Goal: Information Seeking & Learning: Find specific fact

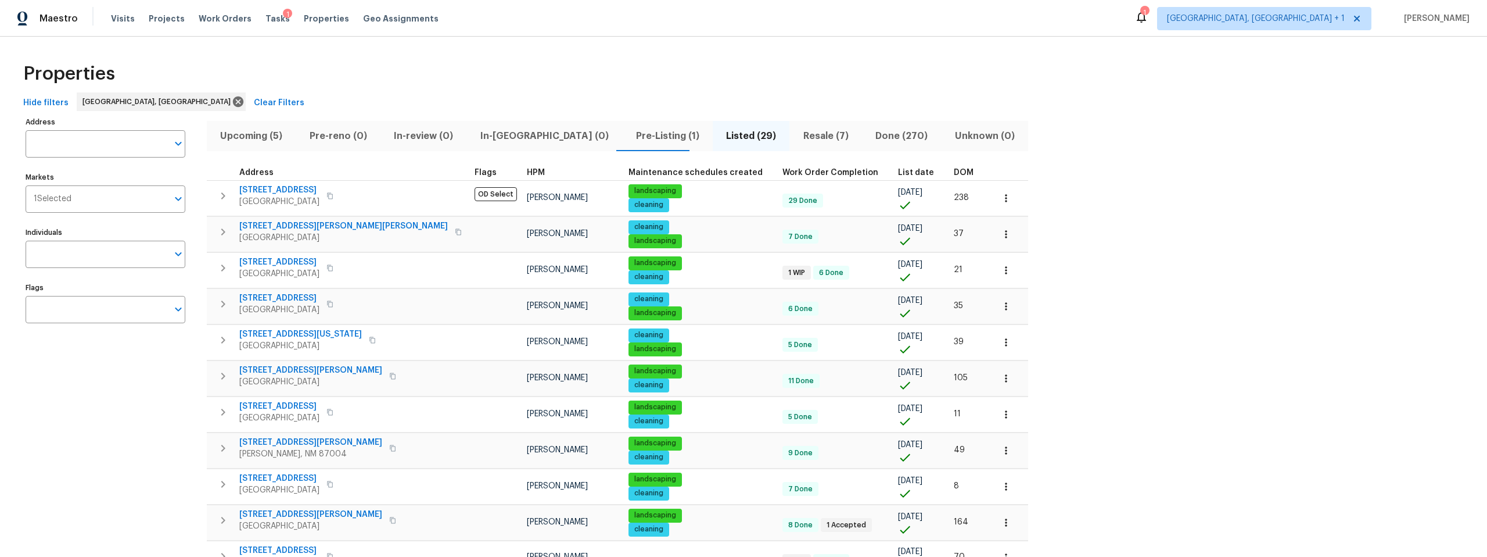
scroll to position [492, 0]
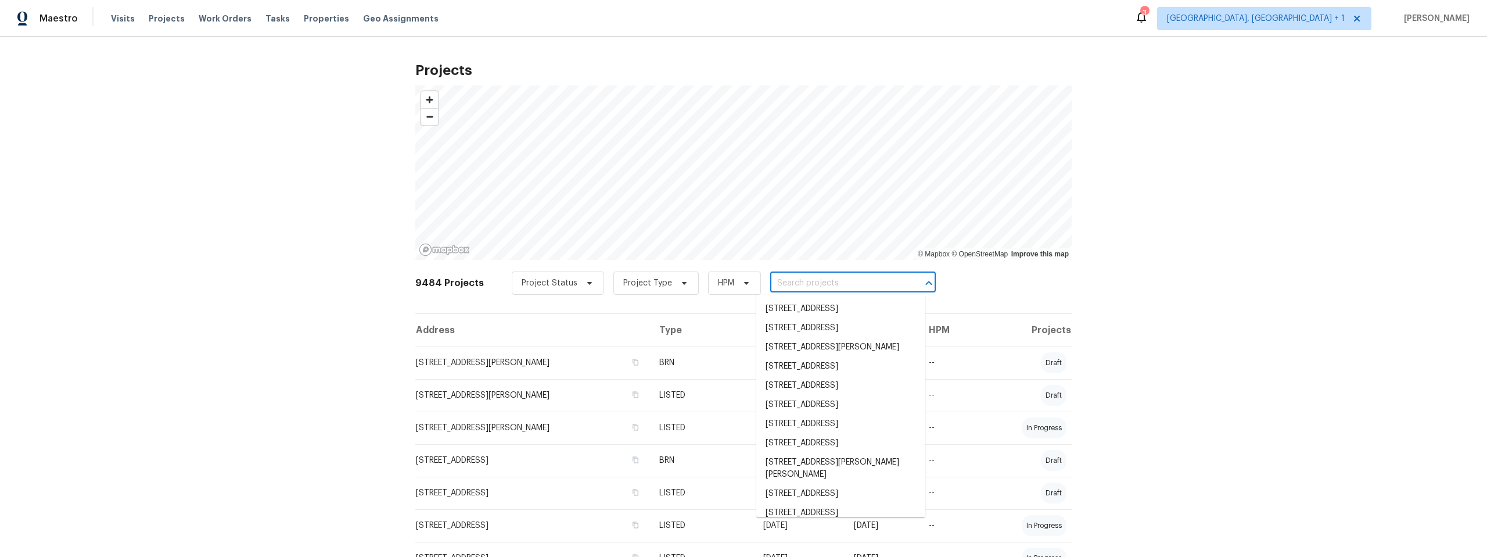
click at [773, 283] on input "text" at bounding box center [836, 283] width 133 height 18
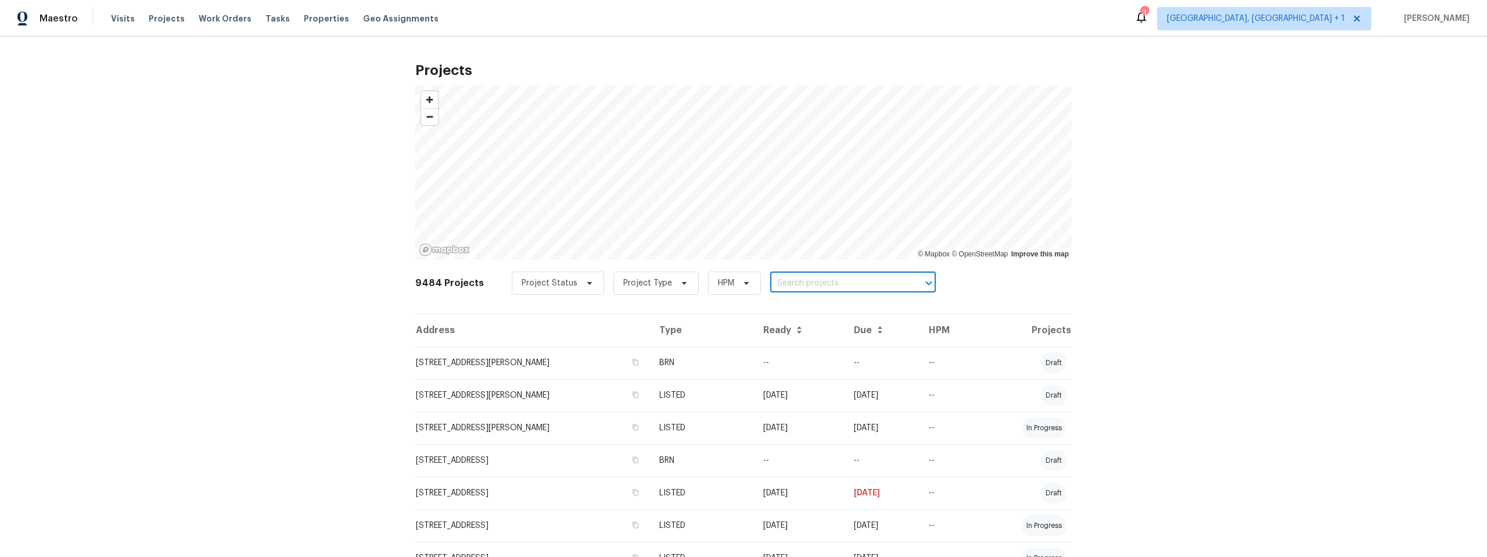
paste input "2711 Monterey Ave SE, Albuquerque, NM 87106"
type input "2711 Monterey Ave SE, Albuquerque, NM 87106"
click at [896, 318] on li "2711 Monterey Ave SE, Albuquerque, NM 87106" at bounding box center [840, 308] width 169 height 19
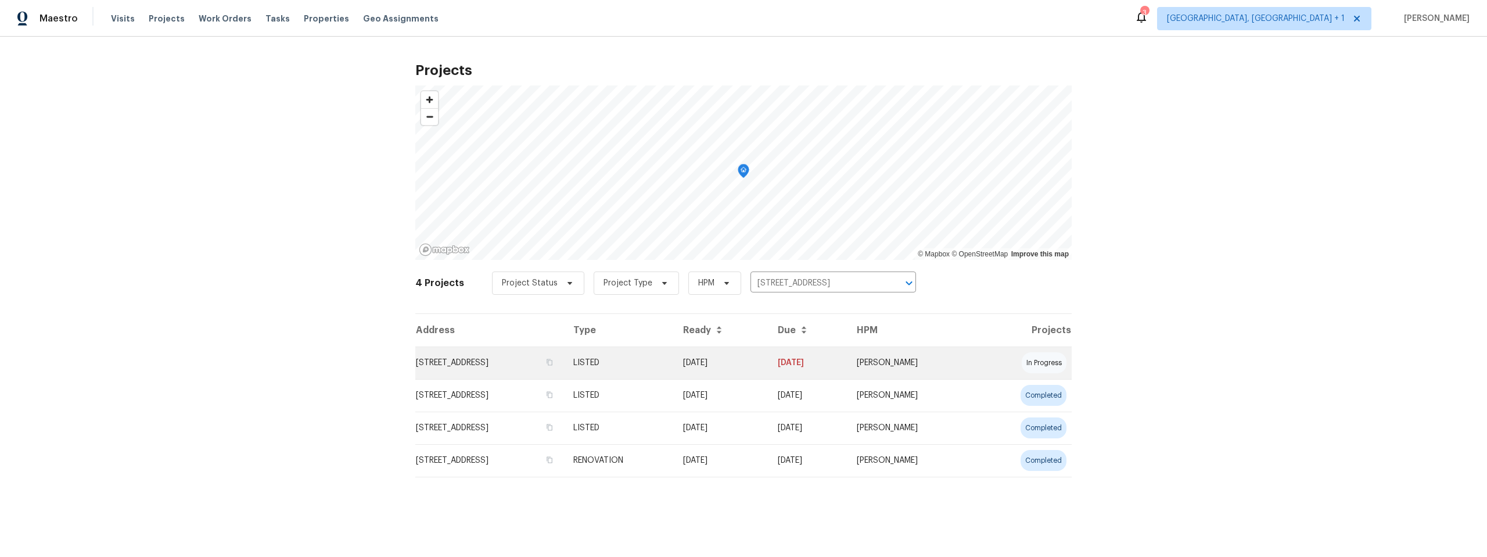
click at [468, 363] on td "2711 Monterey Ave SE, Albuquerque, NM 87106" at bounding box center [489, 362] width 149 height 33
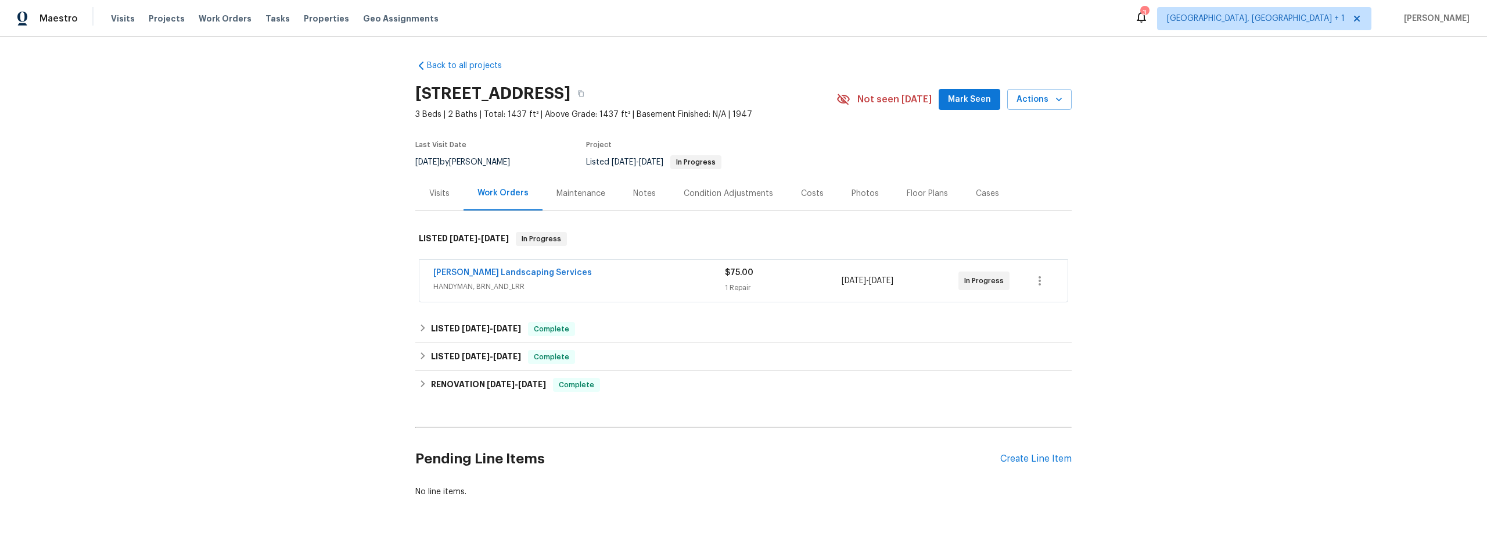
click at [634, 192] on div "Notes" at bounding box center [644, 194] width 23 height 12
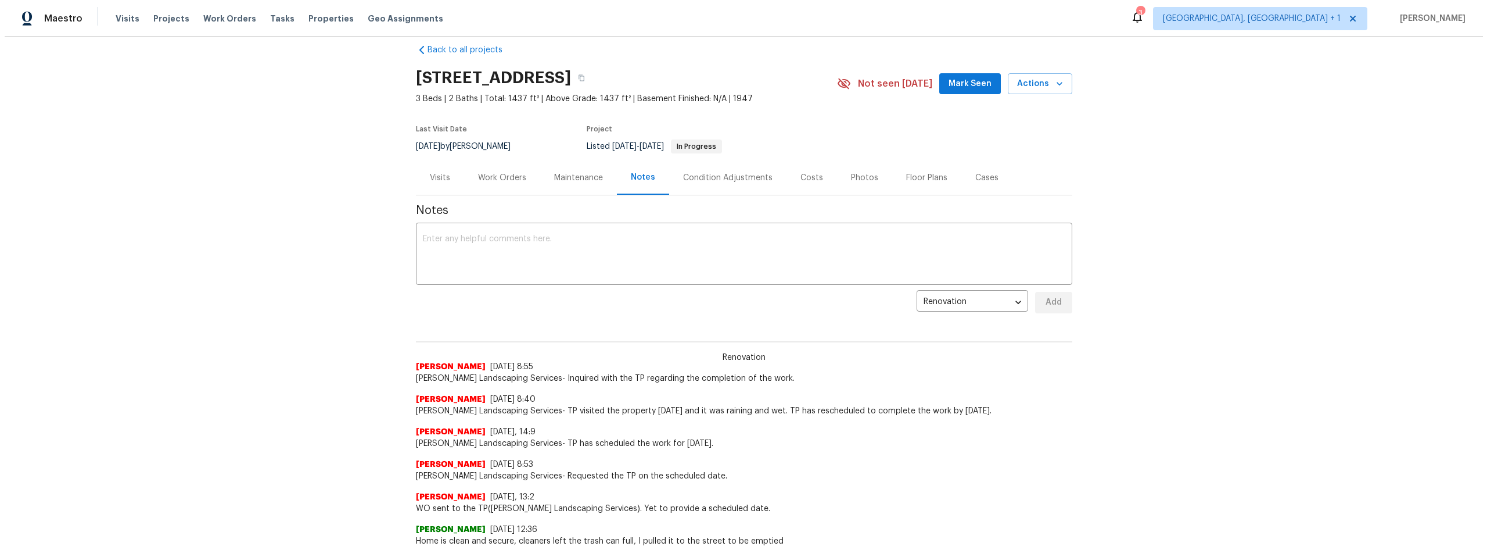
scroll to position [14, 0]
click at [493, 179] on div "Work Orders" at bounding box center [498, 180] width 48 height 12
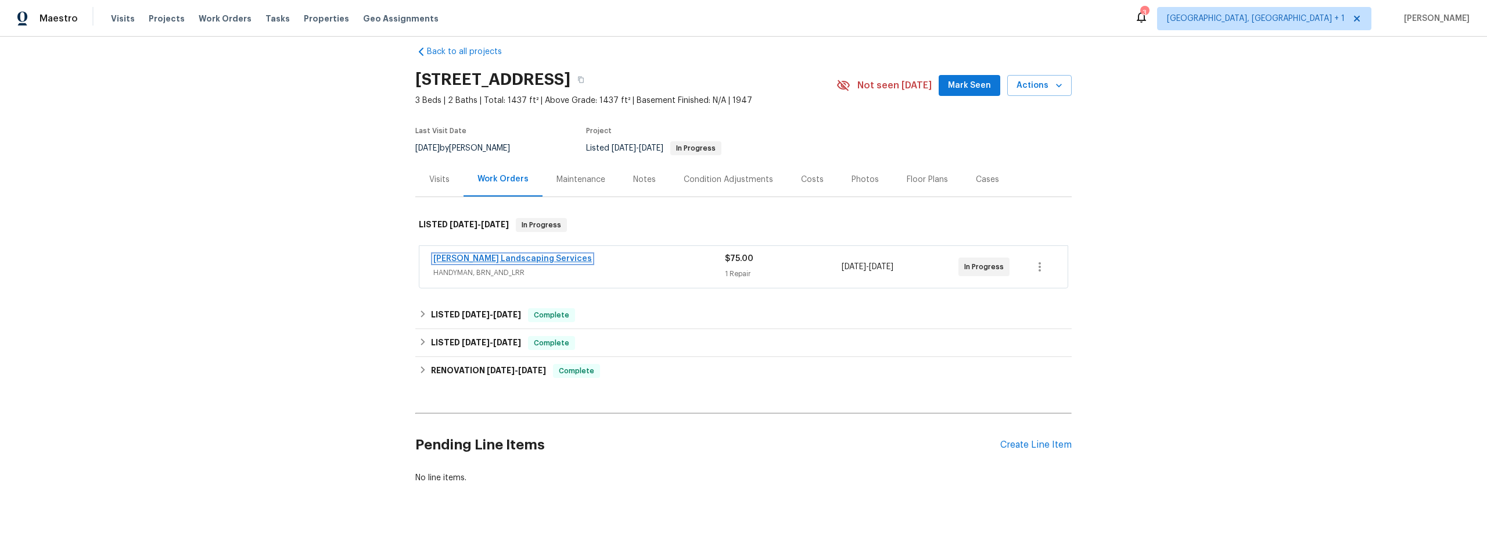
click at [471, 255] on link "Rodriguez Landscaping Services" at bounding box center [512, 258] width 159 height 8
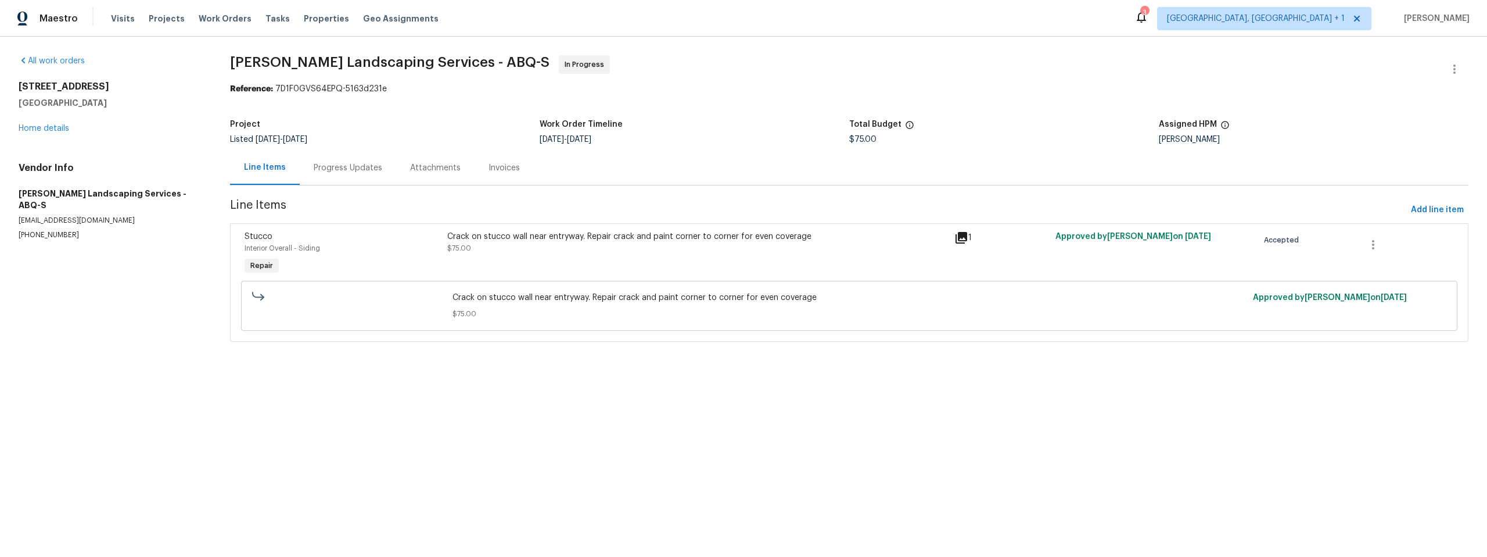
click at [956, 236] on icon at bounding box center [962, 238] width 12 height 12
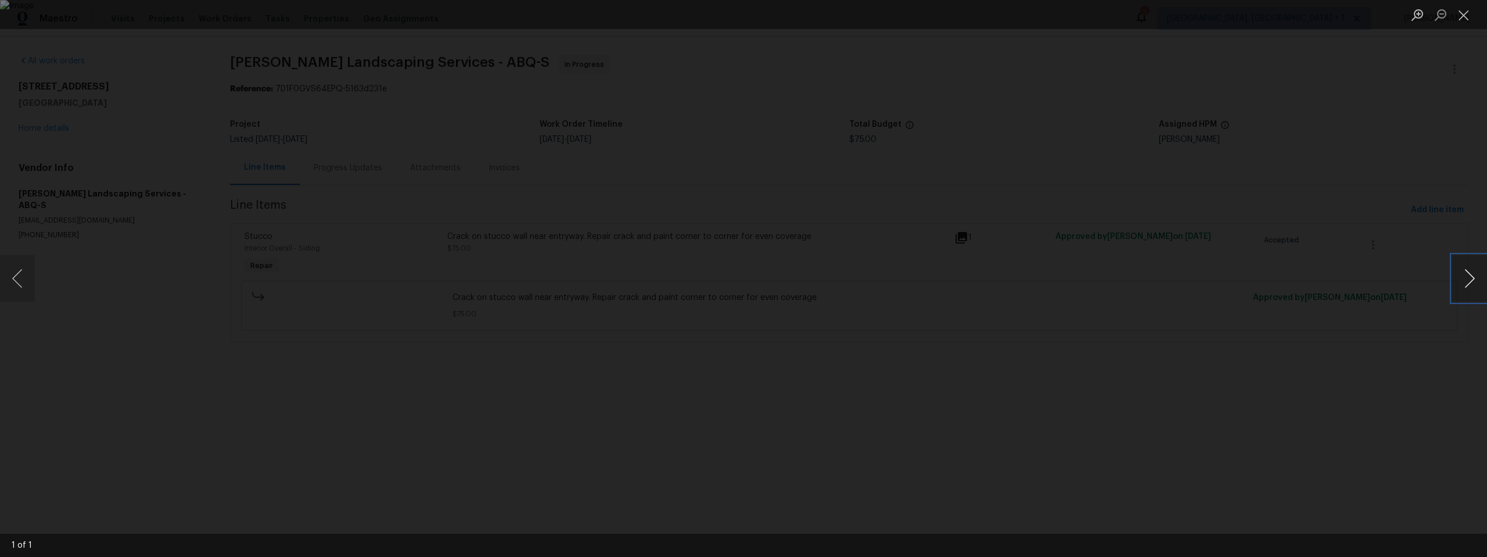
click at [1470, 277] on button "Next image" at bounding box center [1469, 278] width 35 height 46
click at [1215, 360] on div "Lightbox" at bounding box center [743, 278] width 1487 height 557
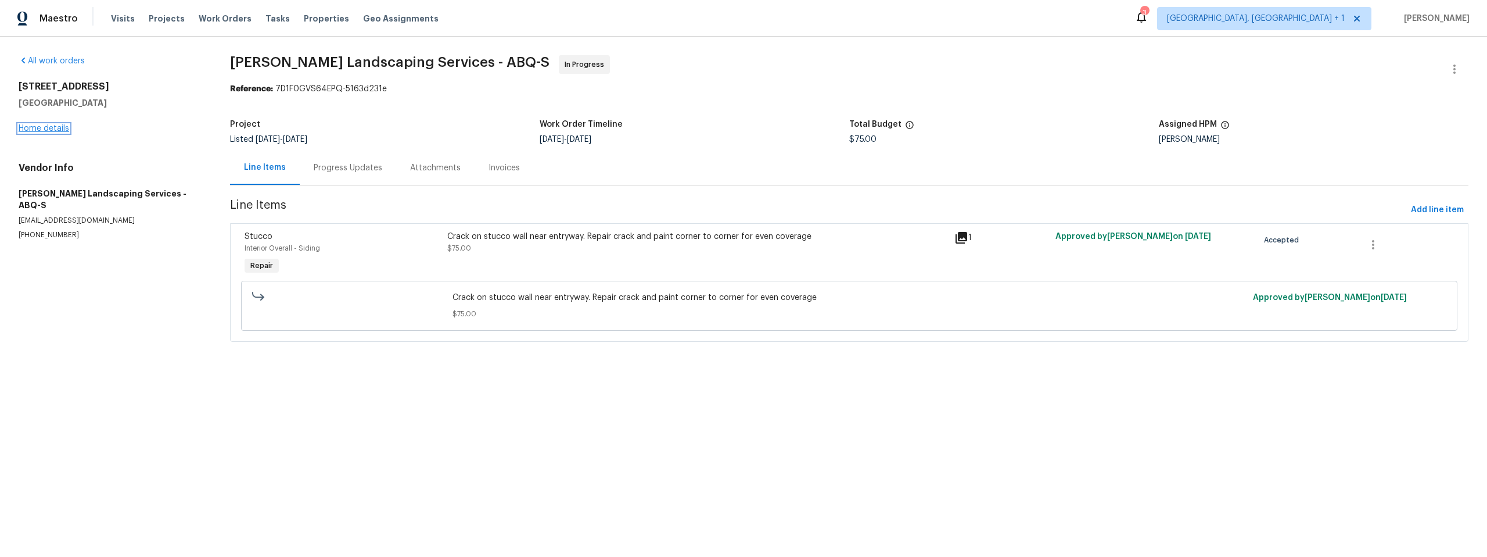
click at [46, 127] on link "Home details" at bounding box center [44, 128] width 51 height 8
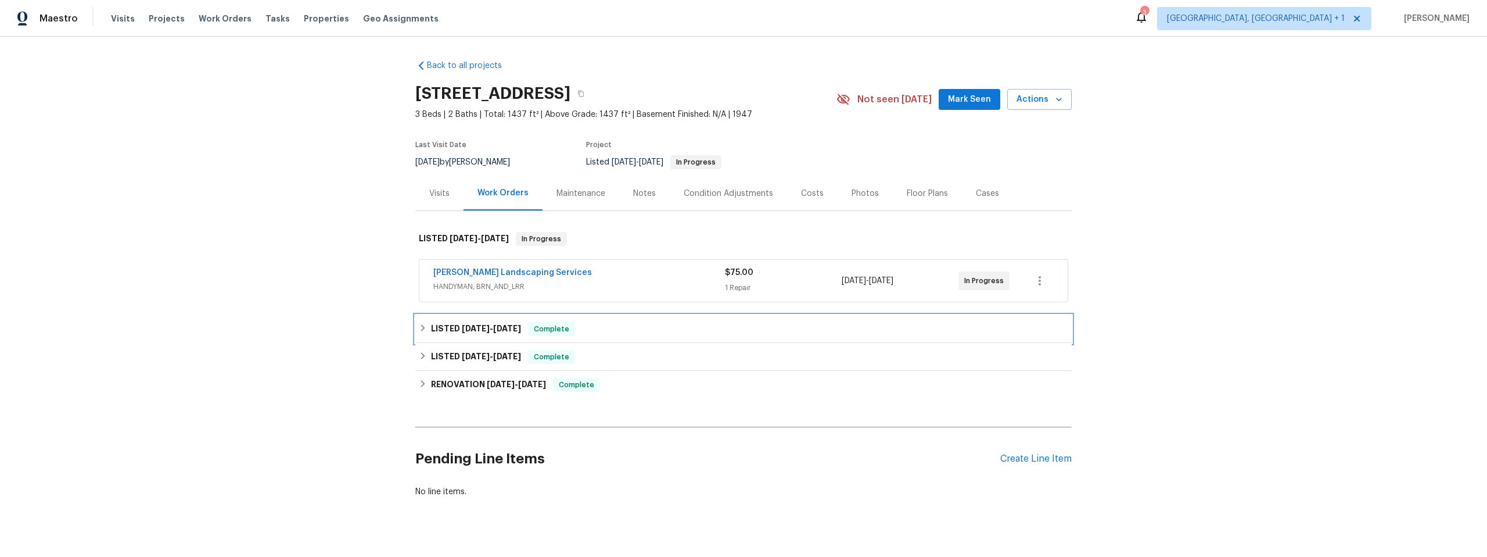
click at [451, 326] on h6 "LISTED 8/15/25 - 8/17/25" at bounding box center [476, 329] width 90 height 14
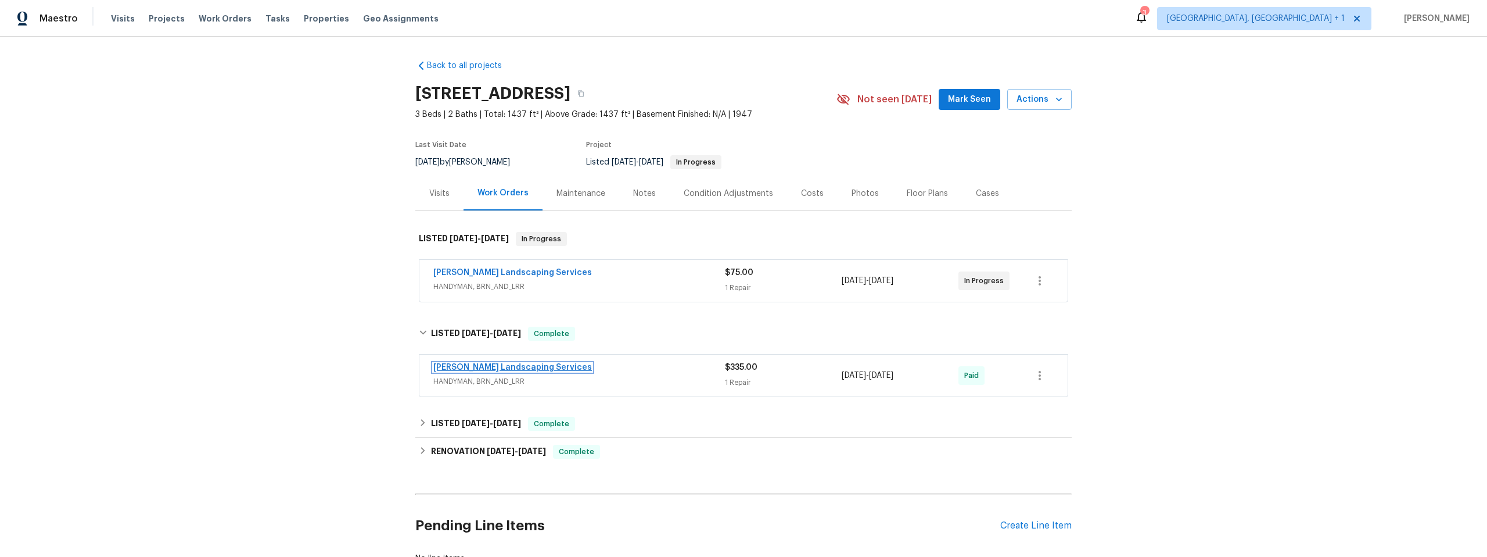
click at [509, 365] on link "Rodriguez Landscaping Services" at bounding box center [512, 367] width 159 height 8
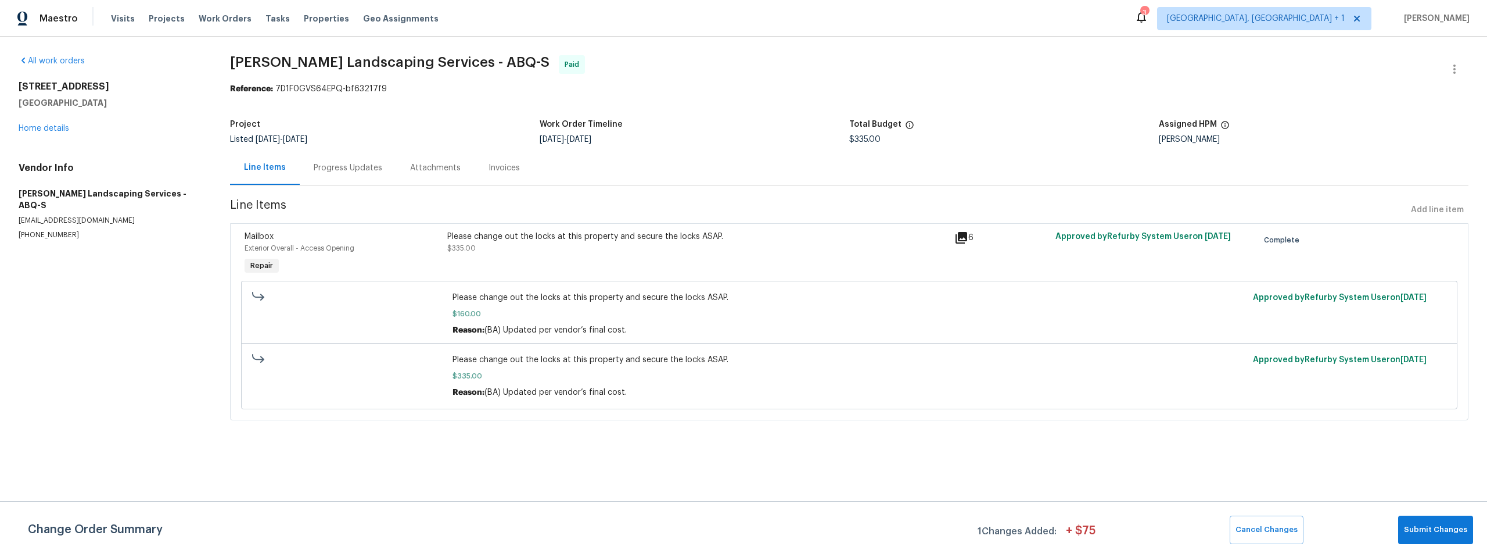
click at [964, 241] on div "6" at bounding box center [1002, 238] width 94 height 14
click at [45, 127] on link "Home details" at bounding box center [44, 128] width 51 height 8
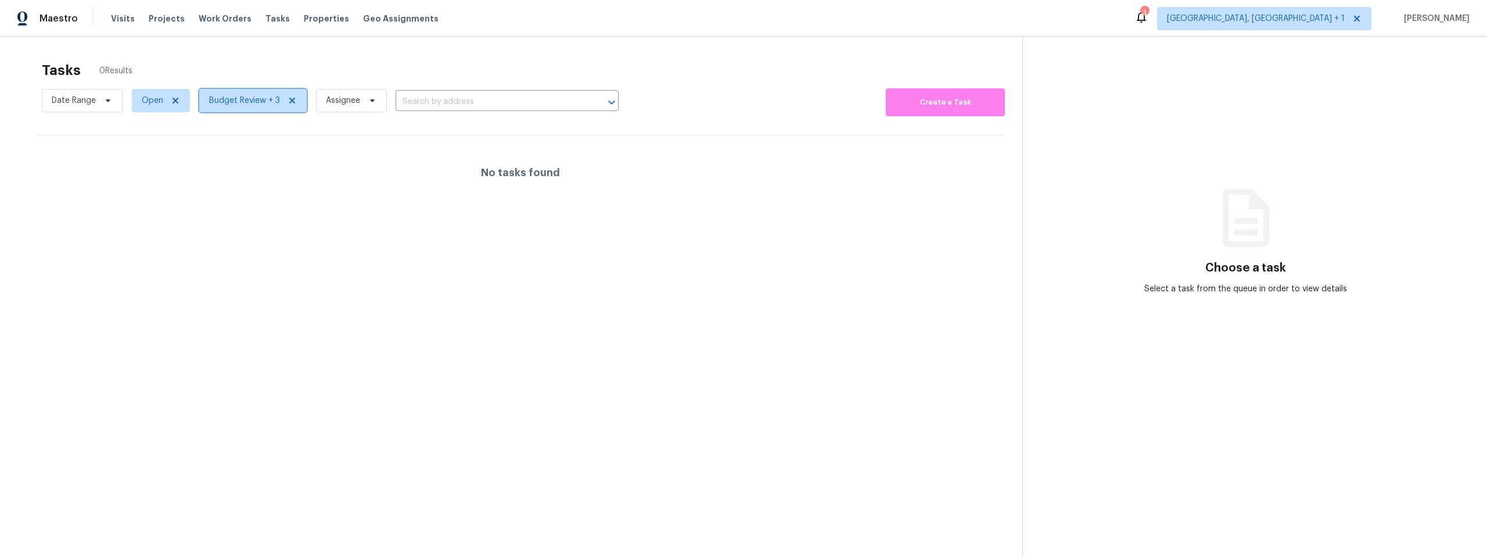
click at [243, 102] on span "Budget Review + 3" at bounding box center [244, 101] width 71 height 12
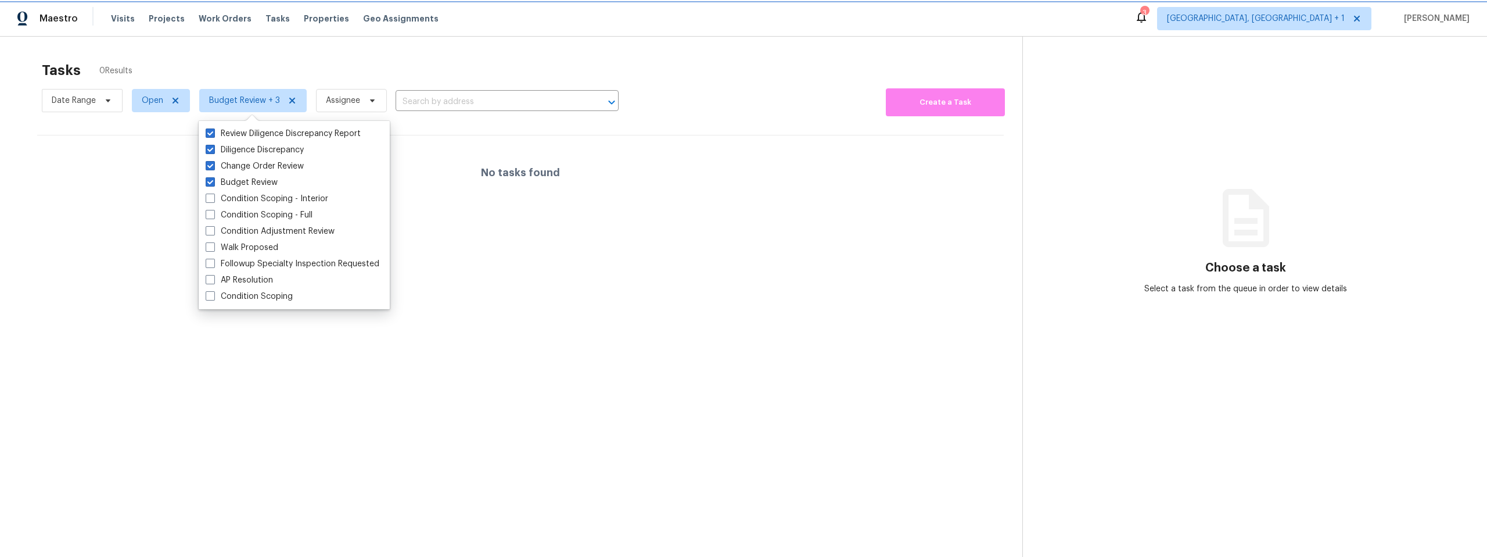
click at [241, 100] on span "Budget Review + 3" at bounding box center [244, 101] width 71 height 12
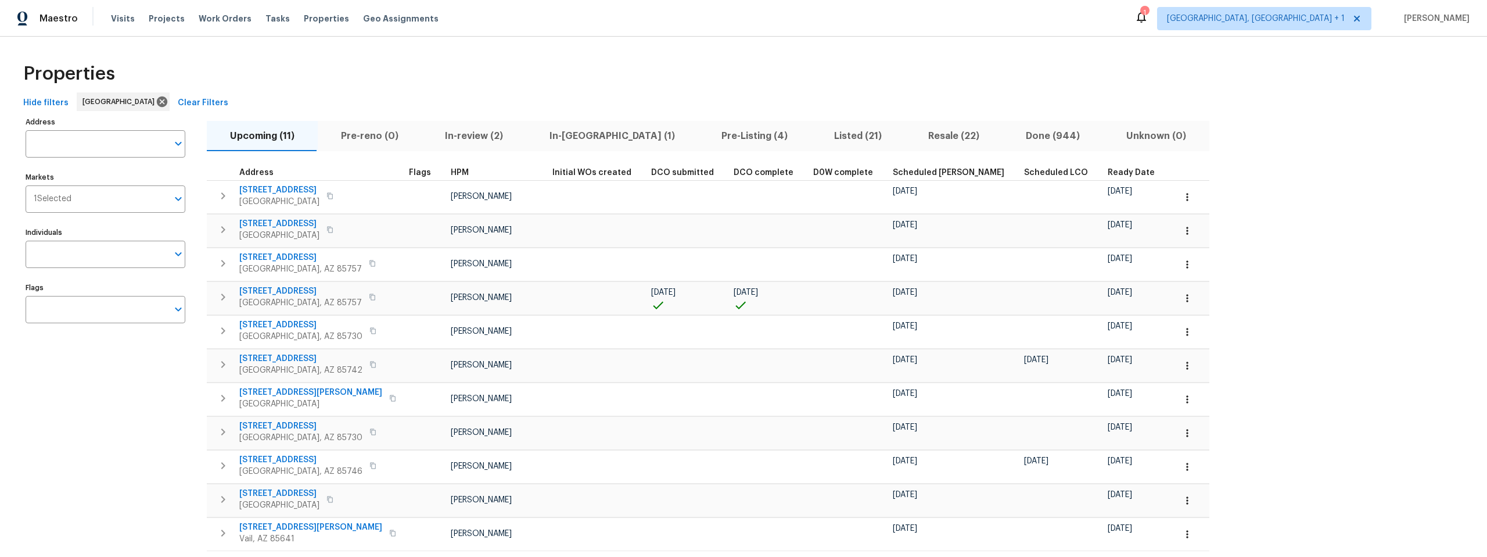
scroll to position [50, 0]
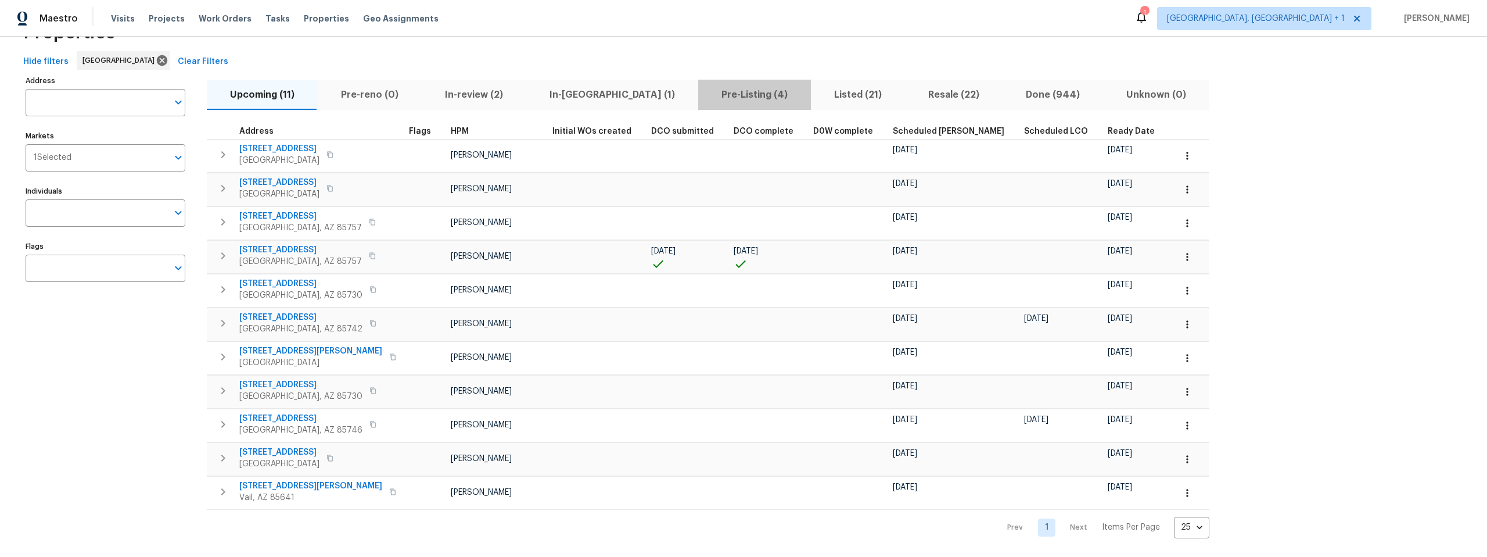
click at [705, 87] on span "Pre-Listing (4)" at bounding box center [754, 95] width 99 height 16
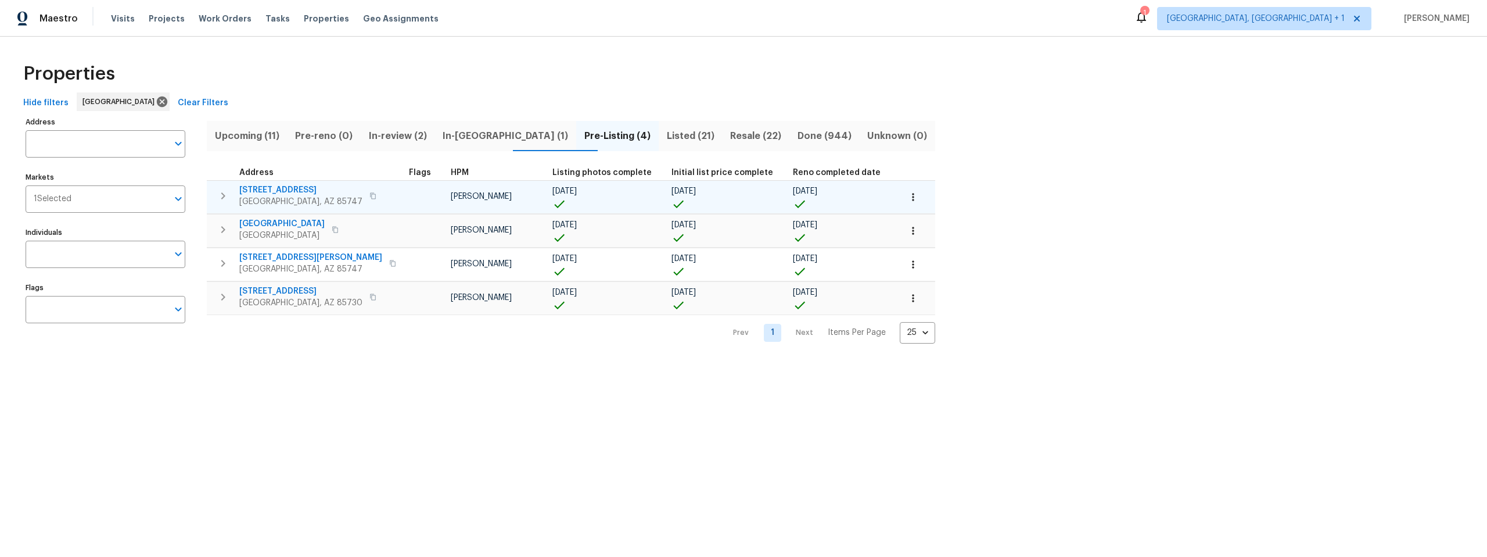
click at [271, 190] on span "9624 E Azuma Way" at bounding box center [300, 190] width 123 height 12
click at [268, 221] on span "[GEOGRAPHIC_DATA]" at bounding box center [281, 224] width 85 height 12
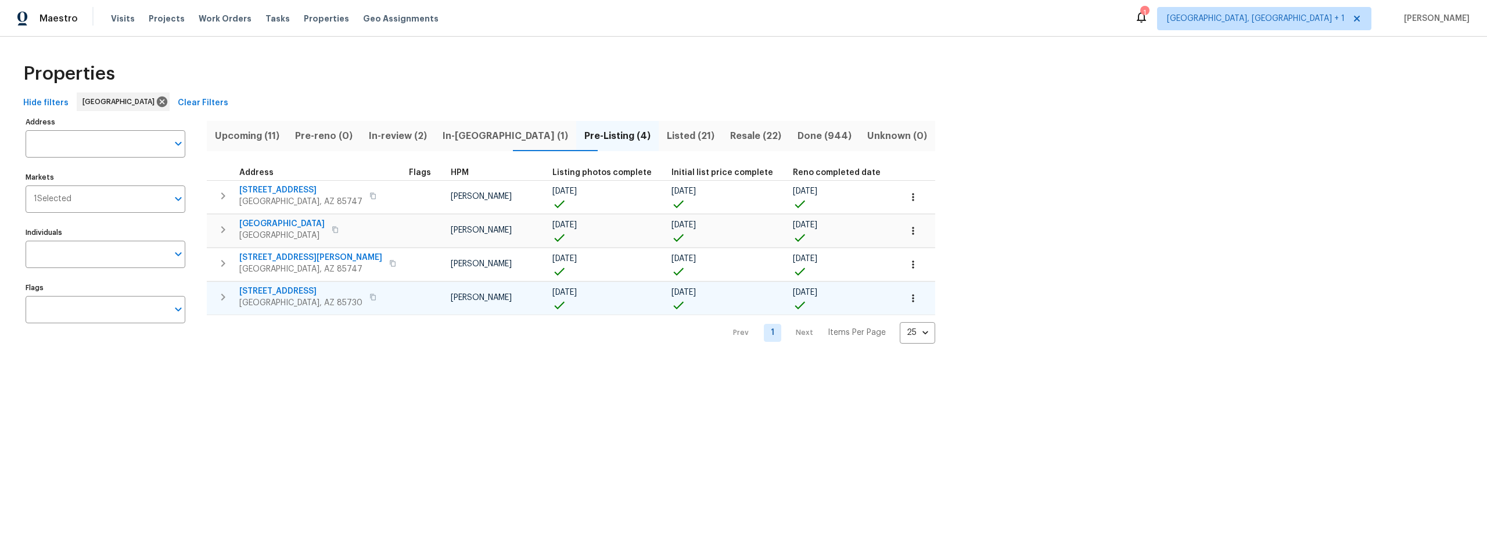
click at [268, 289] on span "3960 S Cedarwood Way" at bounding box center [300, 291] width 123 height 12
click at [666, 133] on span "Listed (21)" at bounding box center [691, 136] width 50 height 16
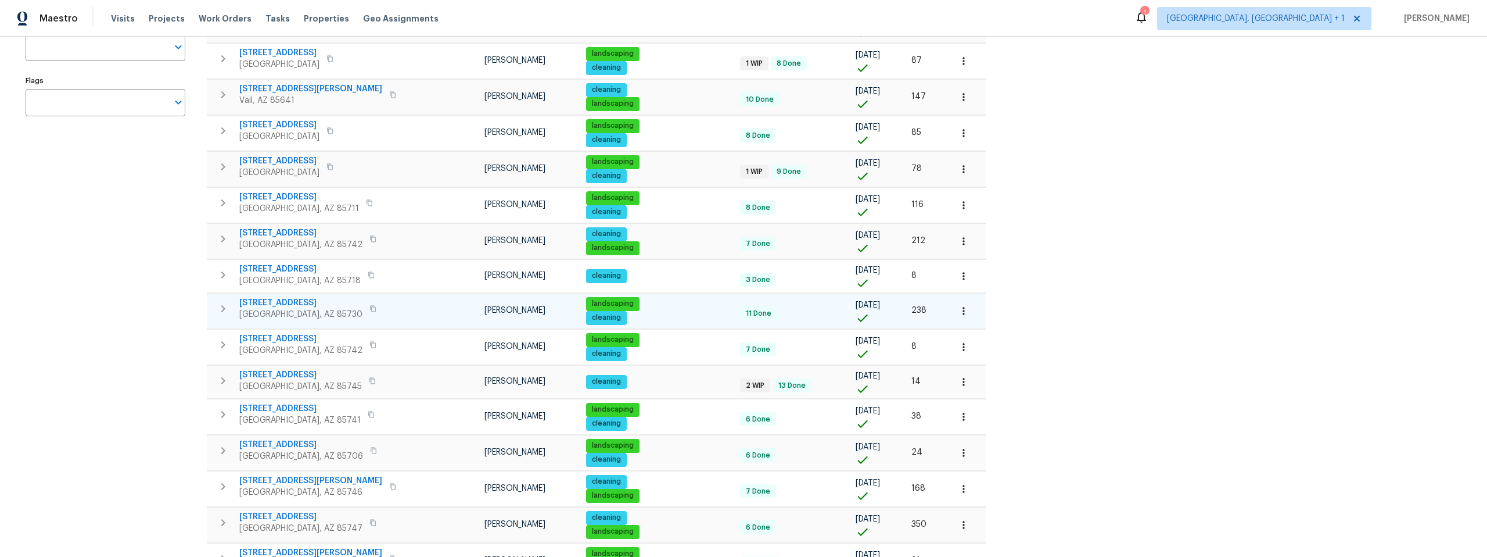
scroll to position [209, 0]
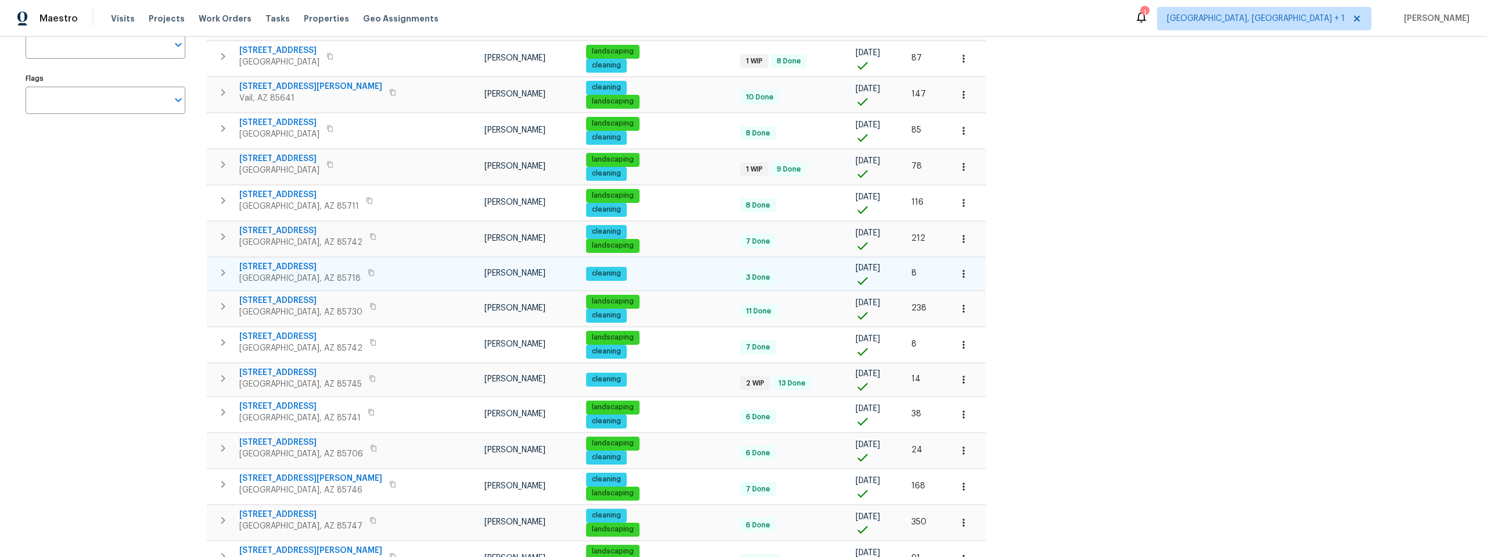
click at [277, 263] on span "2016 E River Rd Unit 101" at bounding box center [299, 267] width 121 height 12
click at [262, 297] on span "9980 E Victoria Ln" at bounding box center [300, 301] width 123 height 12
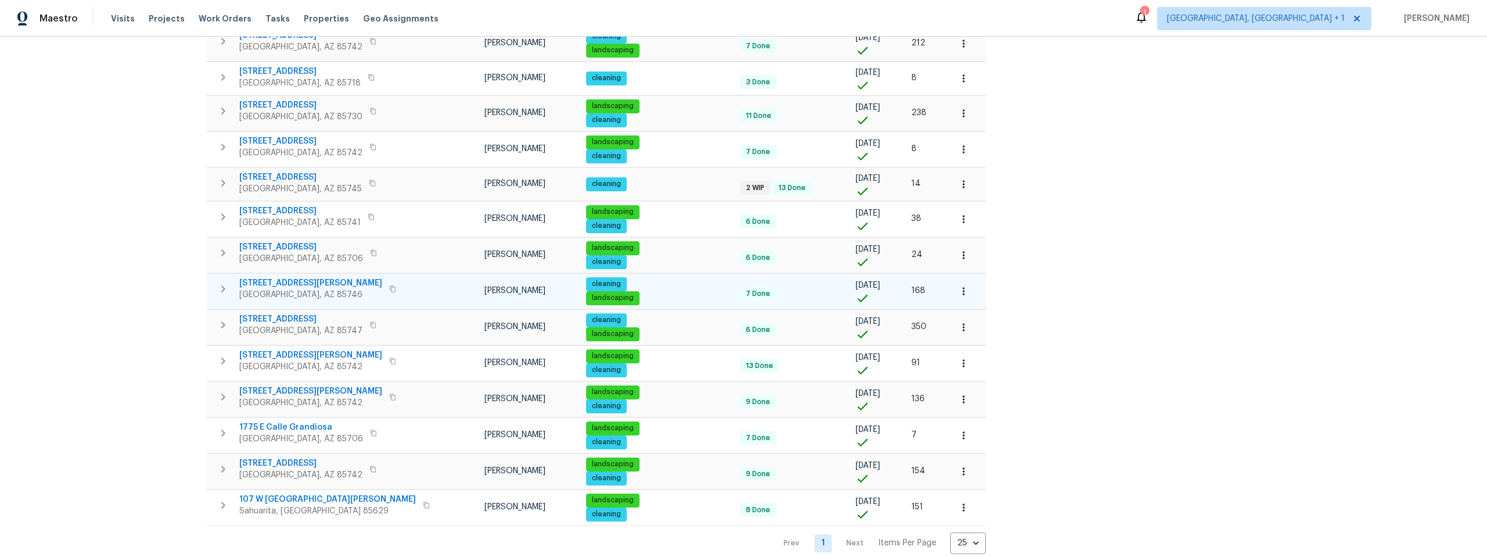
scroll to position [429, 0]
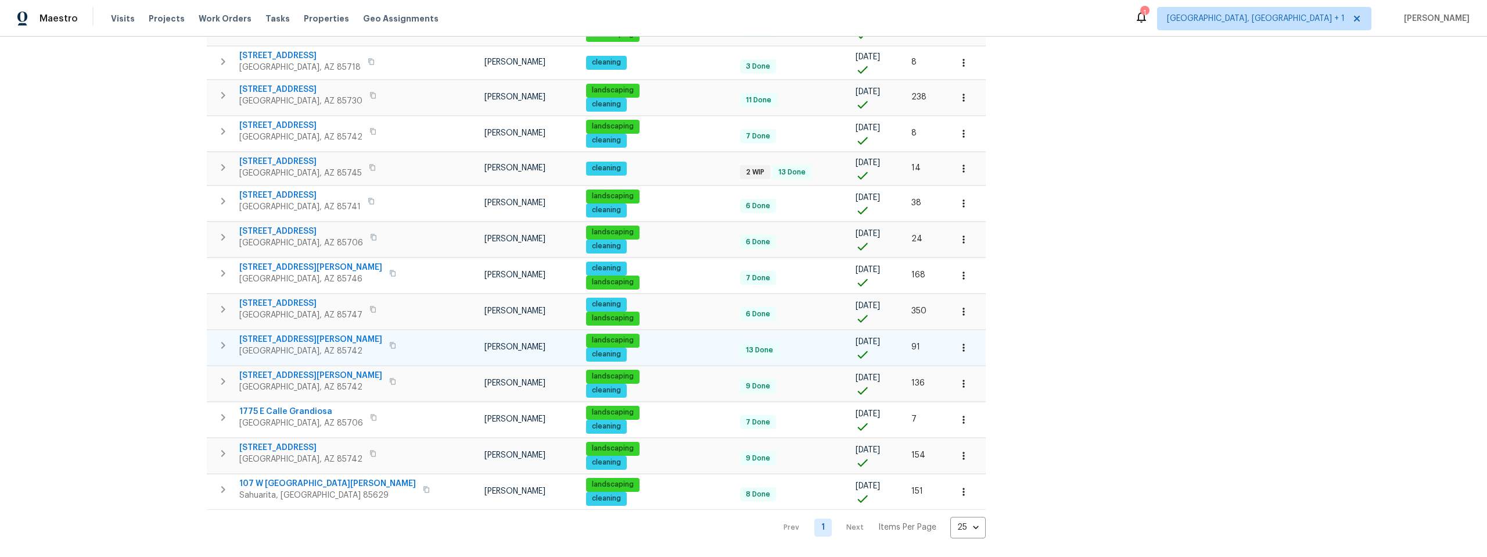
click at [256, 333] on span "5007 W Hurston Dr" at bounding box center [310, 339] width 143 height 12
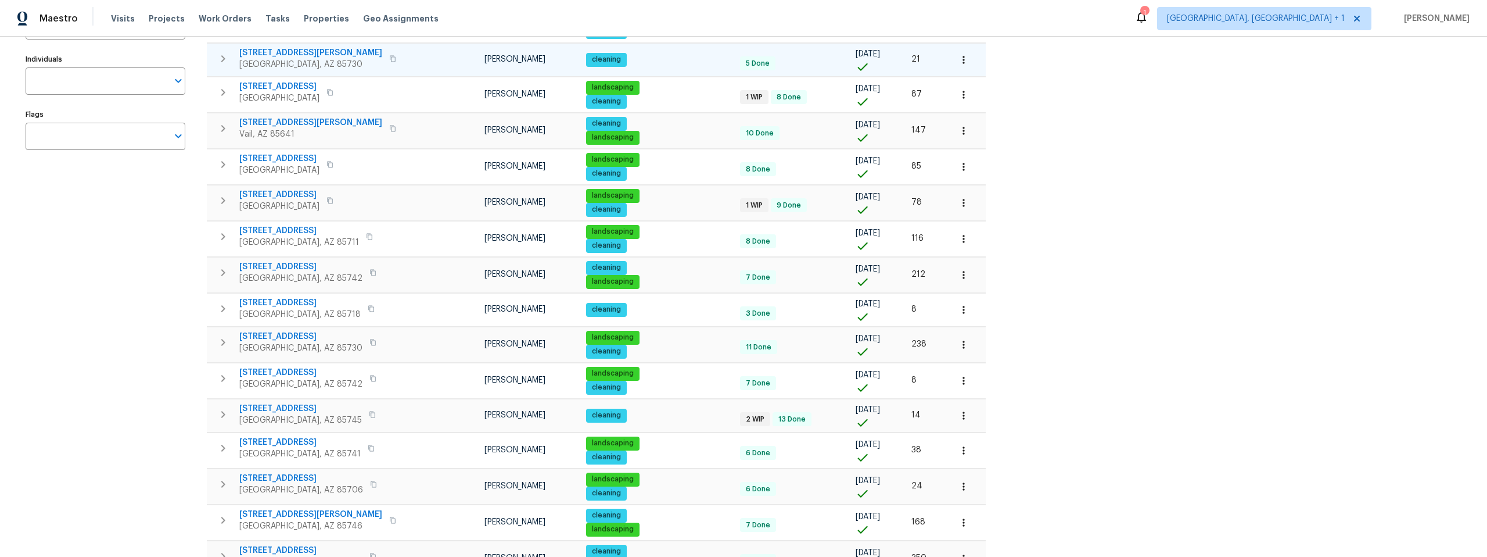
scroll to position [0, 0]
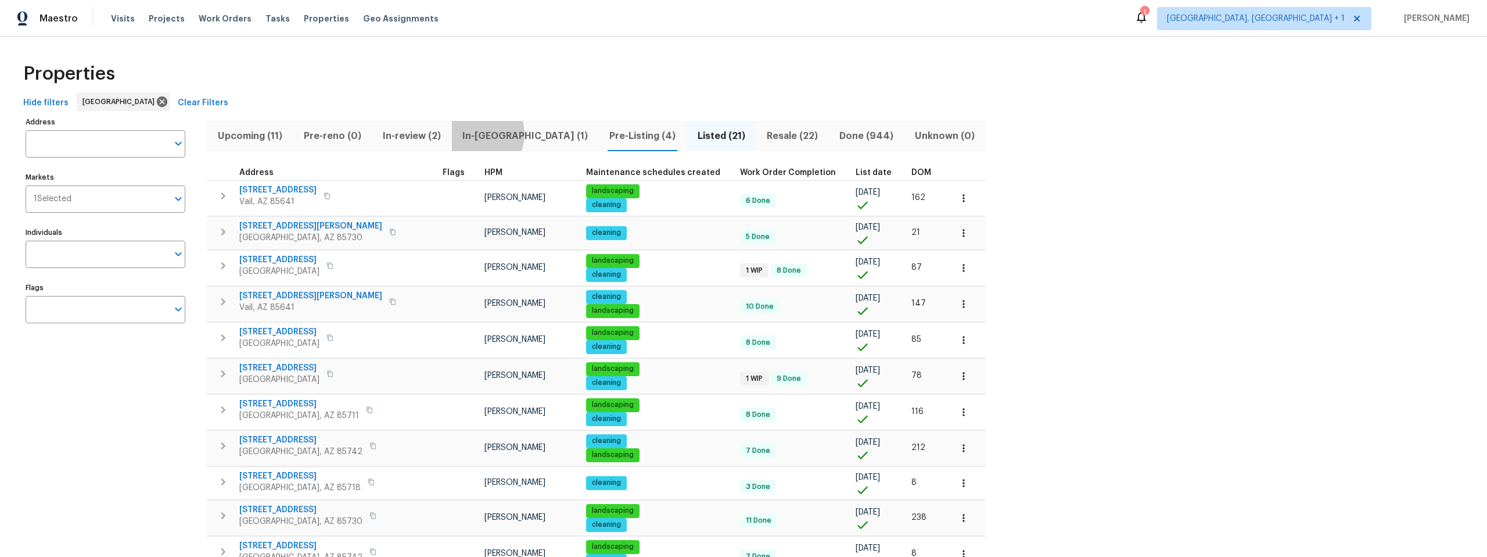
click at [476, 134] on span "In-reno (1)" at bounding box center [525, 136] width 133 height 16
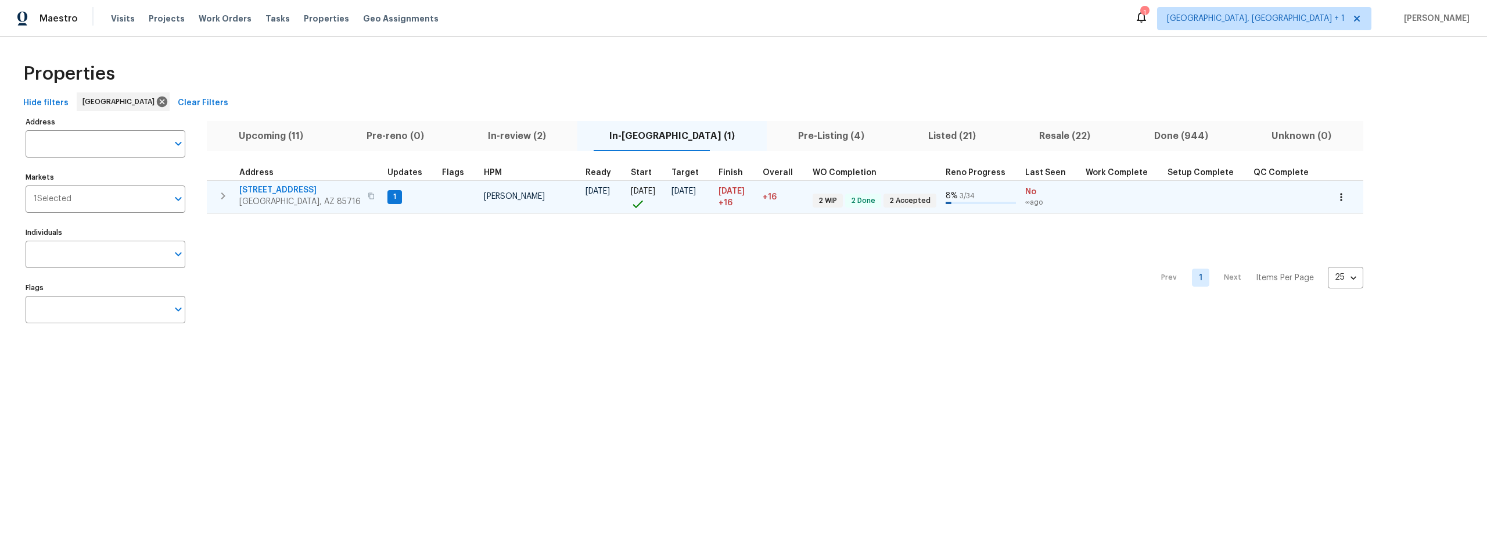
click at [282, 188] on span "3701 E 2nd St Apt A" at bounding box center [299, 190] width 121 height 12
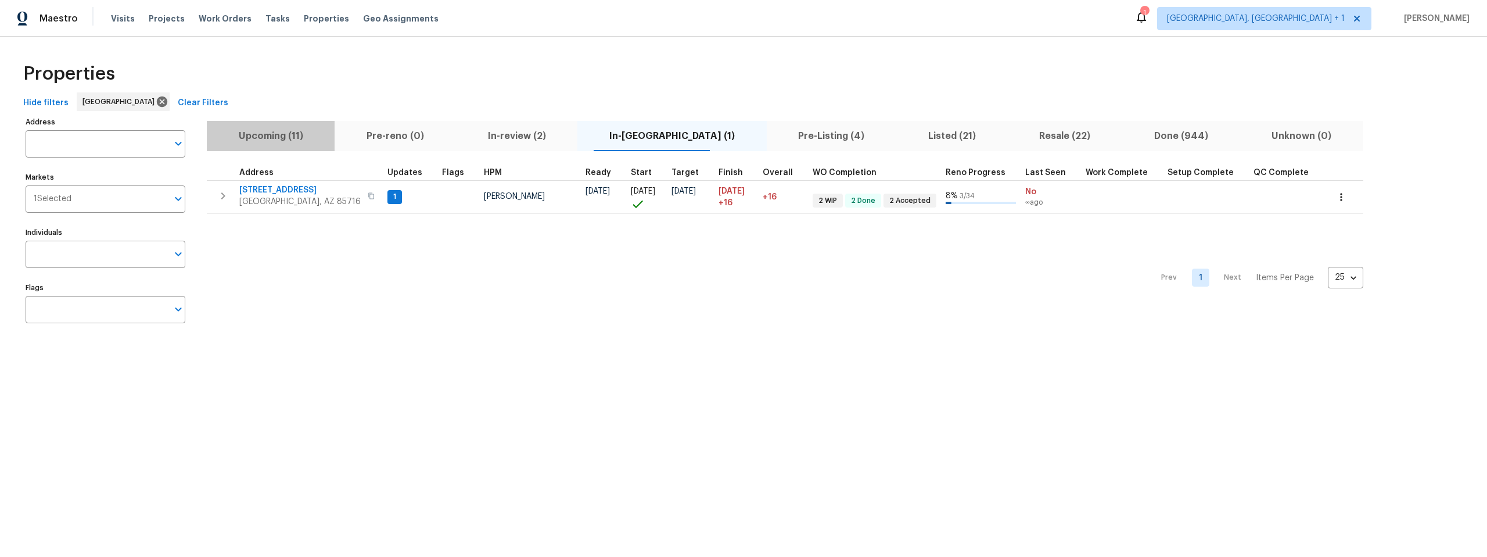
click at [260, 139] on span "Upcoming (11)" at bounding box center [271, 136] width 114 height 16
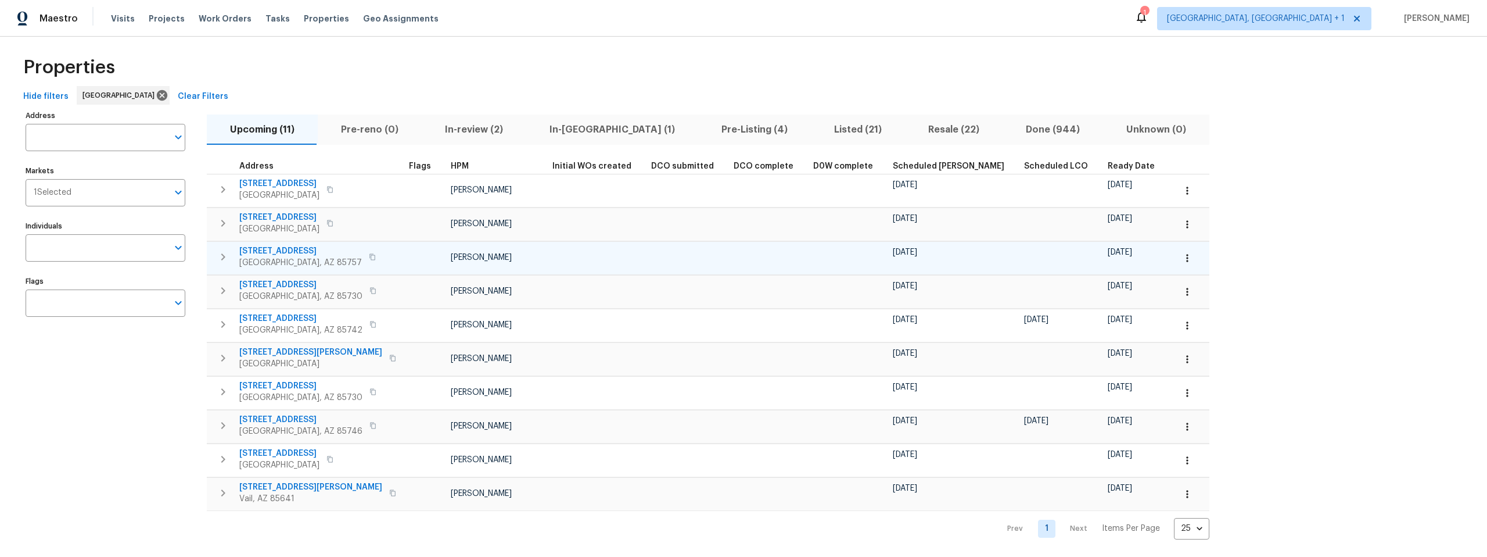
scroll to position [16, 0]
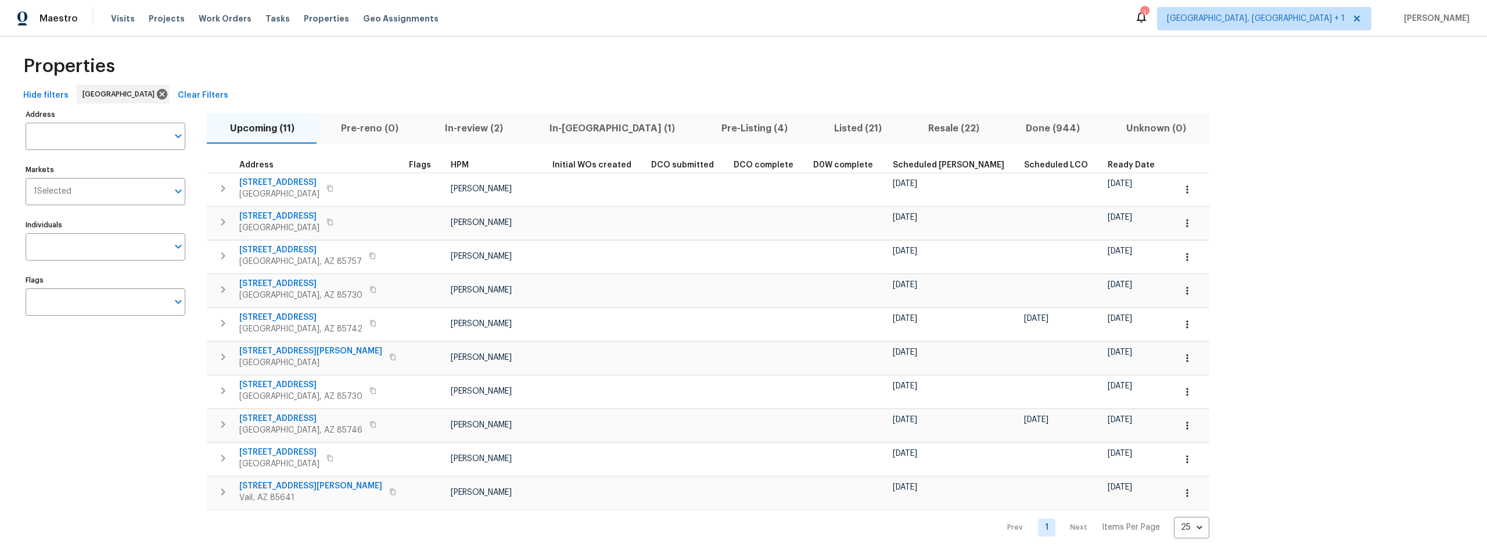
click at [536, 64] on div "Properties" at bounding box center [744, 66] width 1450 height 37
click at [497, 85] on div "Hide filters Tucson Clear Filters" at bounding box center [744, 95] width 1450 height 21
click at [472, 120] on span "In-review (2)" at bounding box center [474, 128] width 91 height 16
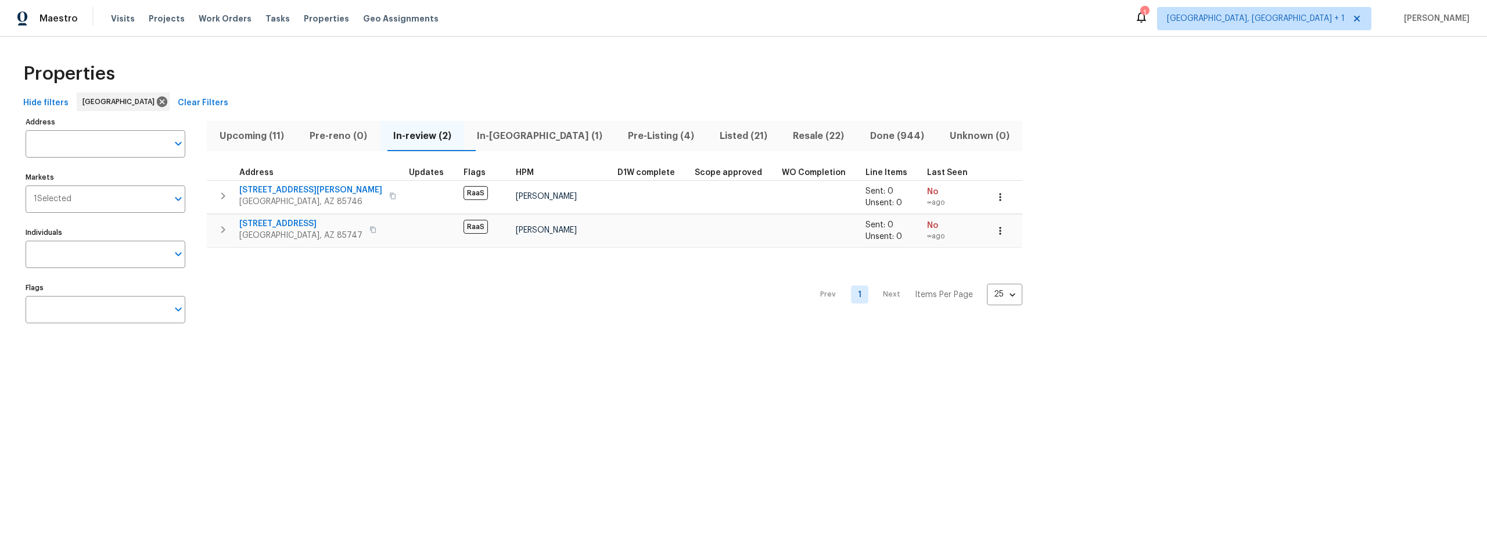
click at [622, 136] on span "Pre-Listing (4)" at bounding box center [661, 136] width 78 height 16
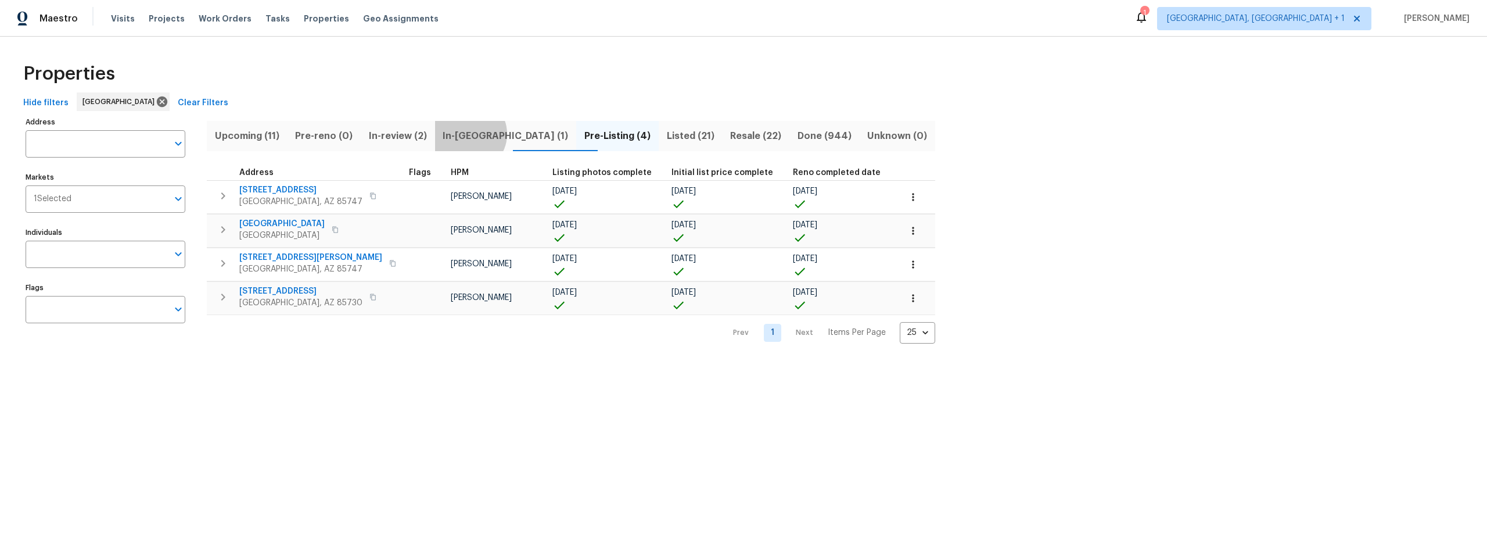
click at [479, 134] on span "In-reno (1)" at bounding box center [506, 136] width 128 height 16
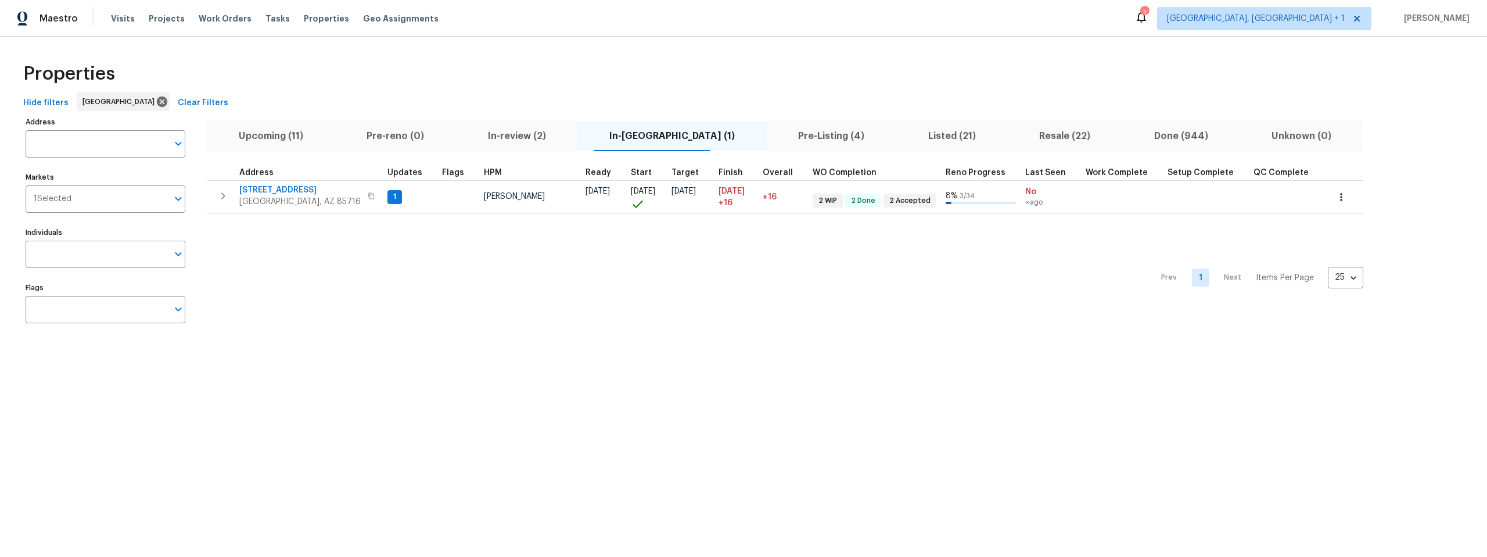
click at [1024, 134] on span "Resale (22)" at bounding box center [1065, 136] width 101 height 16
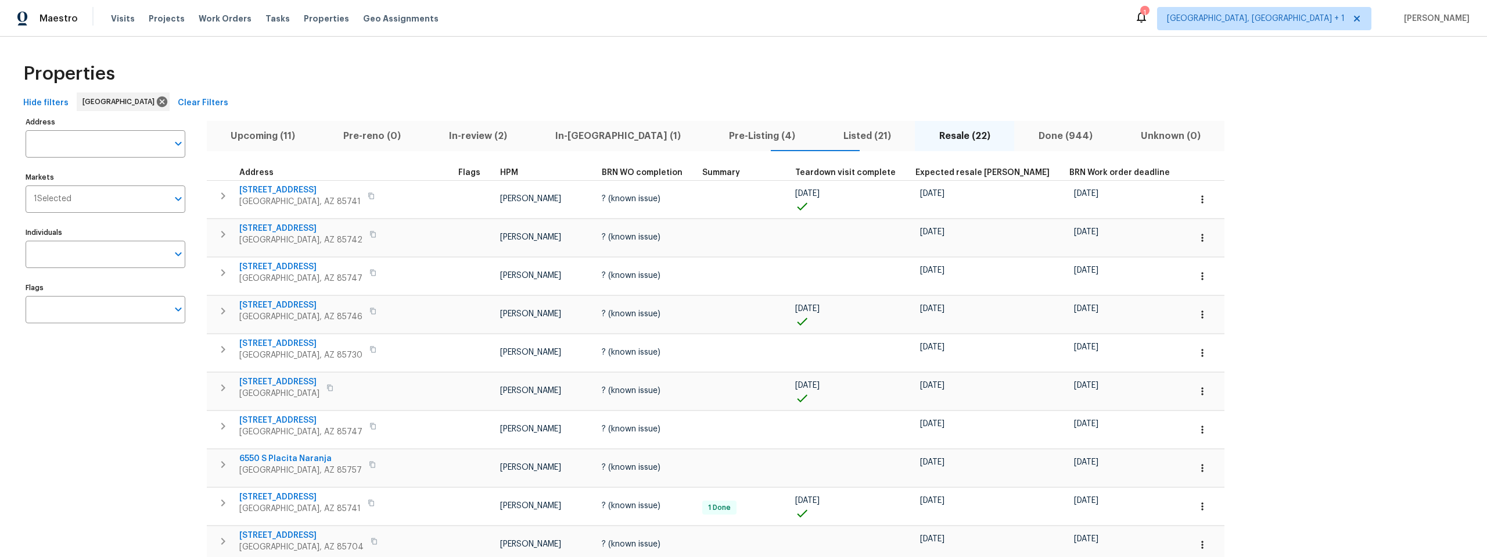
click at [826, 134] on span "Listed (21)" at bounding box center [867, 136] width 82 height 16
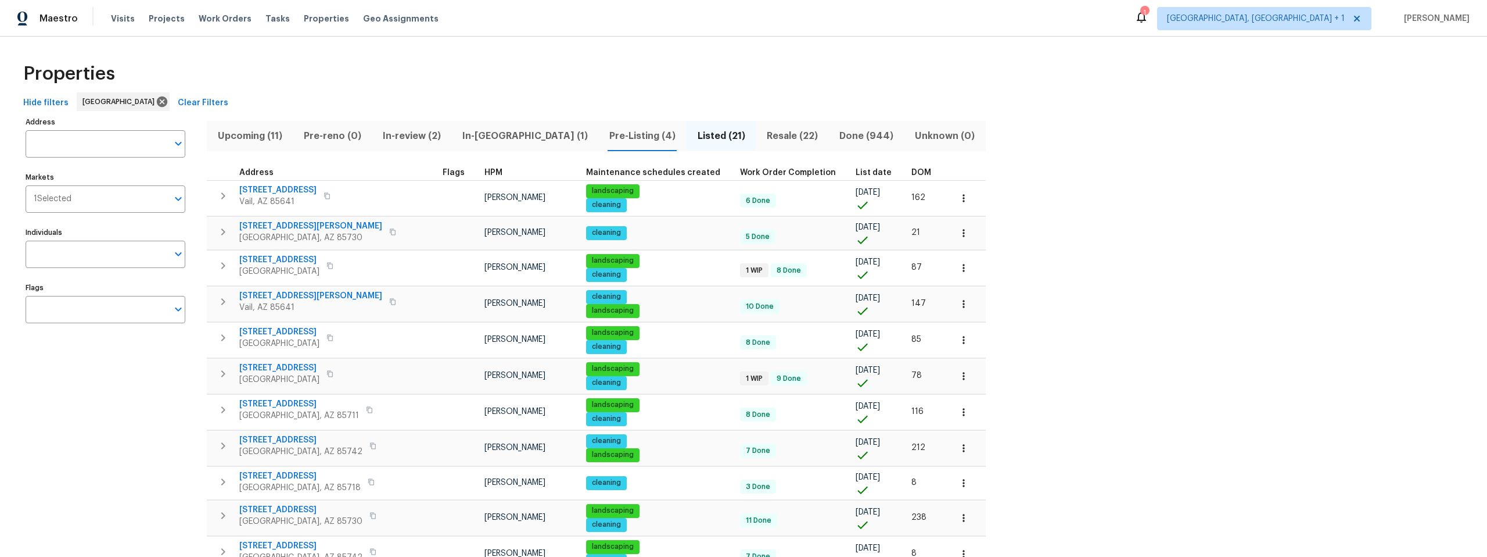
click at [850, 61] on div "Properties" at bounding box center [744, 73] width 1450 height 37
click at [763, 137] on span "Resale (22)" at bounding box center [792, 136] width 59 height 16
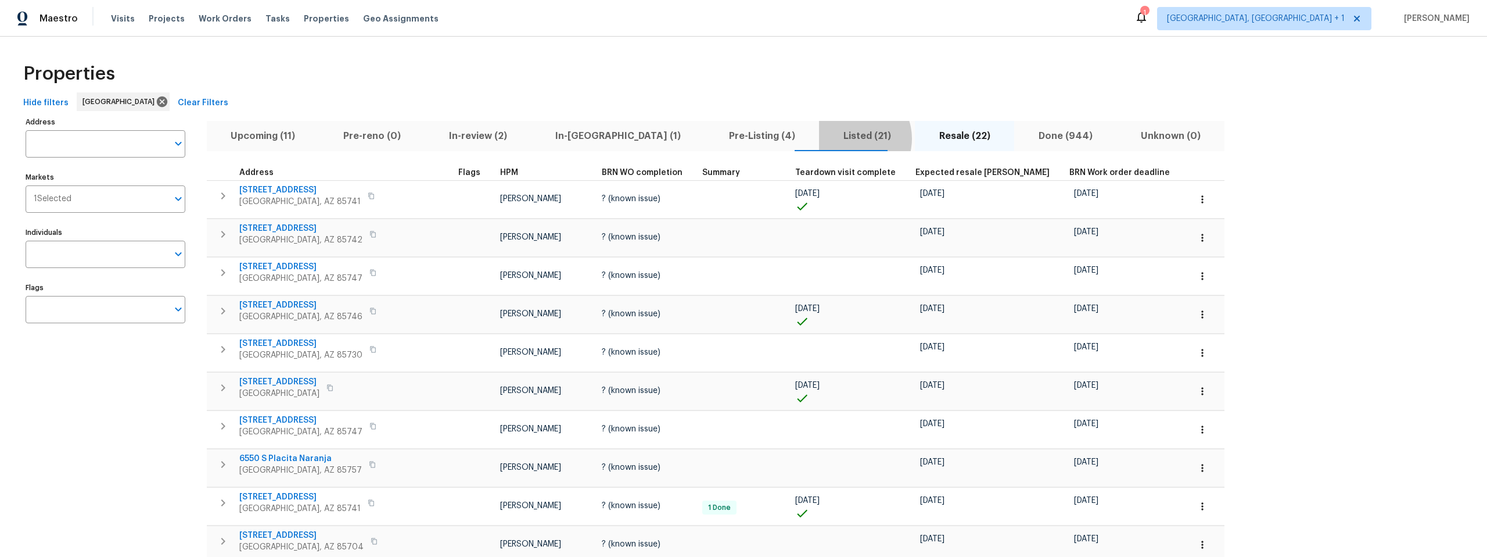
click at [826, 138] on span "Listed (21)" at bounding box center [867, 136] width 82 height 16
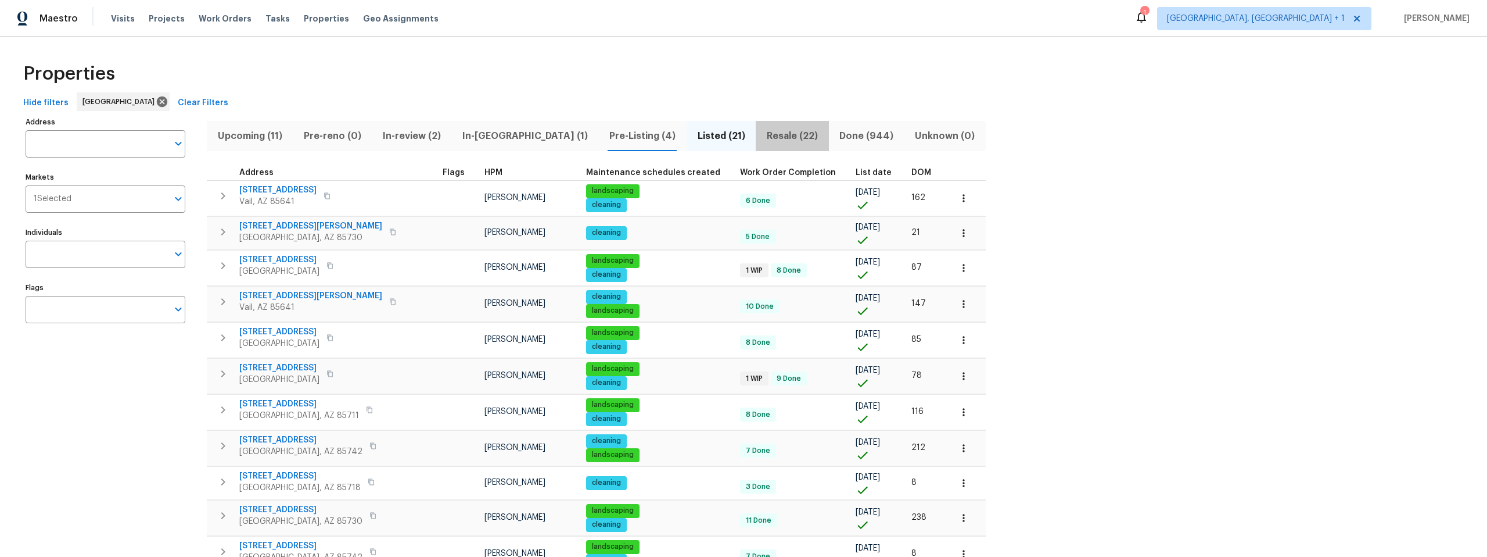
click at [763, 139] on span "Resale (22)" at bounding box center [792, 136] width 59 height 16
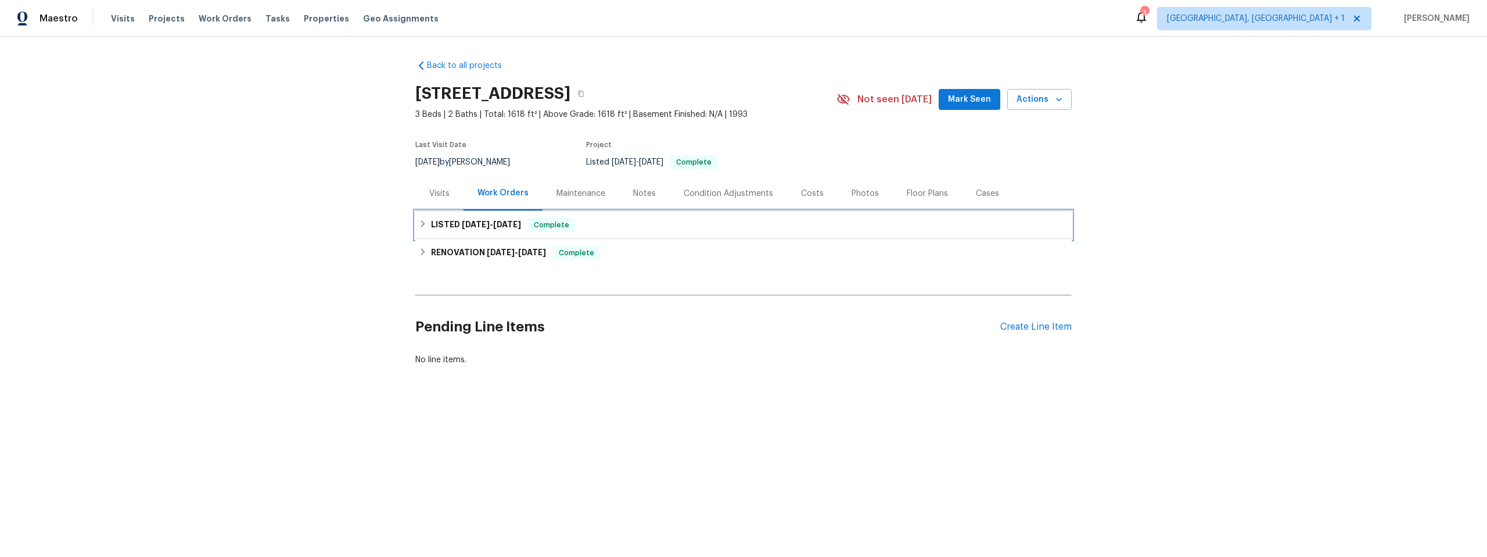
click at [422, 223] on icon at bounding box center [423, 224] width 8 height 8
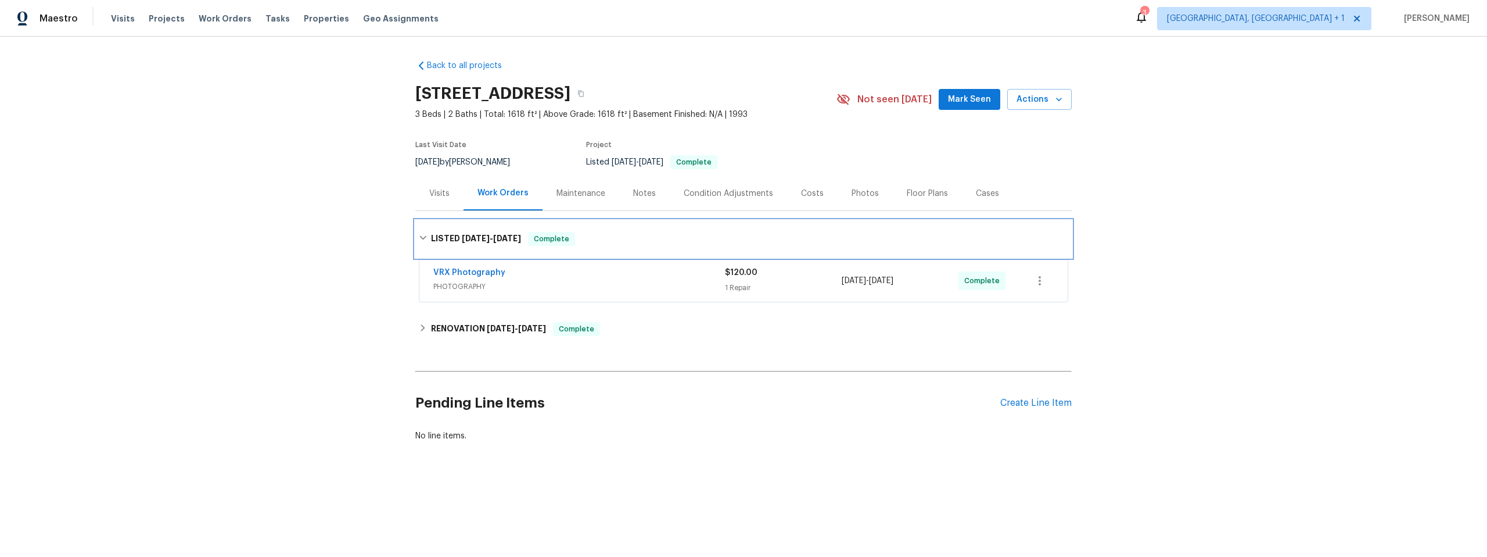
click at [424, 227] on div "LISTED 8/23/25 - 8/25/25 Complete" at bounding box center [743, 238] width 657 height 37
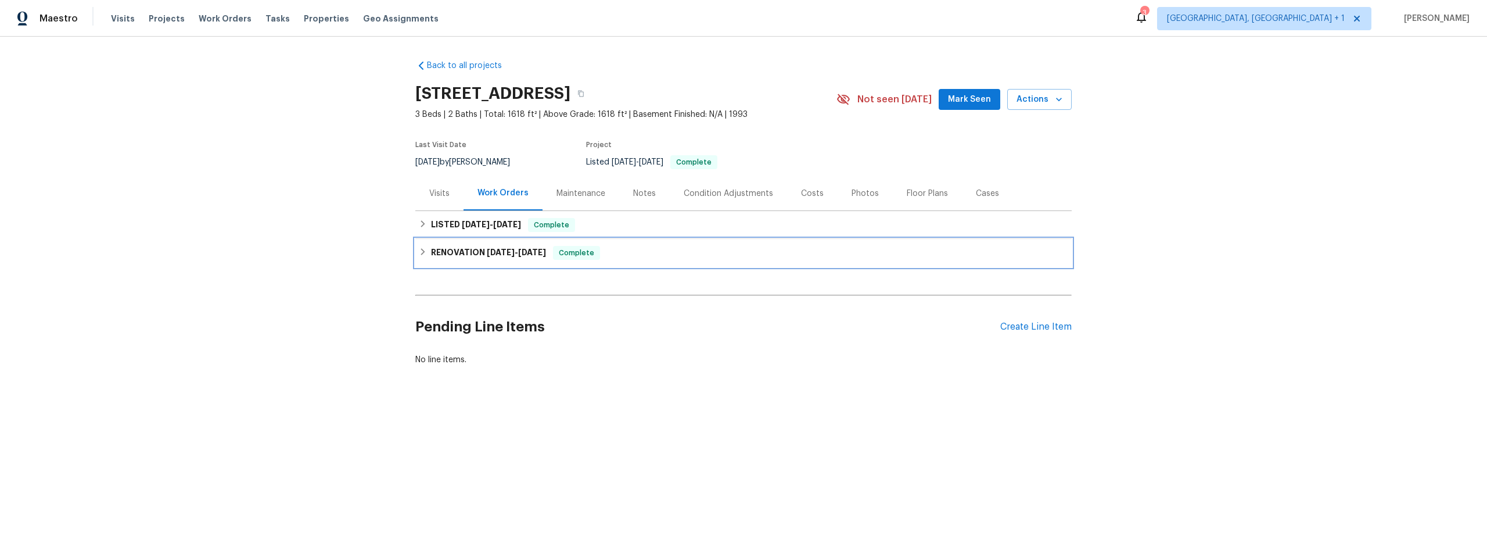
click at [425, 252] on div "RENOVATION 8/19/25 - 8/22/25 Complete" at bounding box center [744, 253] width 650 height 14
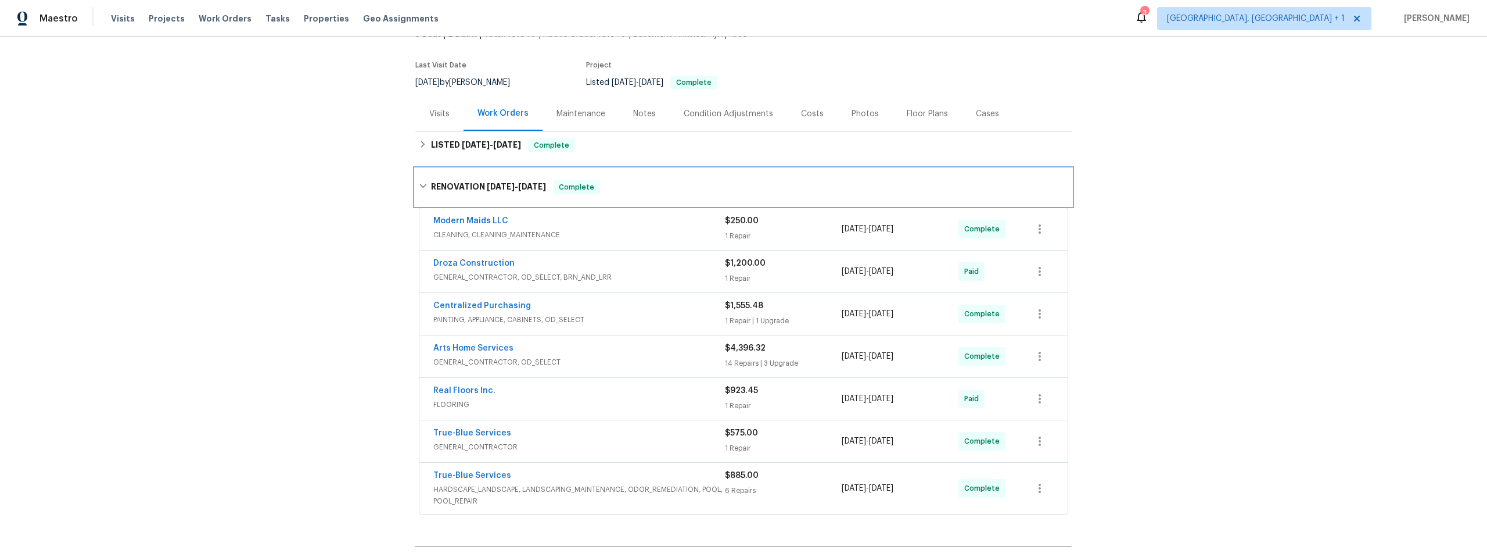
scroll to position [83, 0]
click at [484, 429] on link "True-Blue Services" at bounding box center [472, 430] width 78 height 8
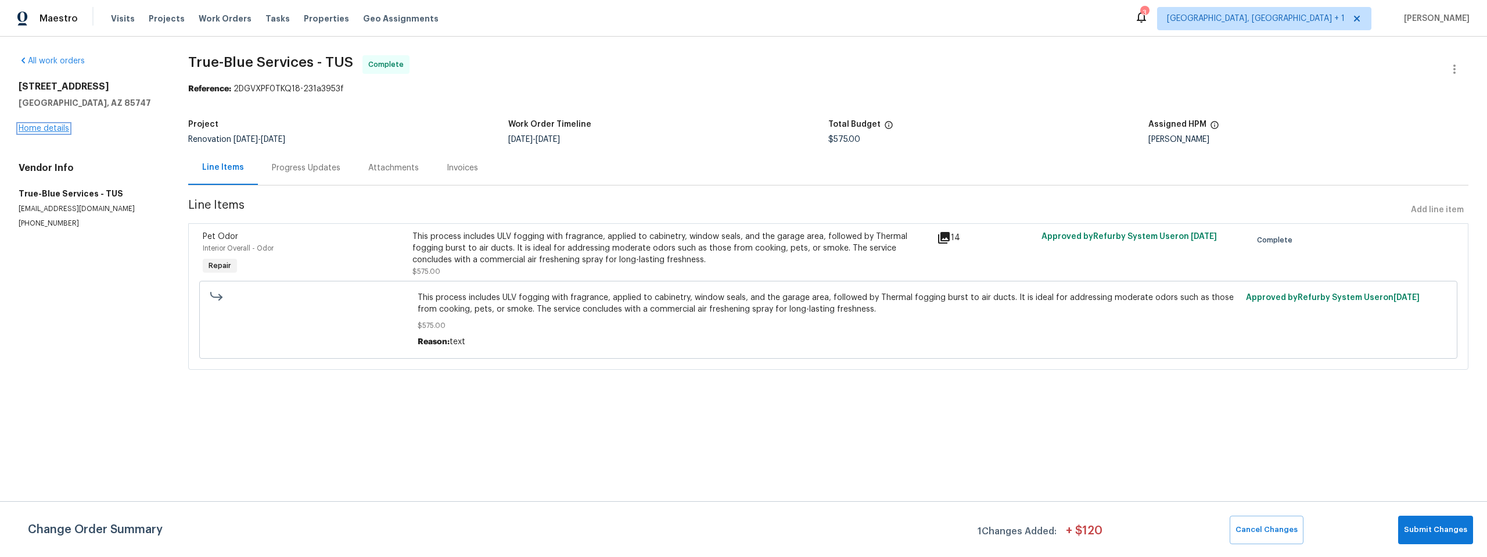
click at [55, 128] on link "Home details" at bounding box center [44, 128] width 51 height 8
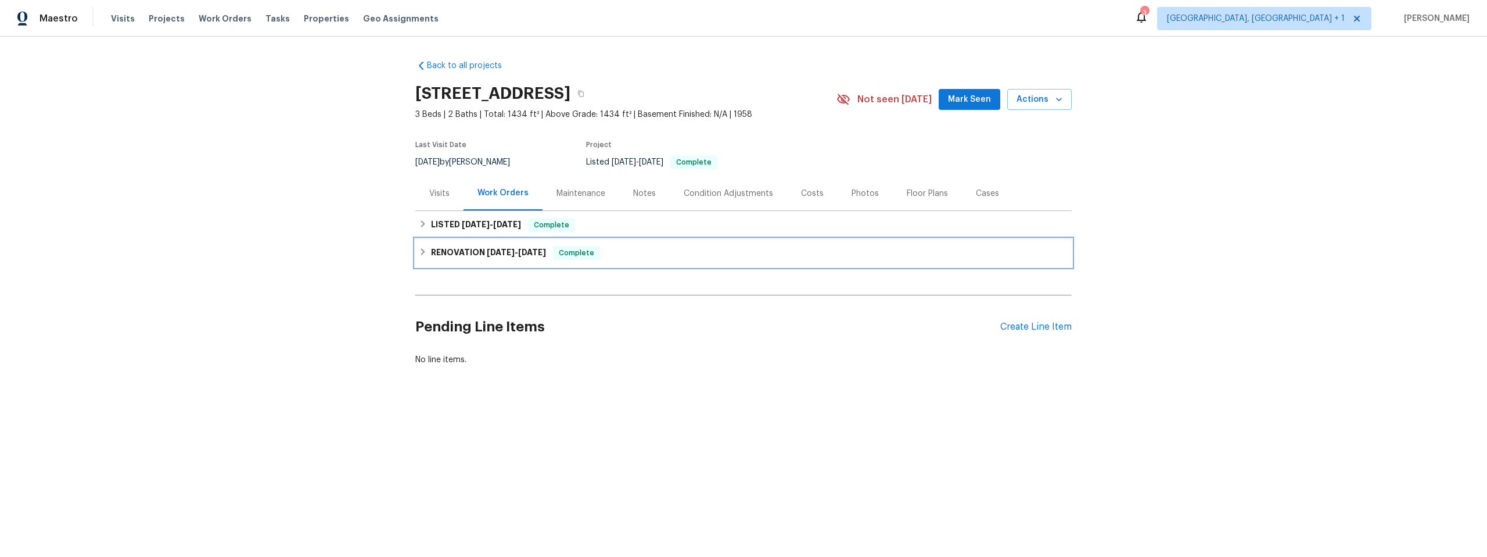
click at [419, 251] on icon at bounding box center [423, 252] width 8 height 8
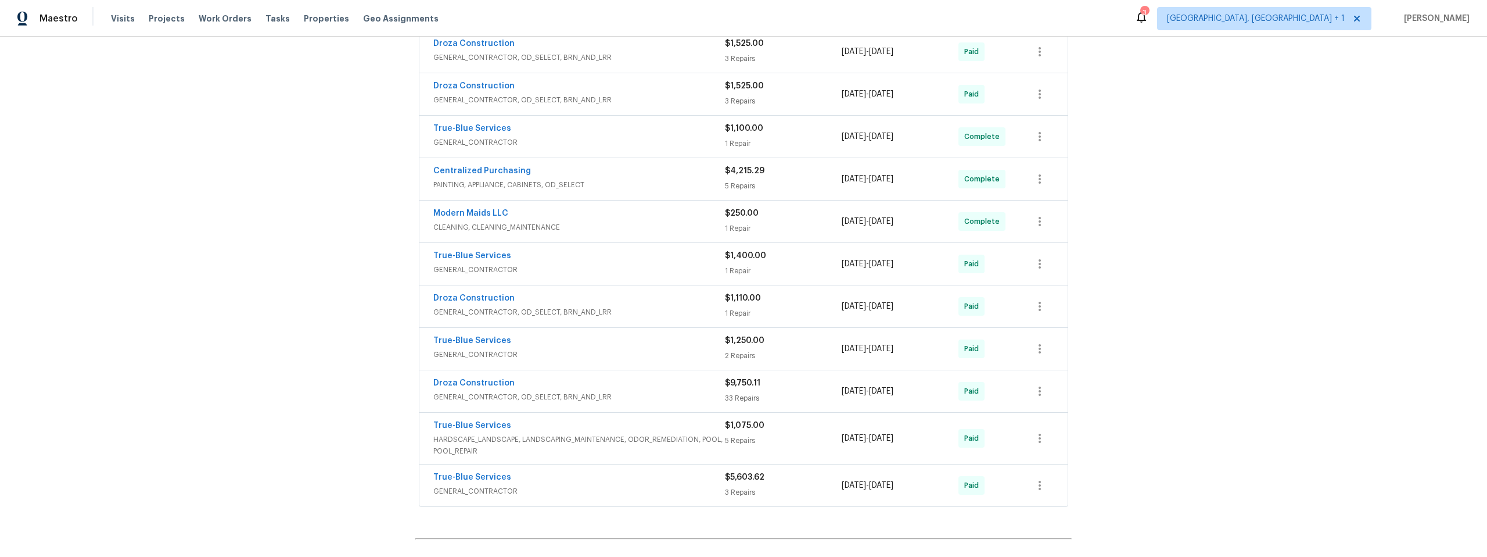
scroll to position [182, 0]
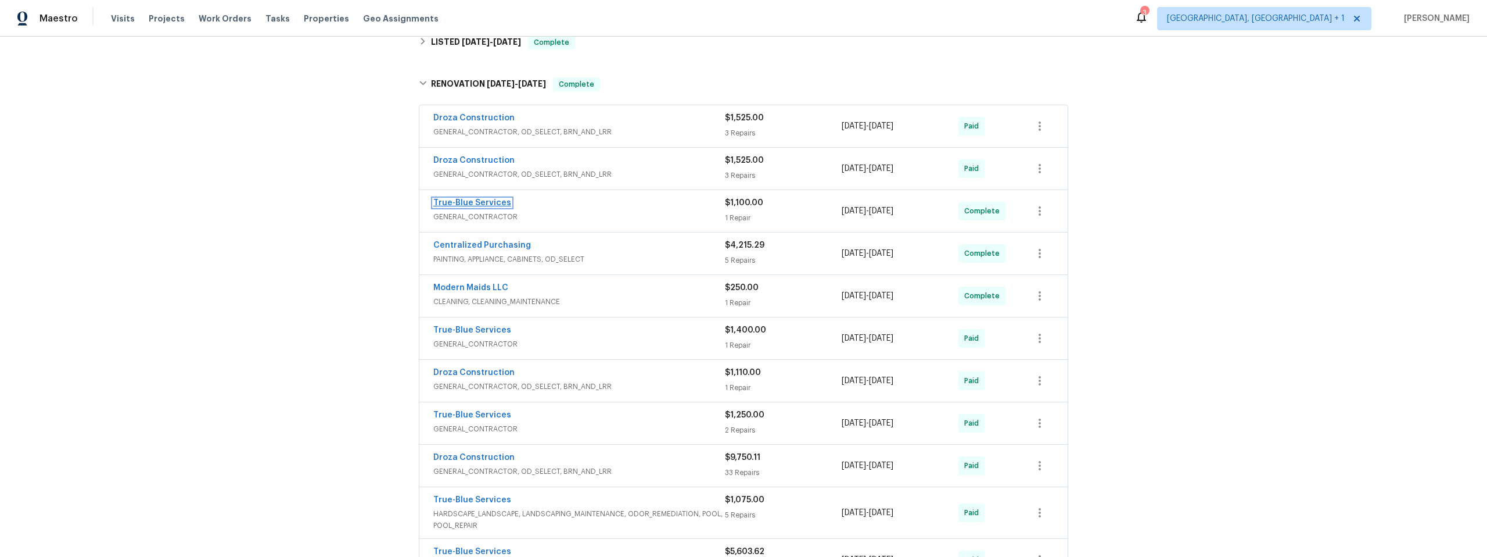
click at [462, 200] on link "True-Blue Services" at bounding box center [472, 203] width 78 height 8
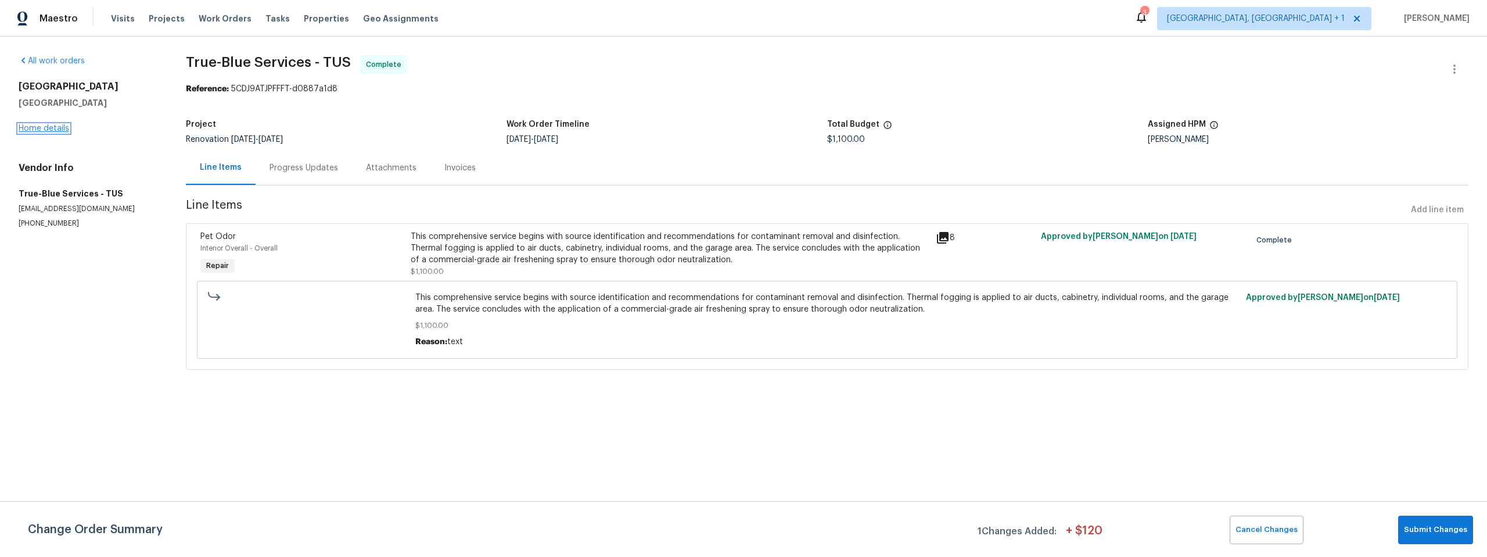
click at [29, 128] on link "Home details" at bounding box center [44, 128] width 51 height 8
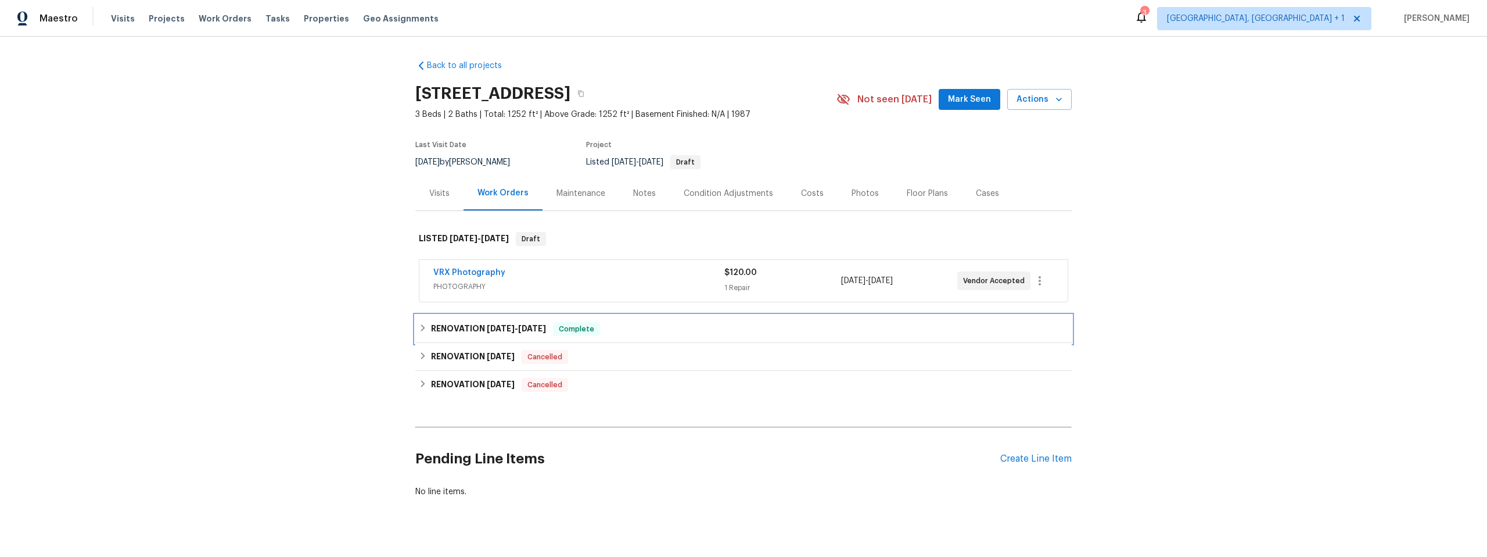
click at [419, 327] on icon at bounding box center [423, 328] width 8 height 8
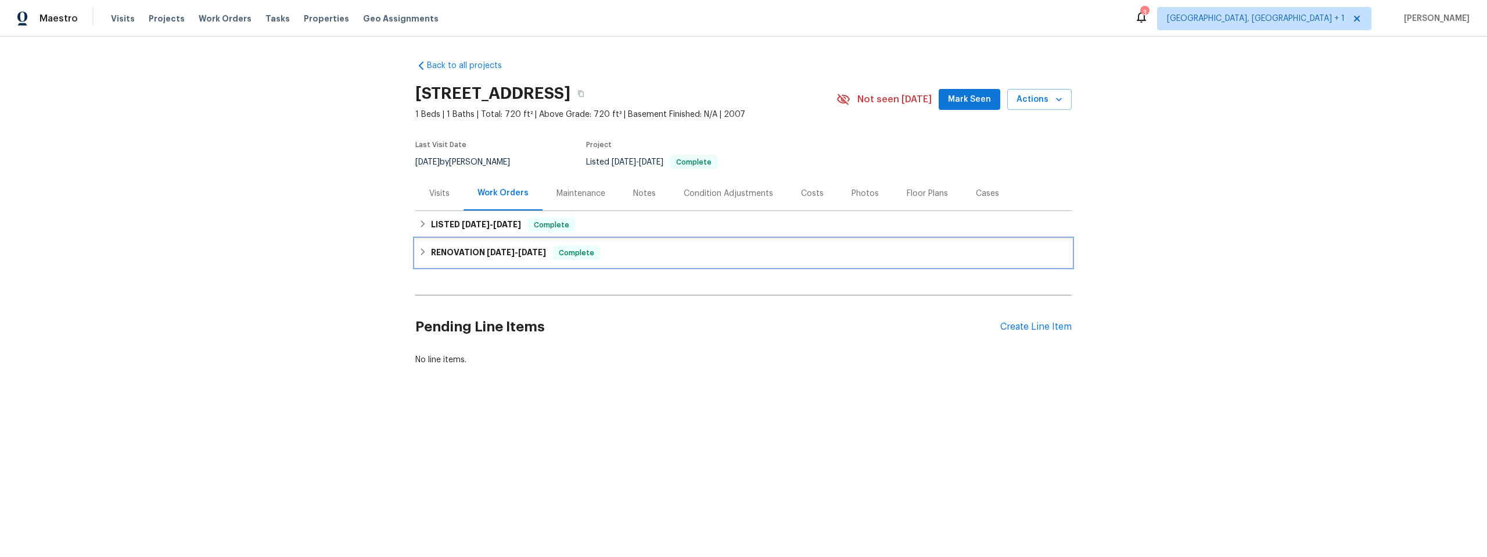
click at [420, 248] on icon at bounding box center [423, 252] width 8 height 8
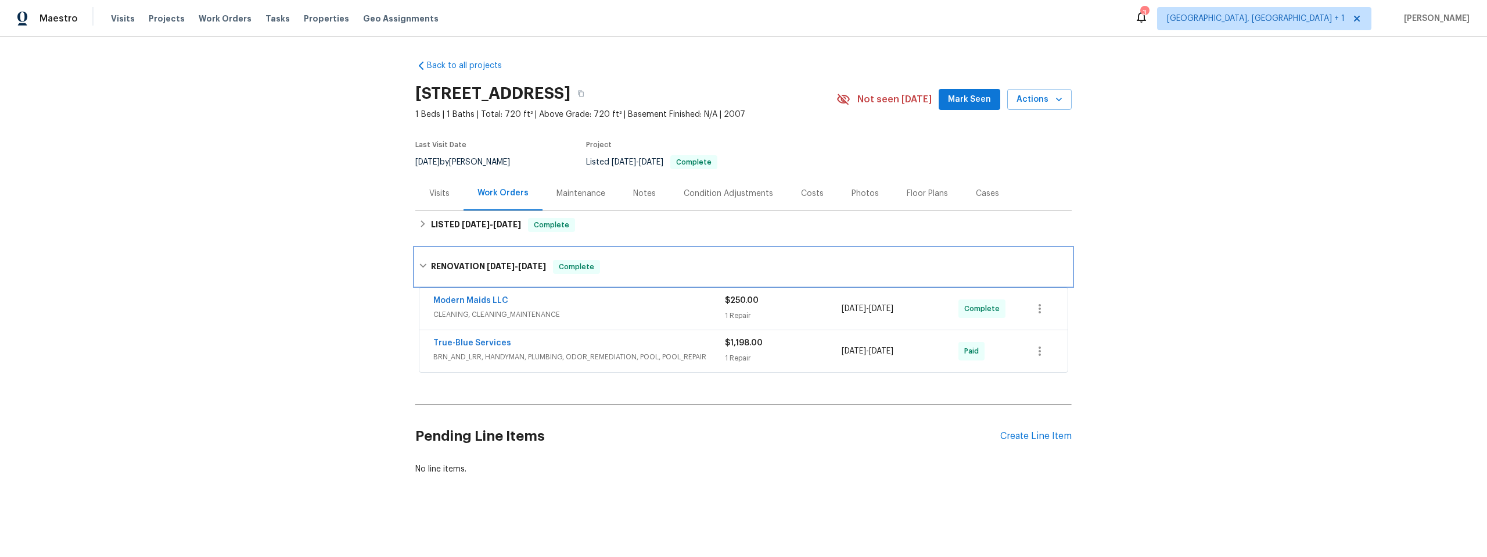
click at [419, 264] on icon at bounding box center [423, 265] width 8 height 8
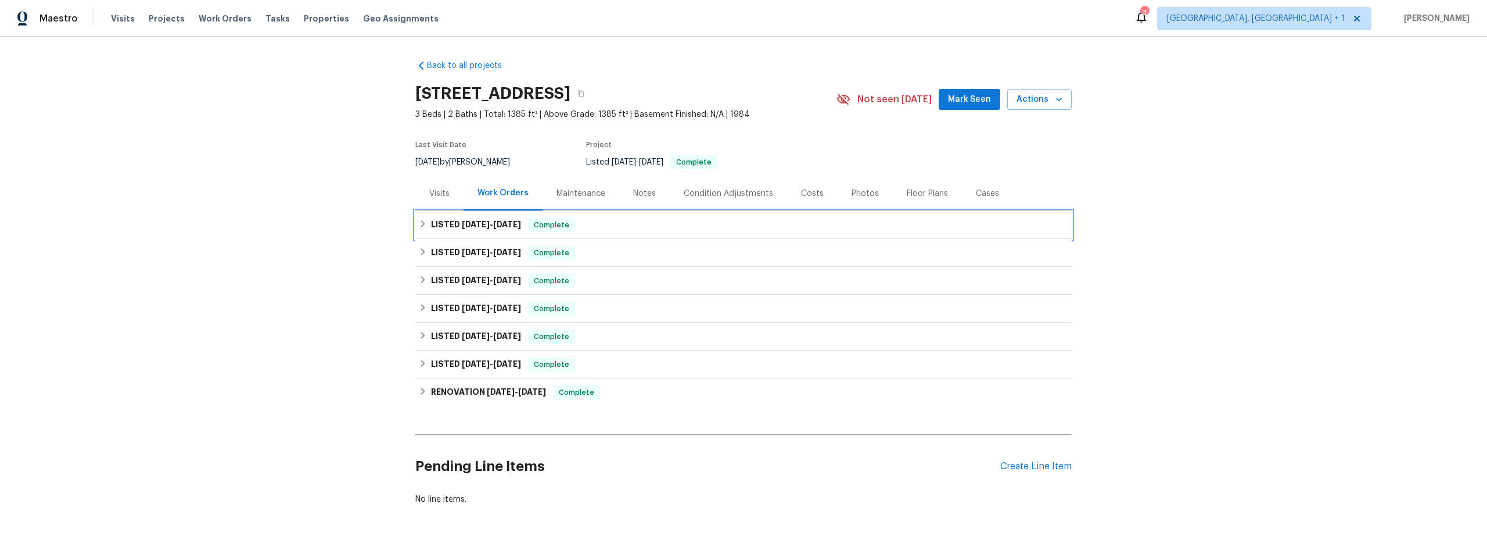
click at [421, 224] on icon at bounding box center [423, 224] width 8 height 8
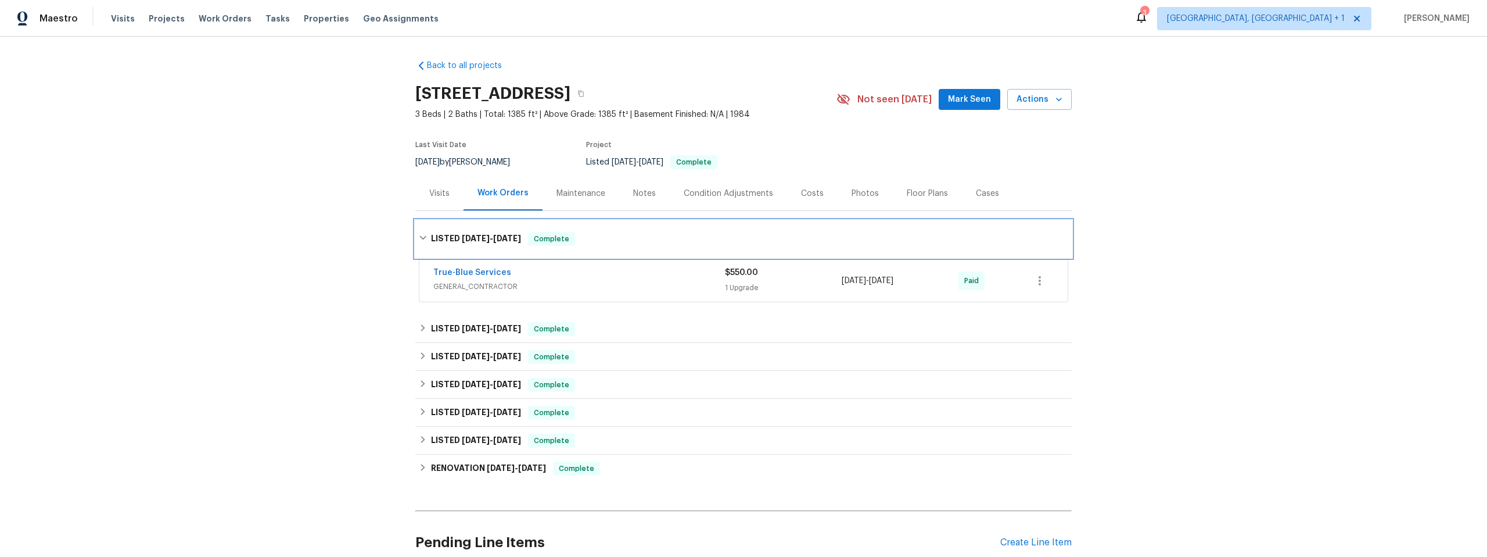
click at [421, 224] on div "LISTED 7/31/25 - 8/1/25 Complete" at bounding box center [743, 238] width 657 height 37
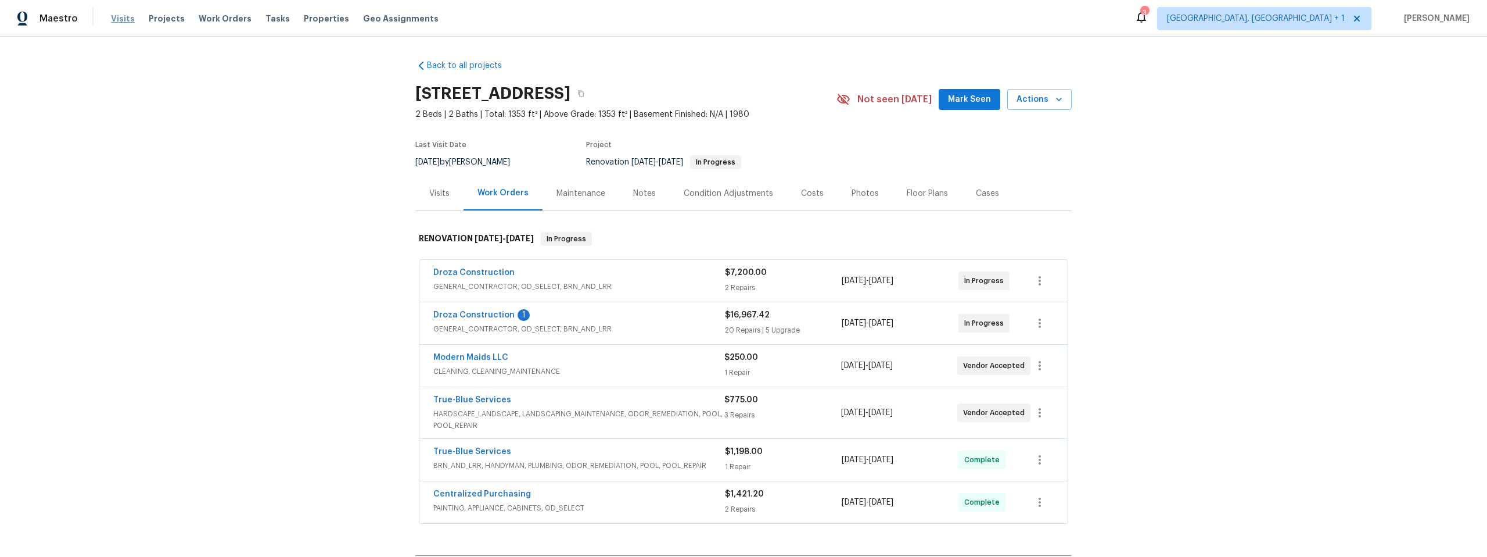
click at [113, 18] on span "Visits" at bounding box center [123, 19] width 24 height 12
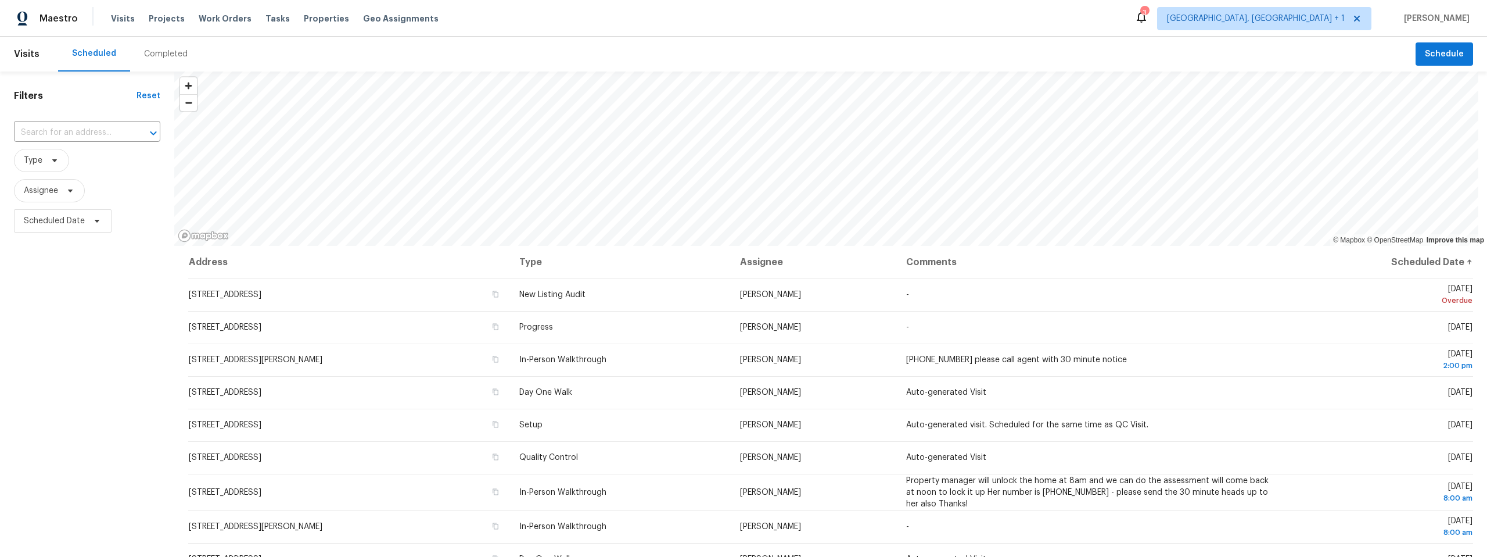
click at [157, 58] on div "Completed" at bounding box center [166, 54] width 44 height 12
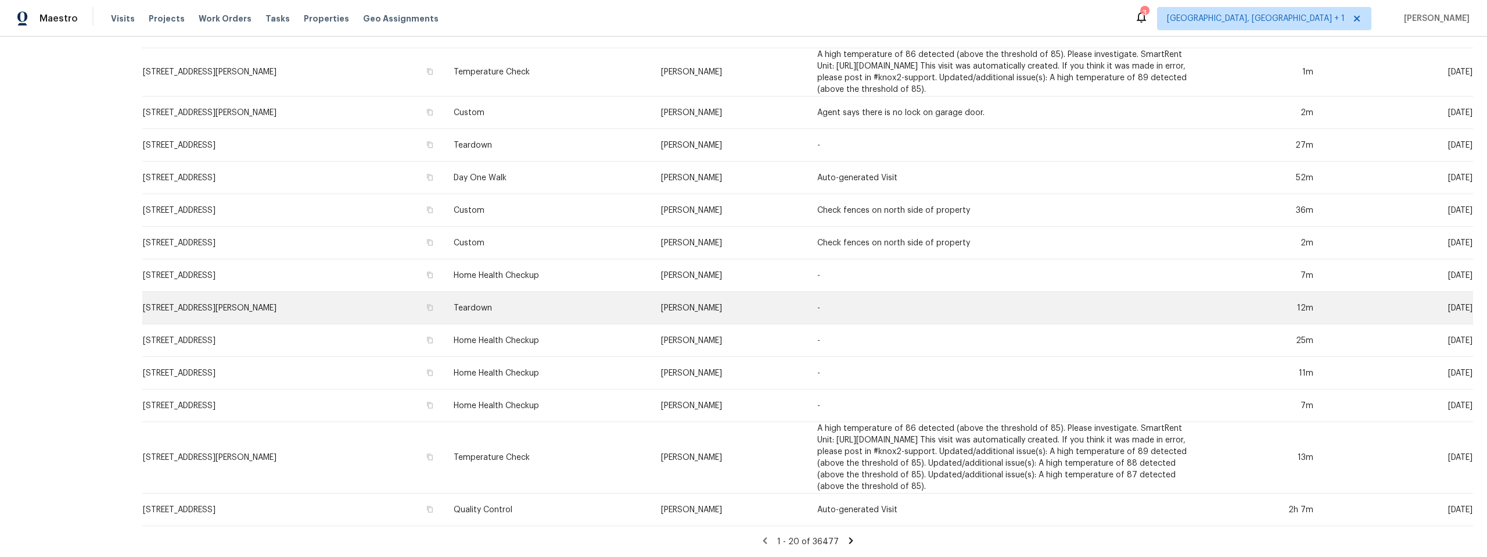
scroll to position [327, 0]
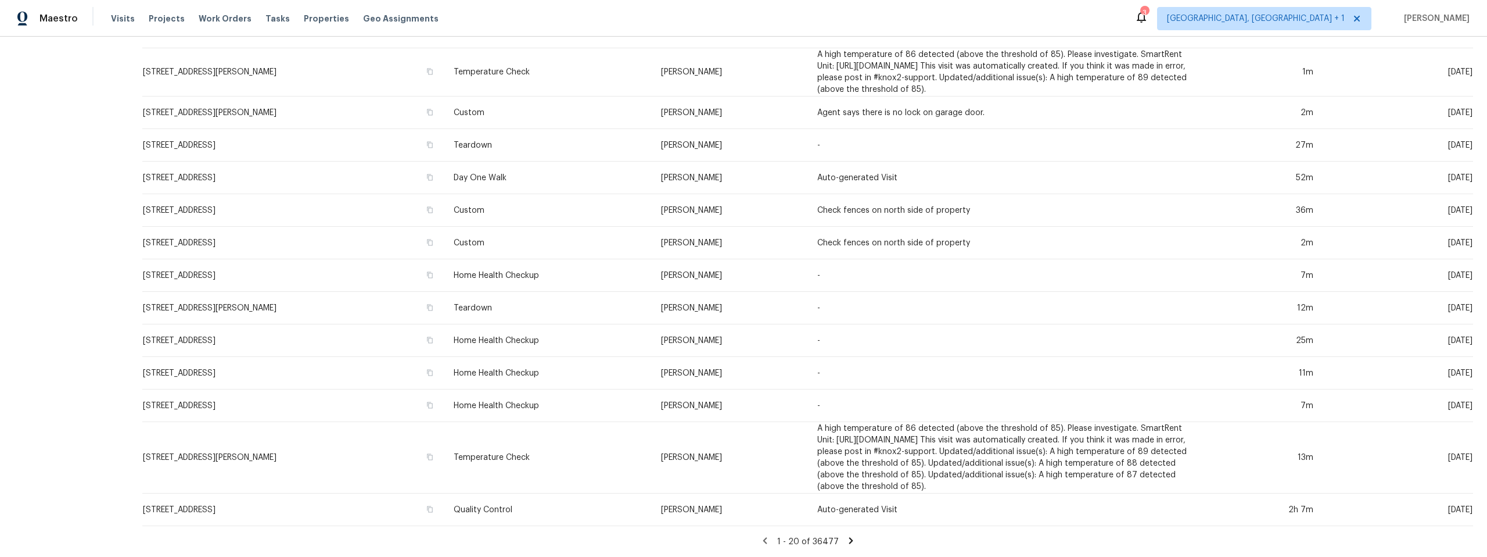
click at [849, 537] on icon at bounding box center [851, 540] width 4 height 6
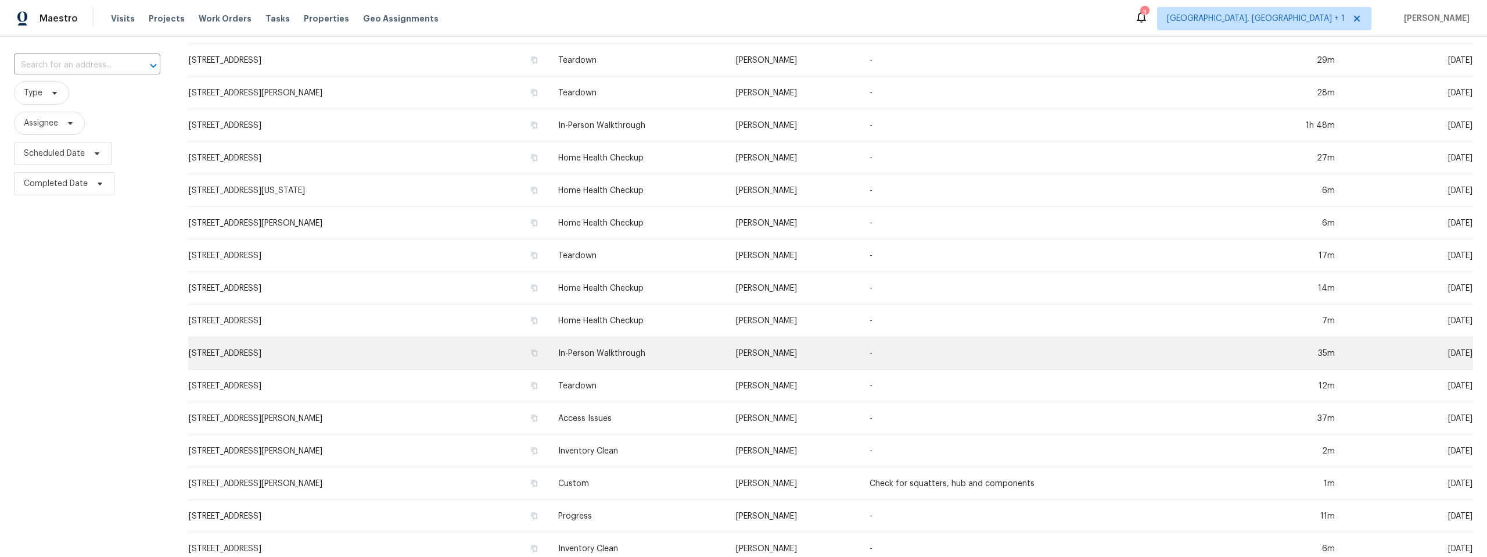
scroll to position [0, 0]
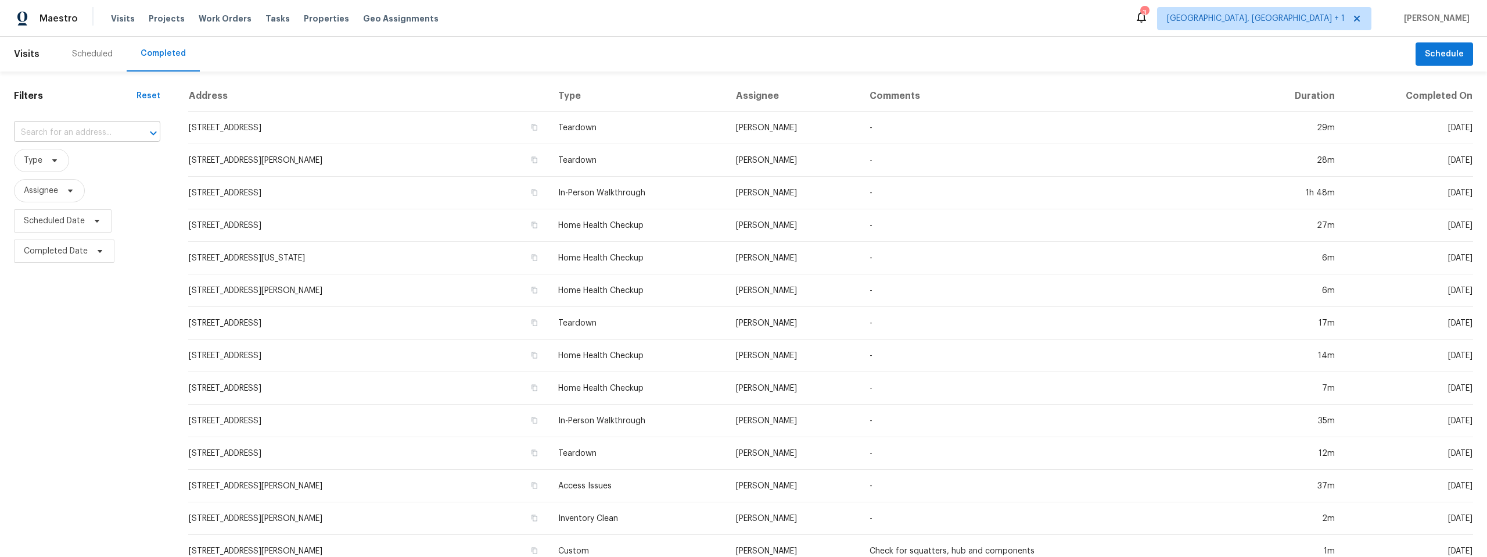
click at [64, 136] on input "text" at bounding box center [71, 133] width 114 height 18
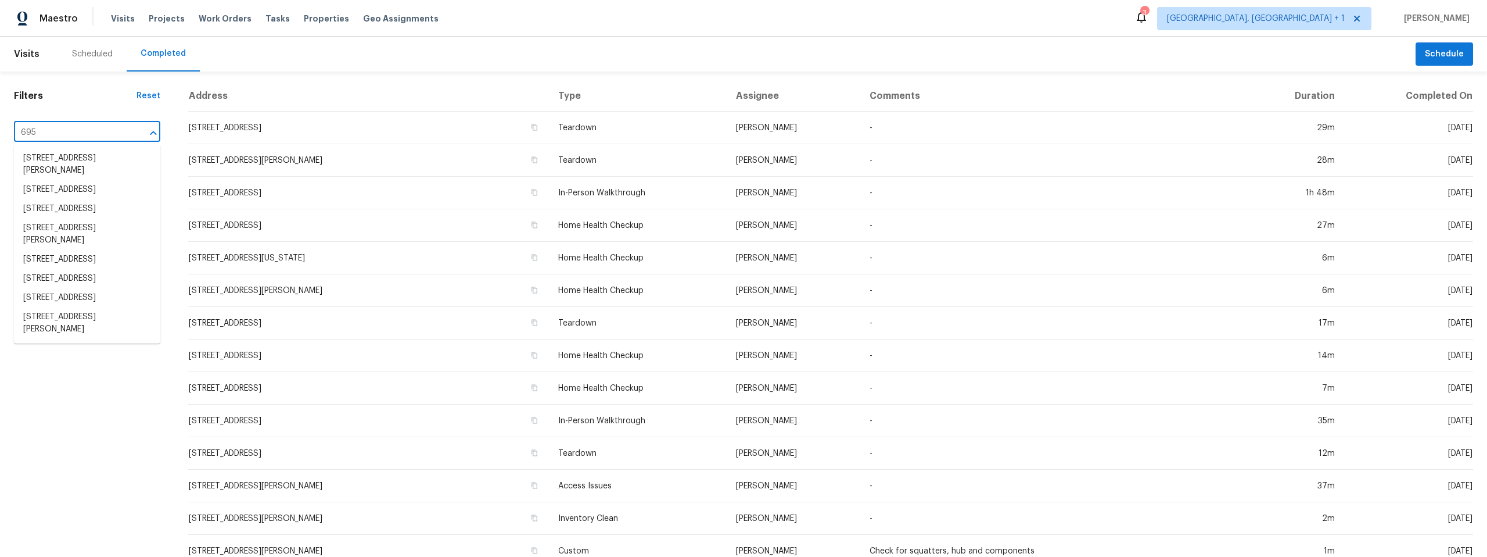
type input "6958"
click at [120, 168] on li "[STREET_ADDRESS]" at bounding box center [87, 158] width 146 height 19
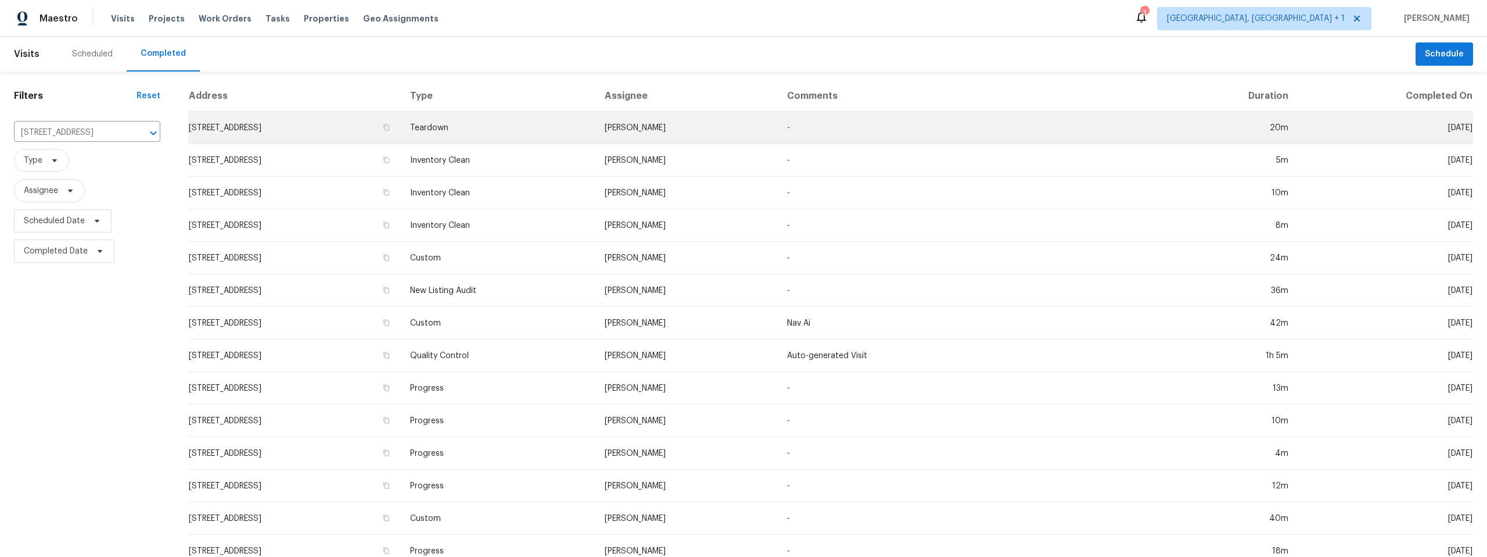
click at [283, 128] on td "[STREET_ADDRESS]" at bounding box center [294, 128] width 213 height 33
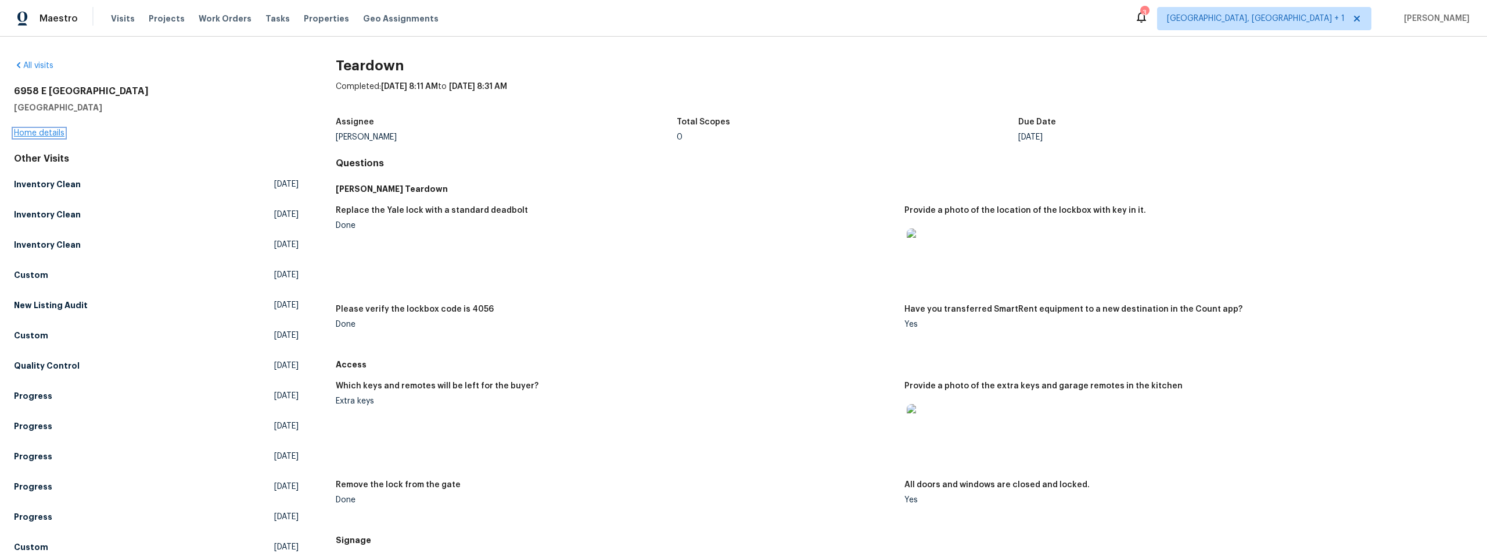
click at [35, 133] on link "Home details" at bounding box center [39, 133] width 51 height 8
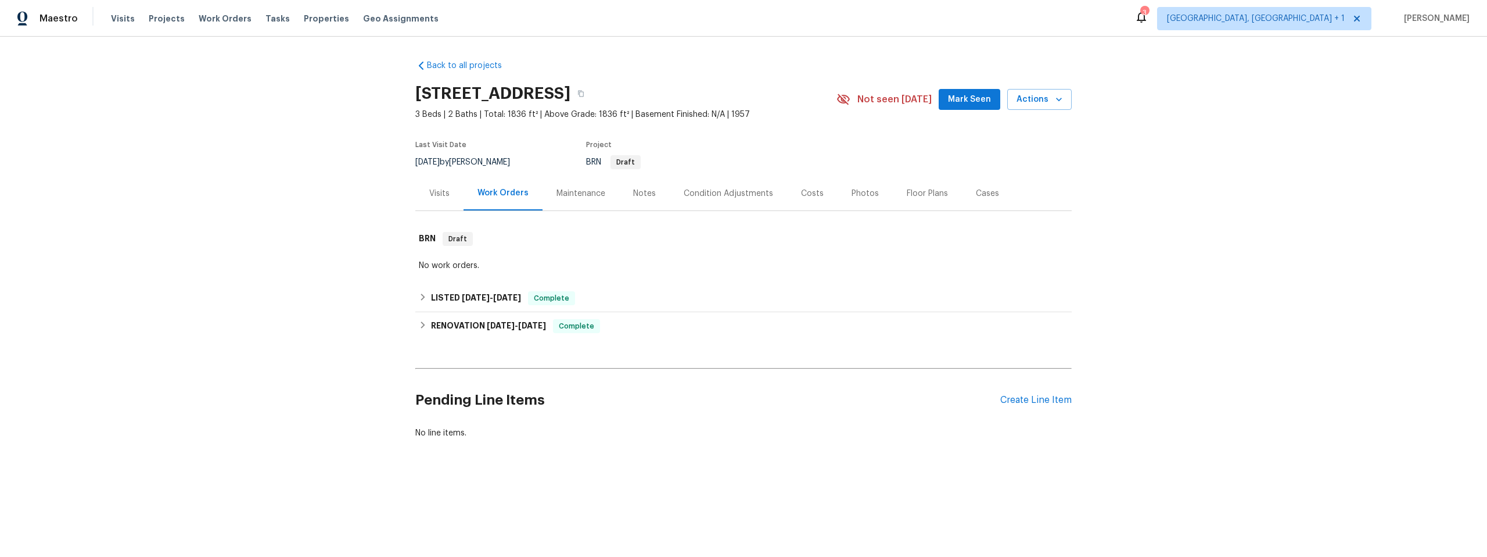
click at [573, 192] on div "Maintenance" at bounding box center [581, 194] width 49 height 12
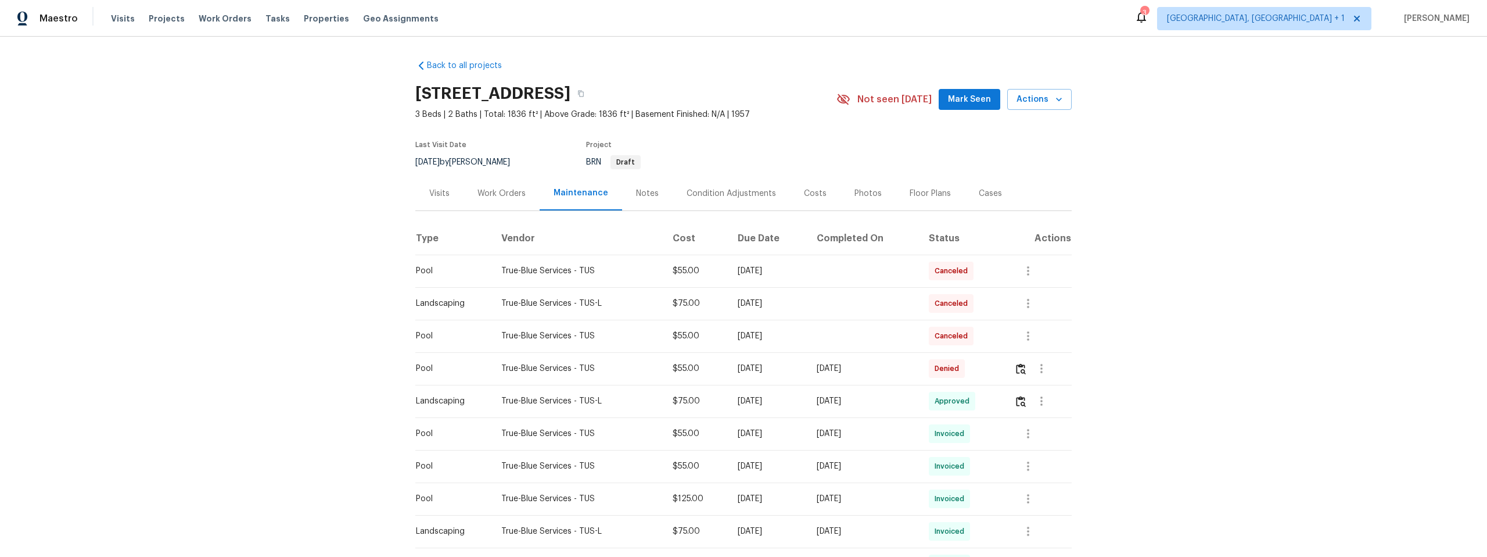
scroll to position [2, 0]
click at [543, 364] on div "True-Blue Services - TUS" at bounding box center [577, 366] width 153 height 12
click at [1022, 365] on img "button" at bounding box center [1021, 366] width 10 height 11
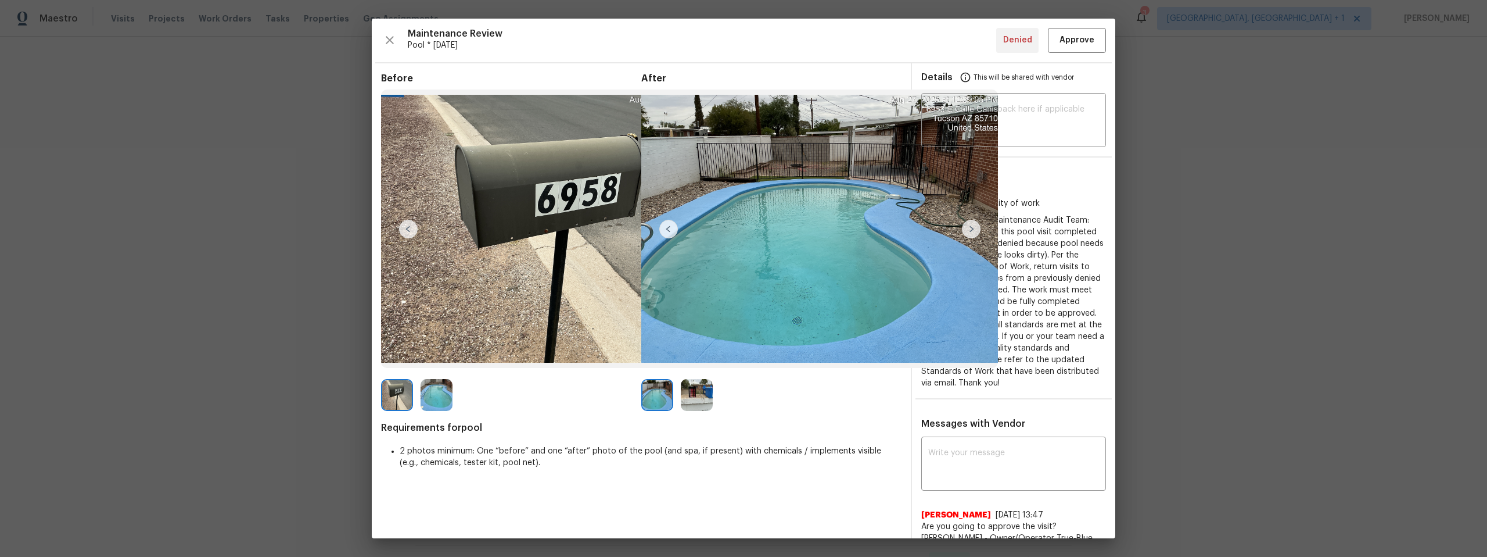
click at [966, 228] on img at bounding box center [971, 229] width 19 height 19
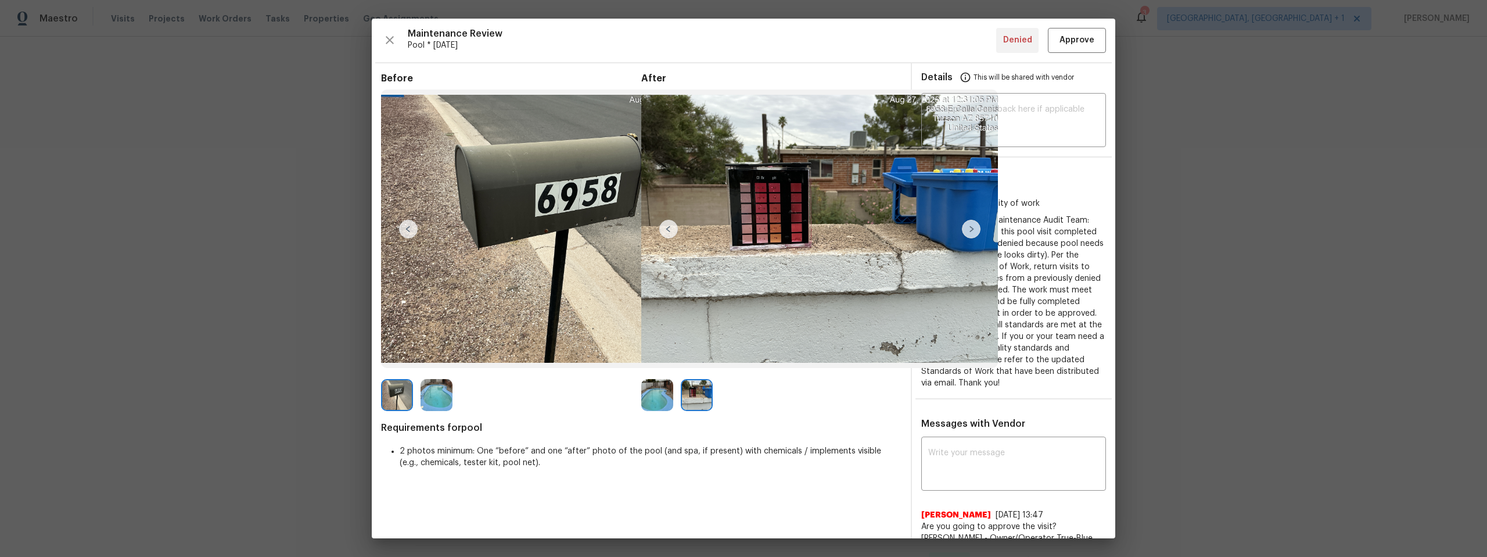
click at [969, 224] on img at bounding box center [971, 229] width 19 height 19
click at [971, 229] on img at bounding box center [971, 229] width 19 height 19
click at [662, 230] on img at bounding box center [668, 229] width 19 height 19
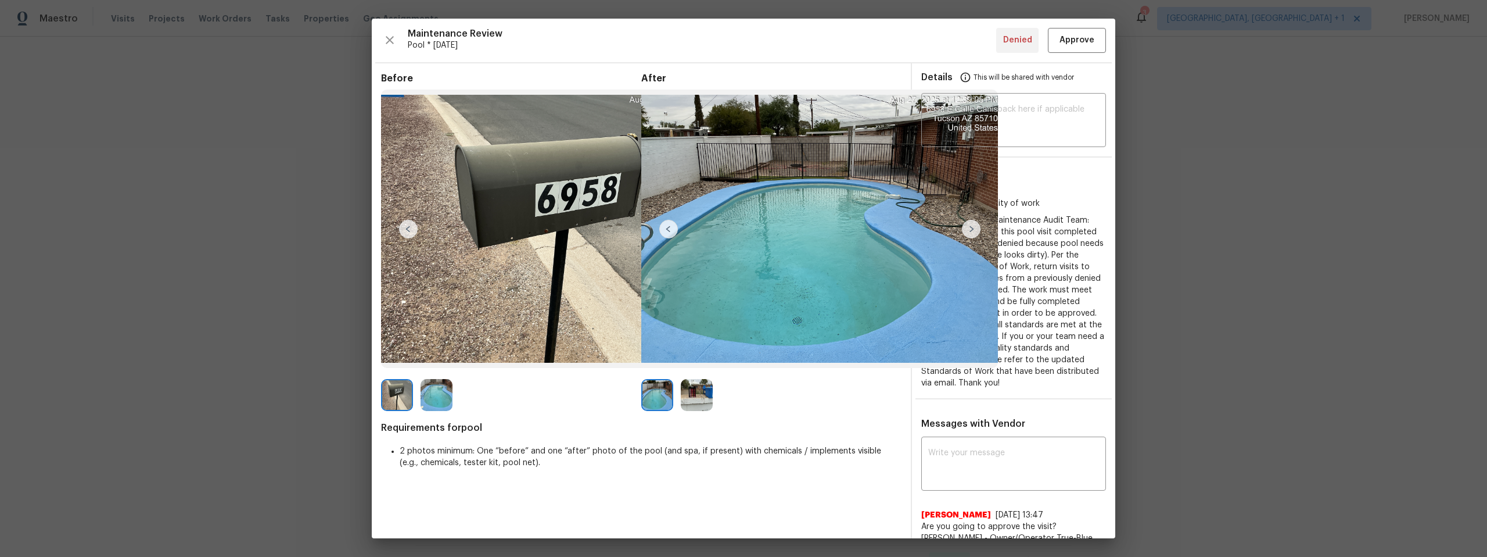
click at [665, 228] on img at bounding box center [668, 229] width 19 height 19
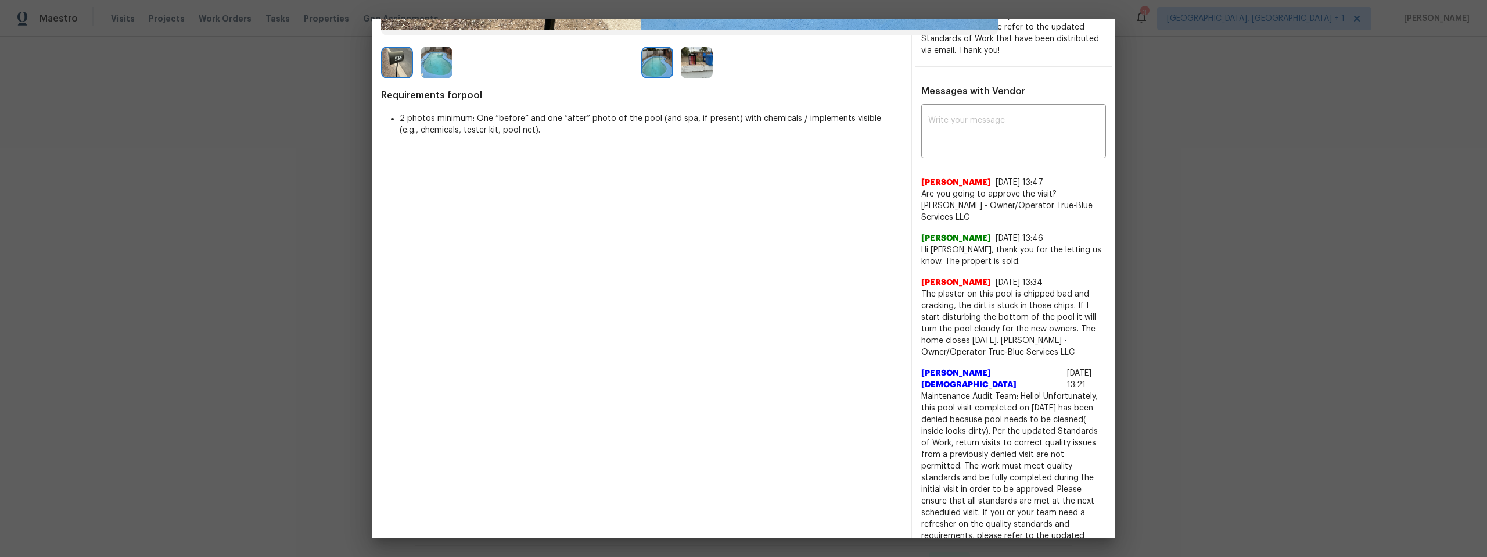
scroll to position [310, 0]
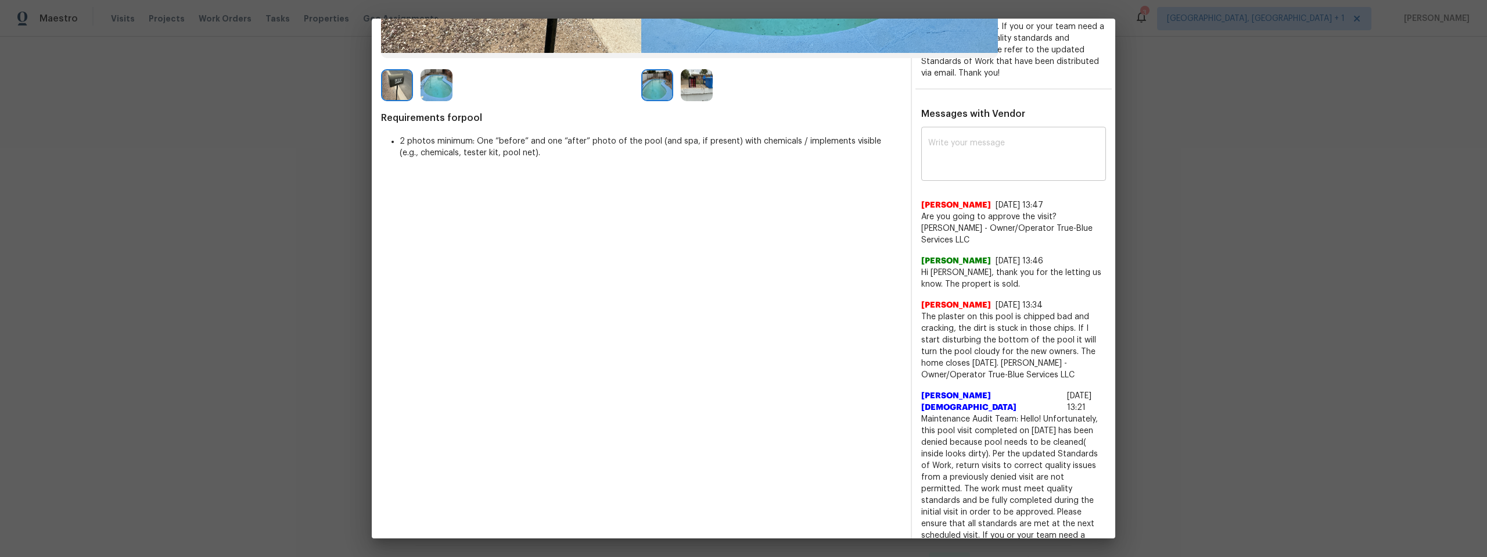
click at [984, 162] on textarea at bounding box center [1013, 155] width 171 height 33
drag, startPoint x: 1011, startPoint y: 148, endPoint x: 1006, endPoint y: 150, distance: 6.0
click at [1010, 148] on textarea at bounding box center [1013, 155] width 171 height 33
click at [695, 91] on img at bounding box center [697, 85] width 32 height 32
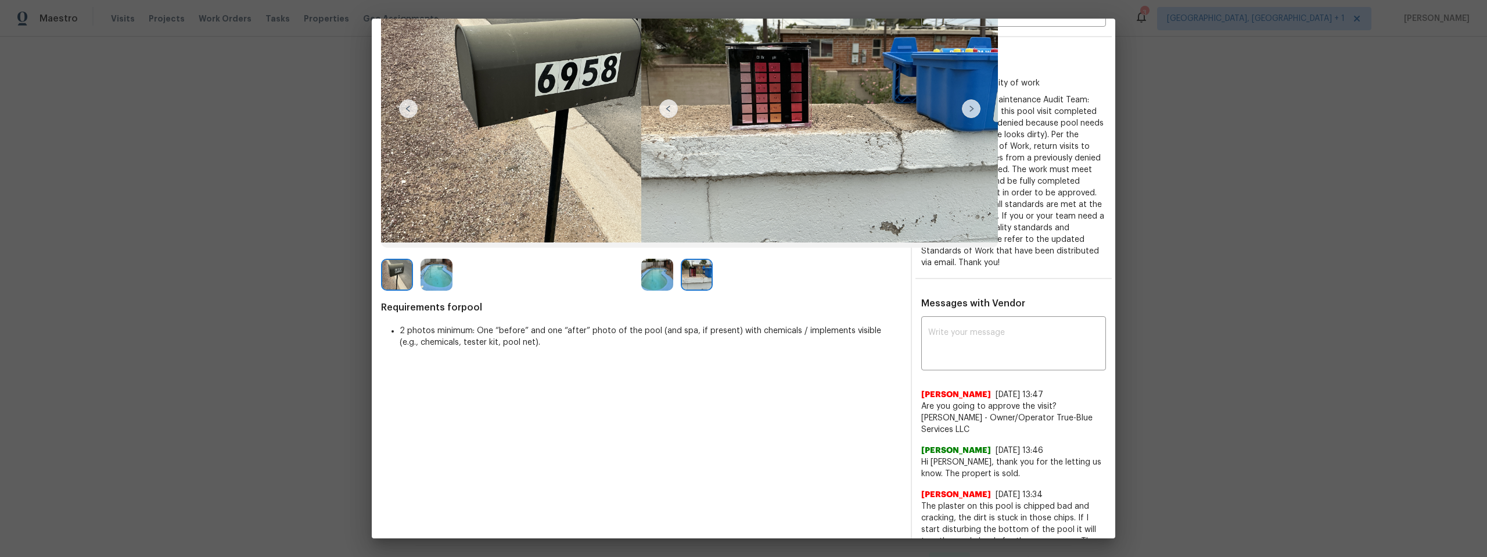
scroll to position [29, 0]
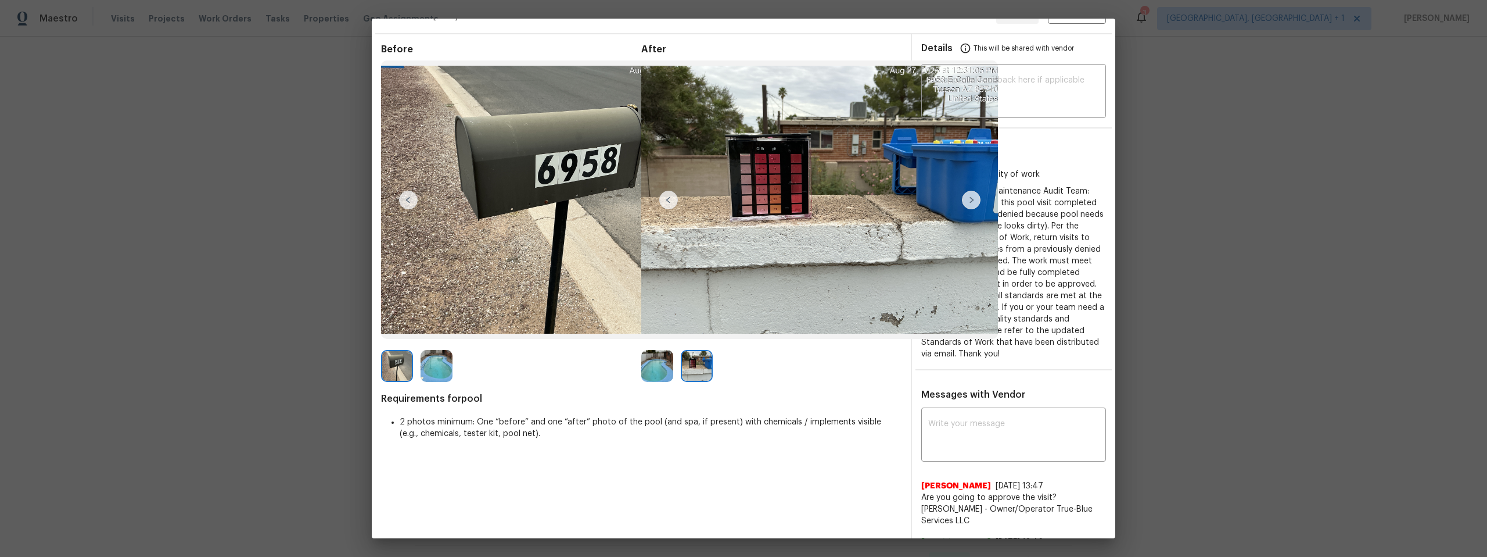
drag, startPoint x: 647, startPoint y: 370, endPoint x: 618, endPoint y: 363, distance: 29.3
click at [647, 370] on img at bounding box center [657, 366] width 32 height 32
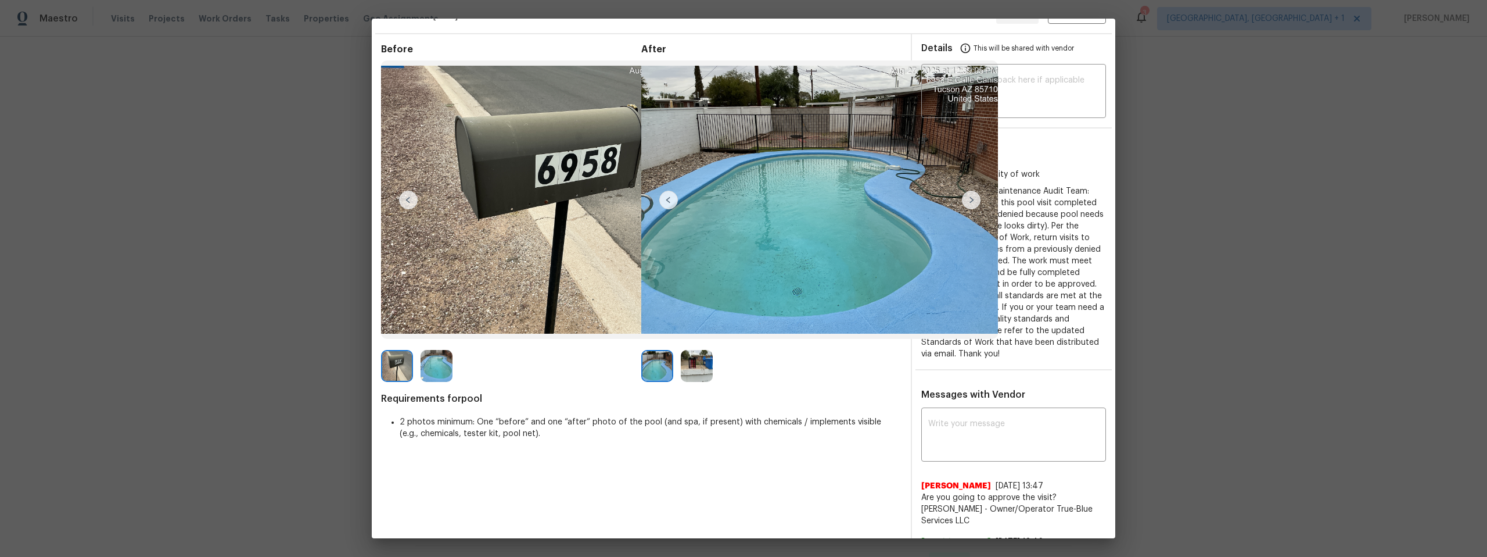
click at [398, 370] on img at bounding box center [397, 366] width 32 height 32
click at [429, 368] on img at bounding box center [437, 366] width 32 height 32
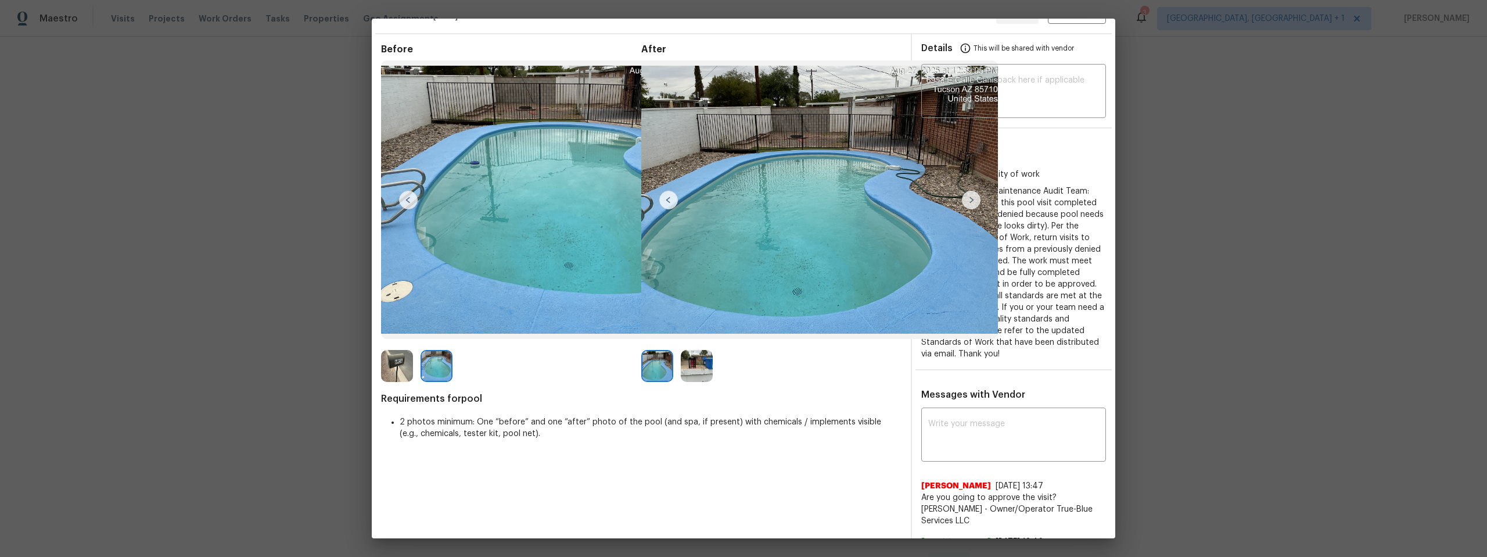
click at [701, 358] on img at bounding box center [697, 366] width 32 height 32
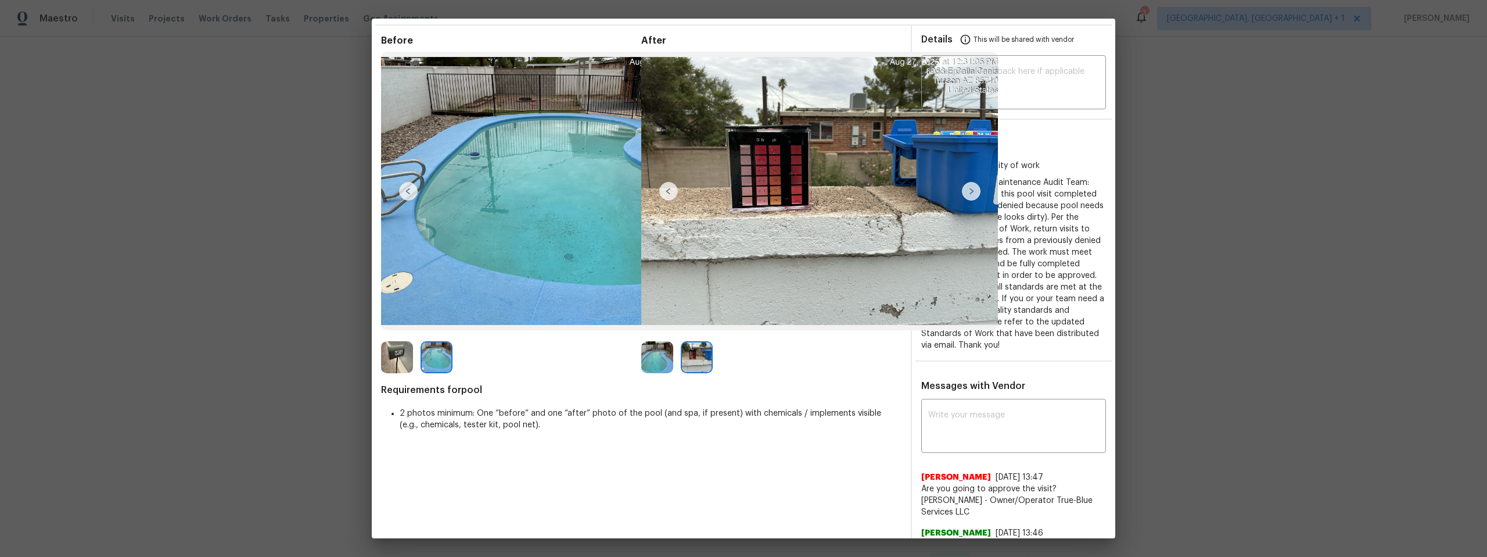
scroll to position [48, 0]
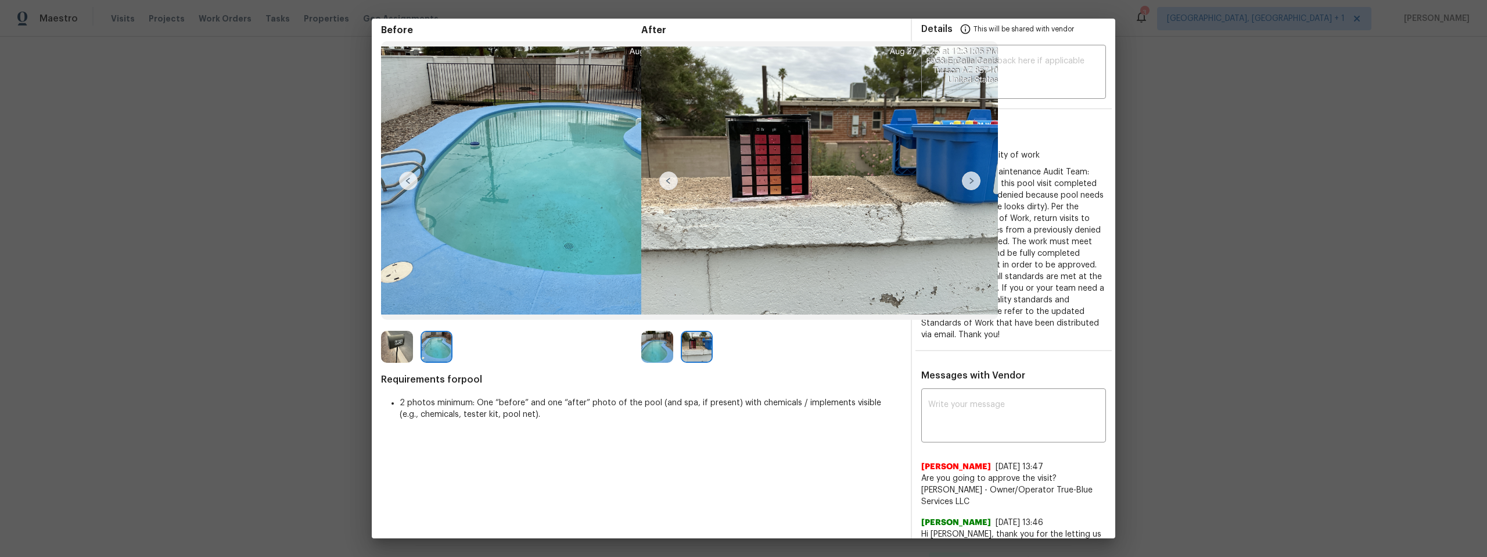
click at [1032, 257] on div "Additional details: Maintenance Audit Team: Hello! Unfortunately, this pool vis…" at bounding box center [1013, 253] width 185 height 174
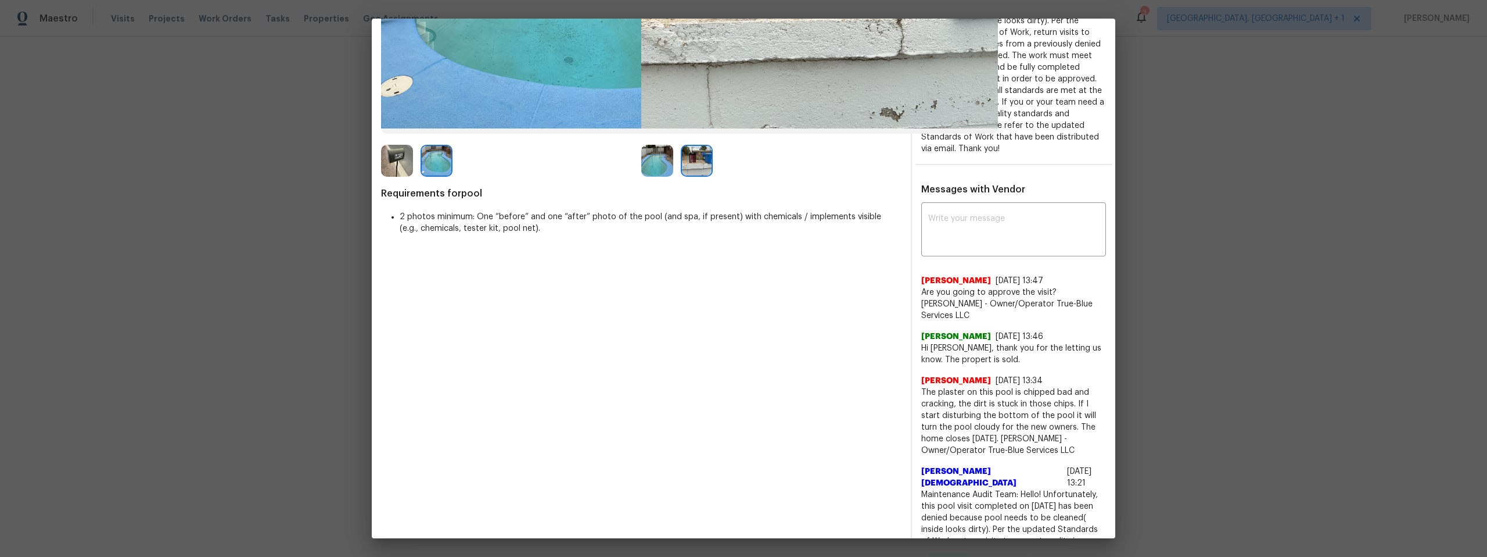
scroll to position [202, 0]
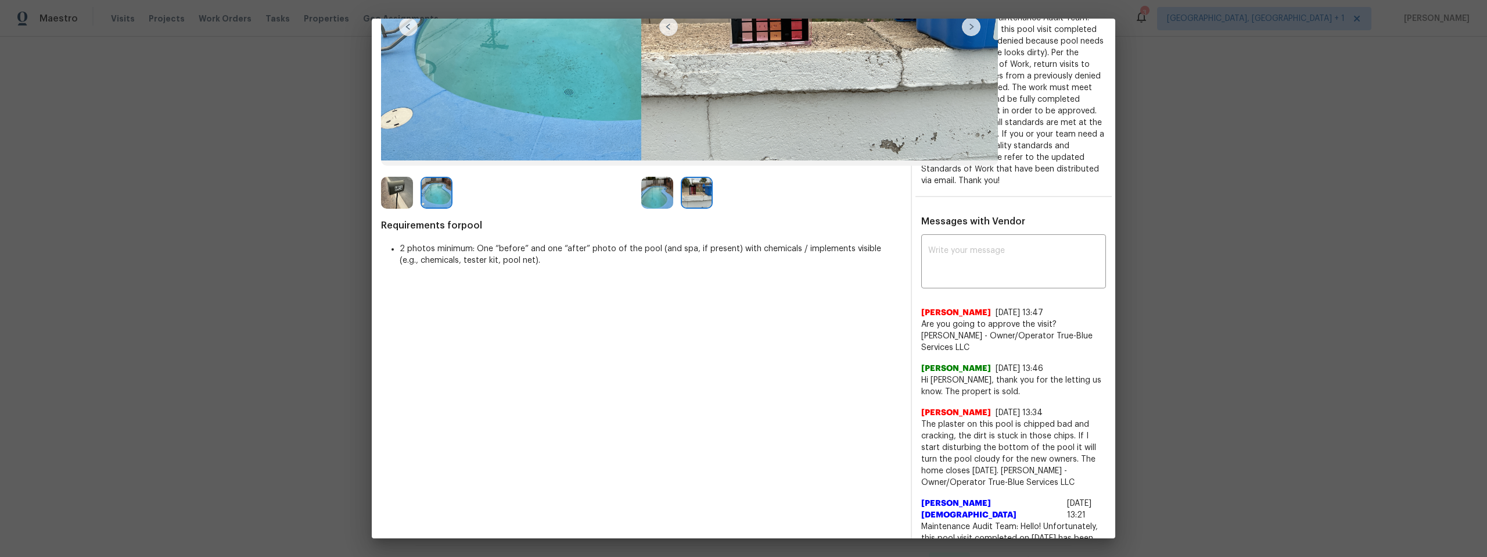
drag, startPoint x: 1048, startPoint y: 162, endPoint x: 1041, endPoint y: 148, distance: 15.6
click at [1048, 162] on div "Additional details: Maintenance Audit Team: Hello! Unfortunately, this pool vis…" at bounding box center [1013, 99] width 185 height 174
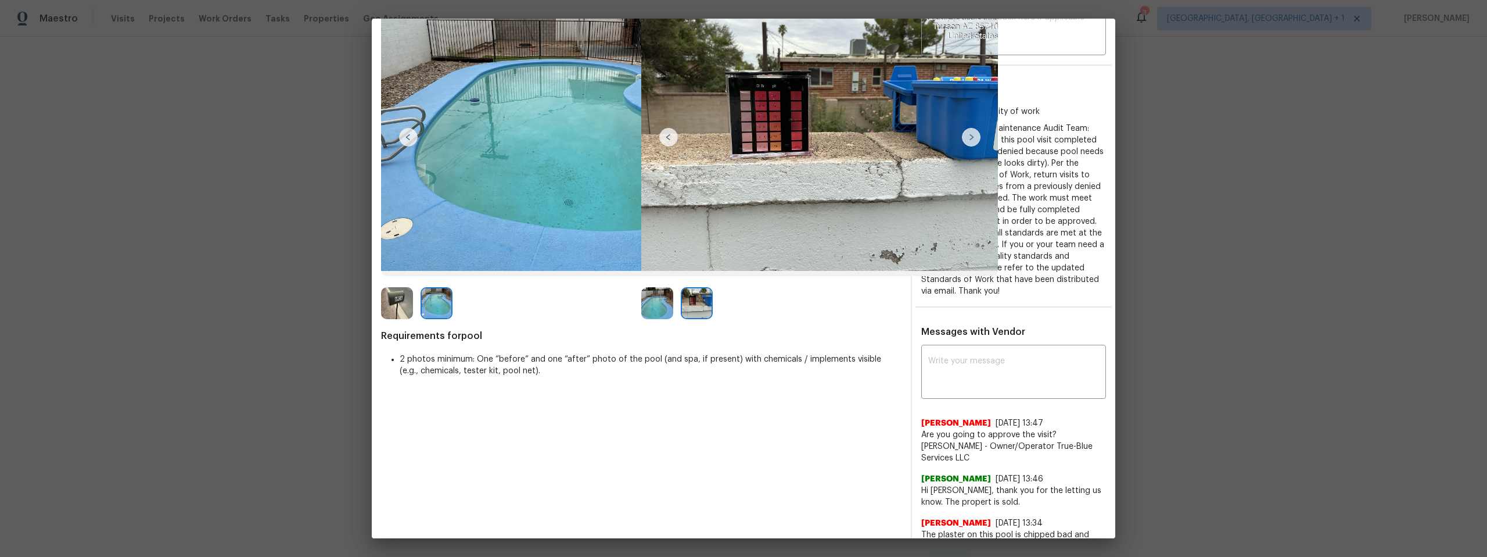
scroll to position [0, 0]
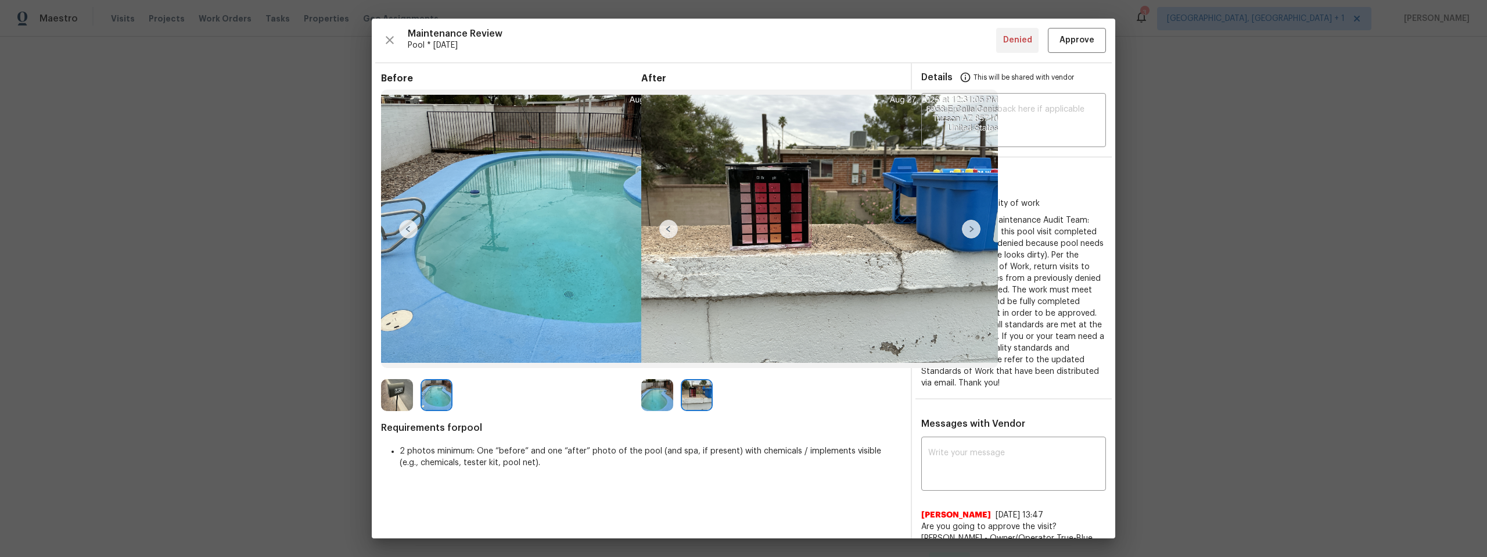
click at [1027, 352] on span "Additional details: Maintenance Audit Team: Hello! Unfortunately, this pool vis…" at bounding box center [1012, 301] width 183 height 171
click at [1027, 351] on span "Additional details: Maintenance Audit Team: Hello! Unfortunately, this pool vis…" at bounding box center [1012, 301] width 183 height 171
click at [1026, 350] on span "Additional details: Maintenance Audit Team: Hello! Unfortunately, this pool vis…" at bounding box center [1012, 301] width 183 height 171
click at [1025, 347] on span "Additional details: Maintenance Audit Team: Hello! Unfortunately, this pool vis…" at bounding box center [1012, 301] width 183 height 171
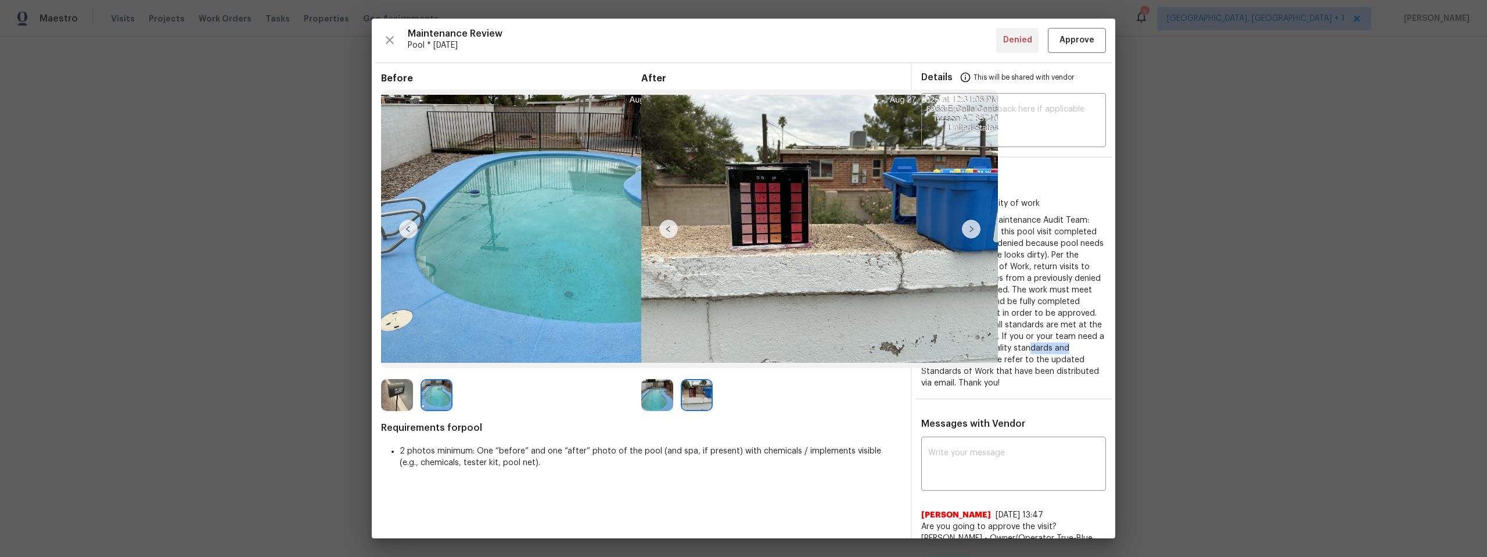
click at [1025, 346] on span "Additional details: Maintenance Audit Team: Hello! Unfortunately, this pool vis…" at bounding box center [1012, 301] width 183 height 171
click at [998, 383] on div "Additional details: Maintenance Audit Team: Hello! Unfortunately, this pool vis…" at bounding box center [1013, 301] width 185 height 174
click at [997, 383] on div "Additional details: Maintenance Audit Team: Hello! Unfortunately, this pool vis…" at bounding box center [1013, 301] width 185 height 174
click at [996, 382] on div "Additional details: Maintenance Audit Team: Hello! Unfortunately, this pool vis…" at bounding box center [1013, 301] width 185 height 174
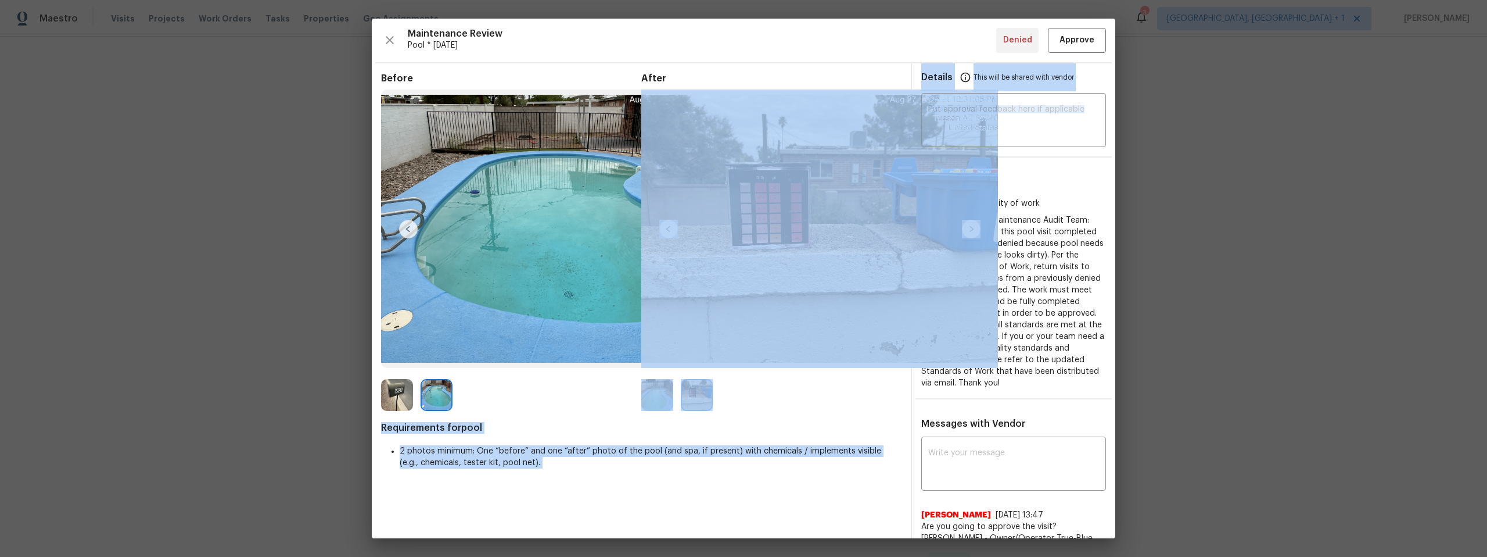
drag, startPoint x: 995, startPoint y: 381, endPoint x: 971, endPoint y: 196, distance: 186.3
copy div "Requirements for pool 2 photos minimum: One “before” and one “after” photo of t…"
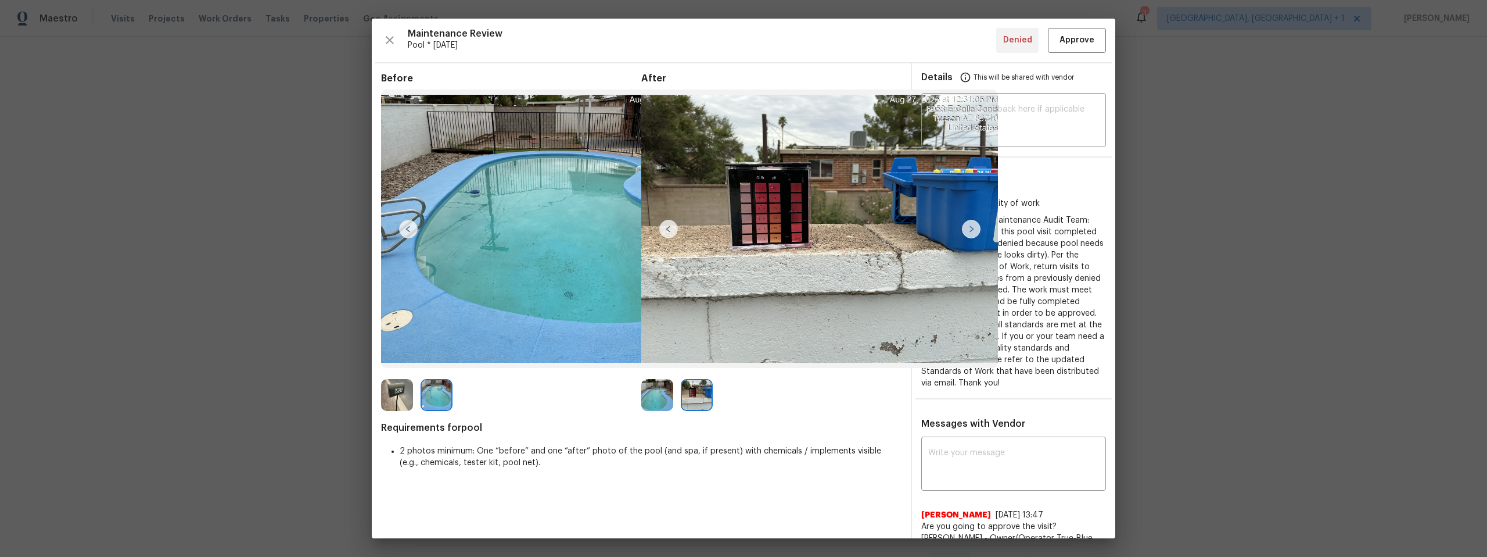
drag, startPoint x: 1018, startPoint y: 413, endPoint x: 1024, endPoint y: 414, distance: 5.8
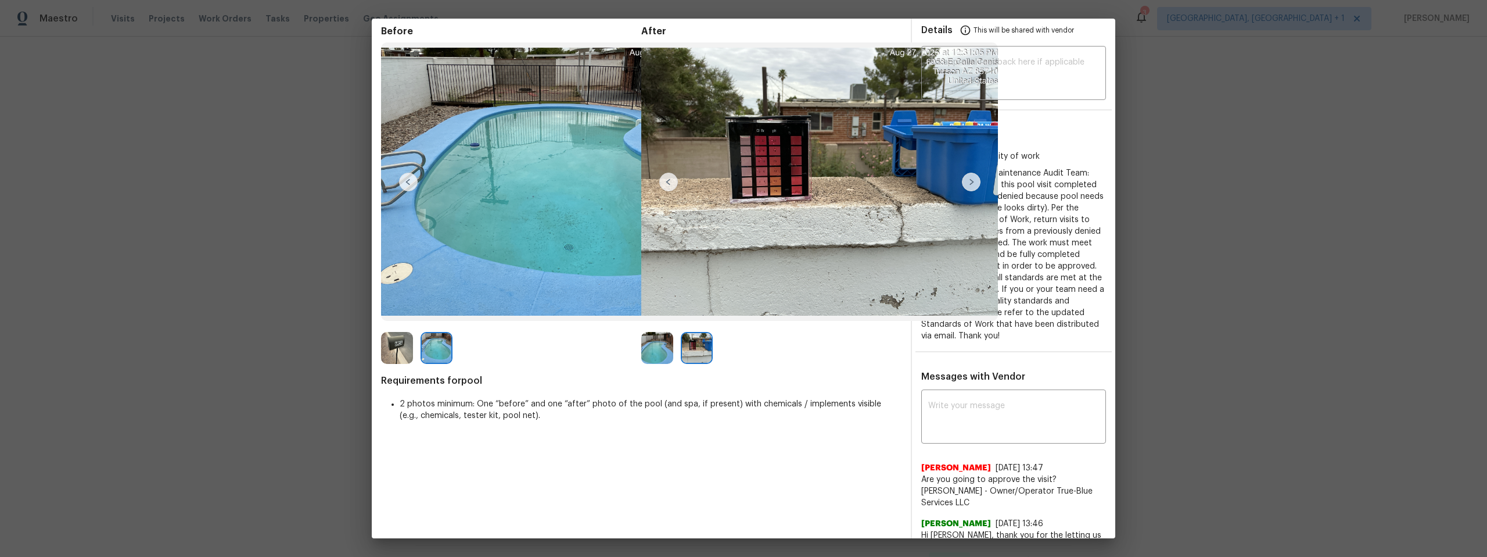
scroll to position [151, 0]
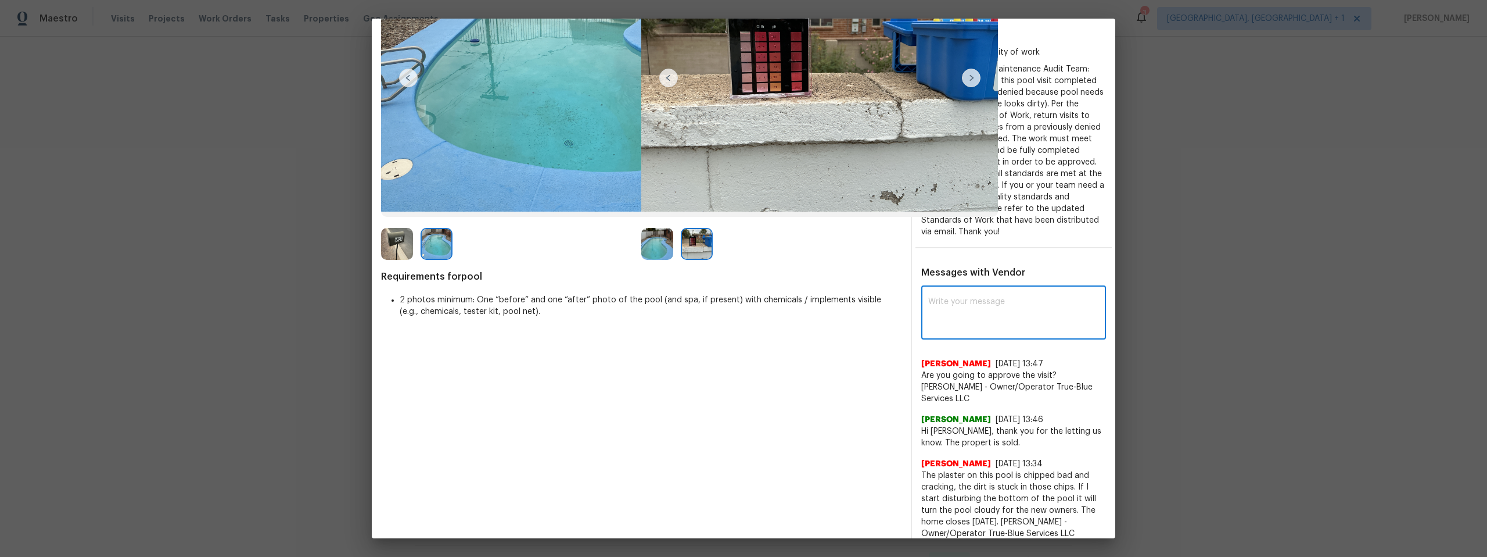
click at [955, 300] on textarea at bounding box center [1013, 313] width 171 height 33
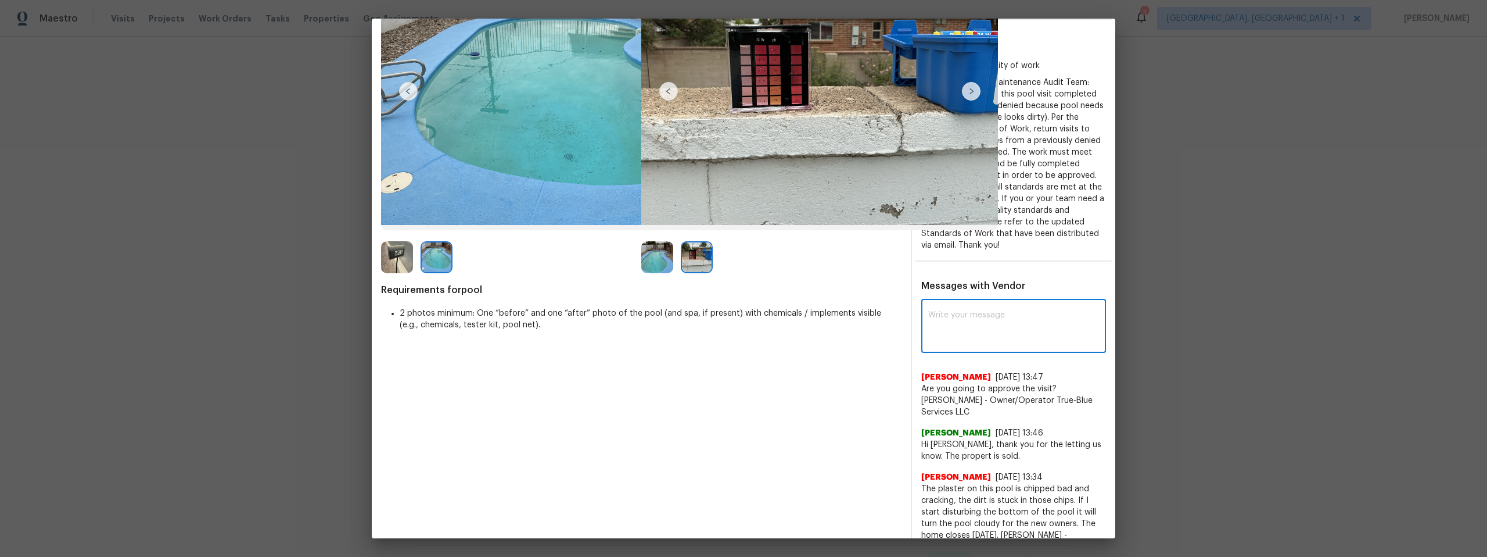
scroll to position [0, 0]
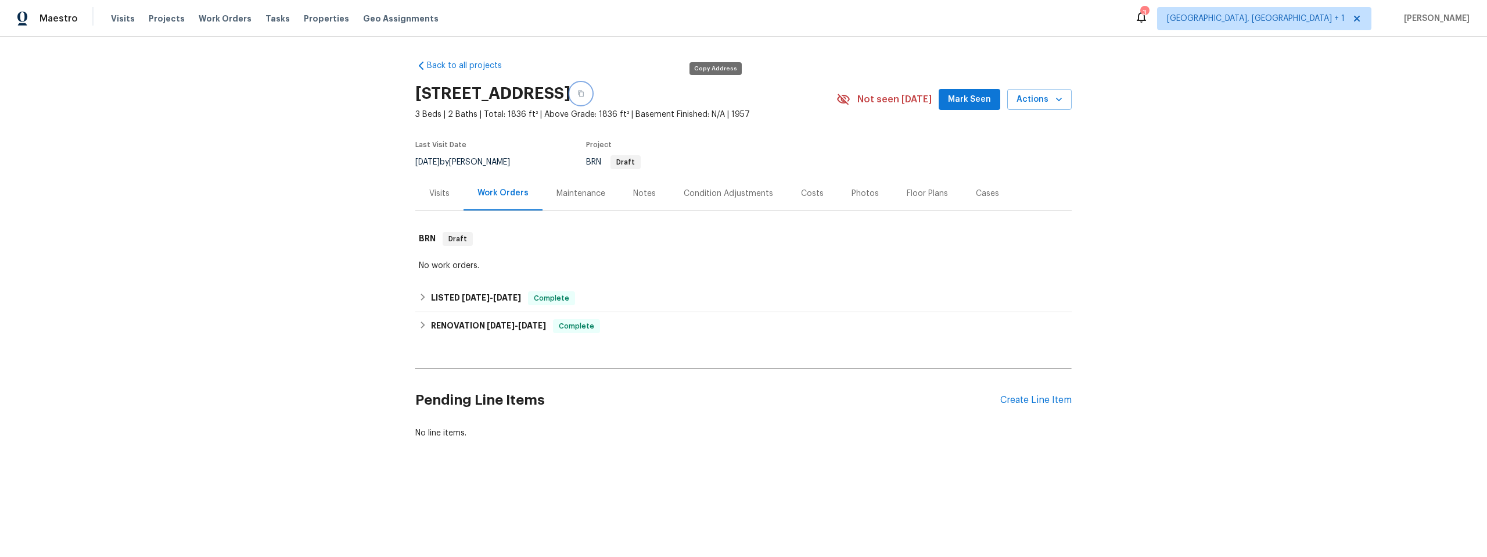
drag, startPoint x: 718, startPoint y: 92, endPoint x: 725, endPoint y: 91, distance: 7.8
click at [591, 92] on button "button" at bounding box center [581, 93] width 21 height 21
